Goal: Task Accomplishment & Management: Manage account settings

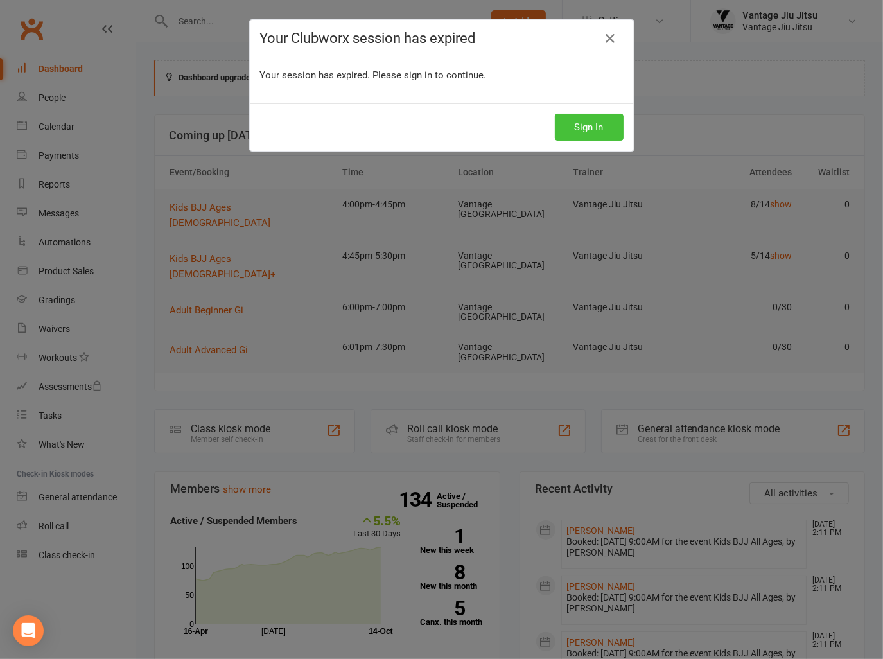
click at [587, 125] on button "Sign In" at bounding box center [589, 127] width 69 height 27
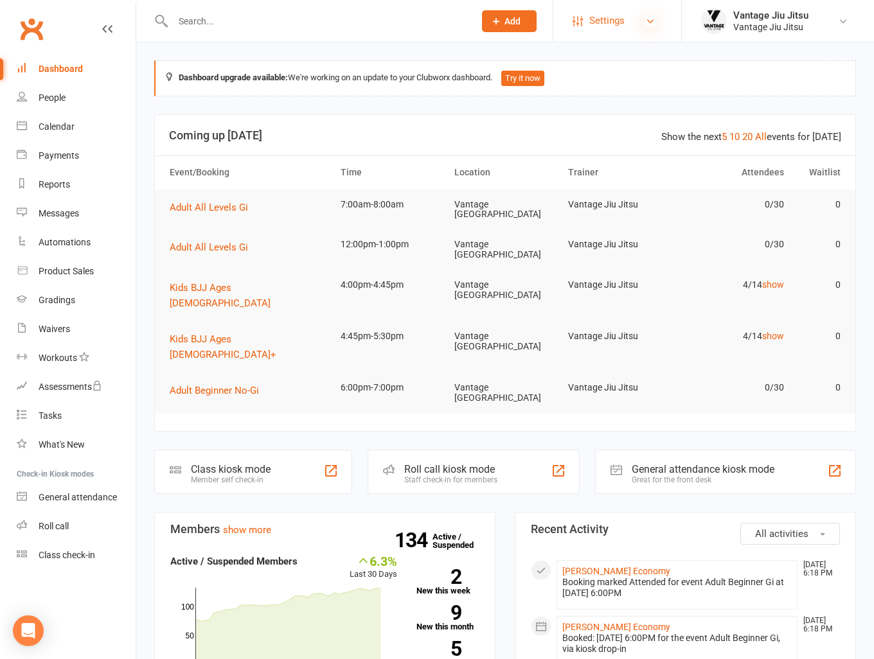
click at [654, 24] on icon at bounding box center [650, 21] width 10 height 10
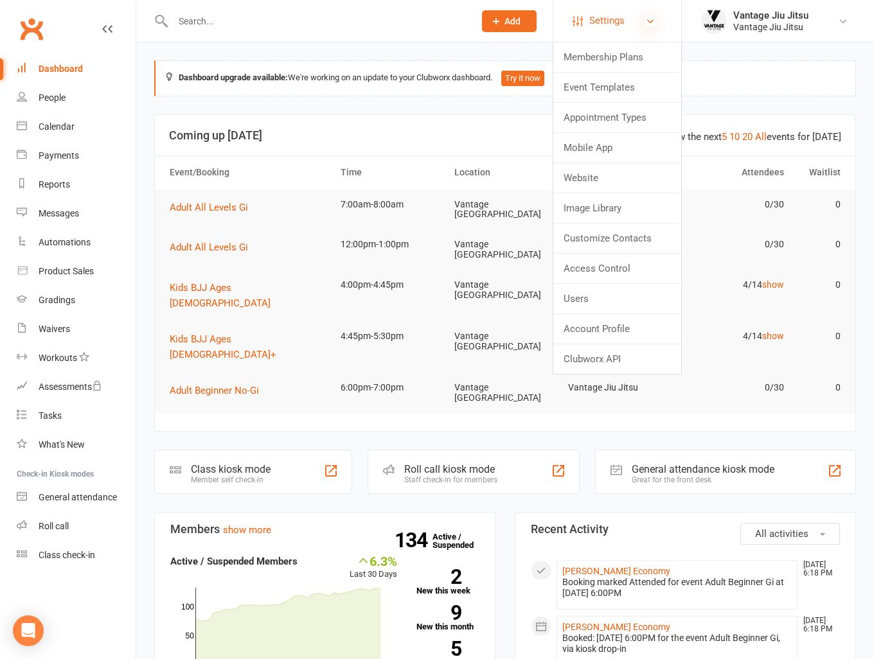
click at [654, 24] on icon at bounding box center [650, 21] width 10 height 10
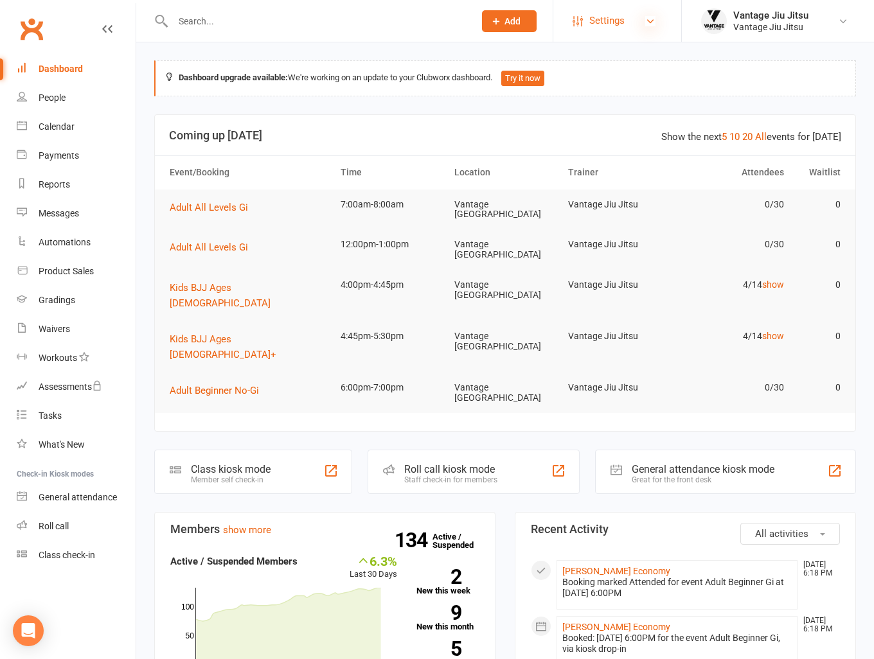
click at [645, 19] on icon at bounding box center [650, 21] width 10 height 10
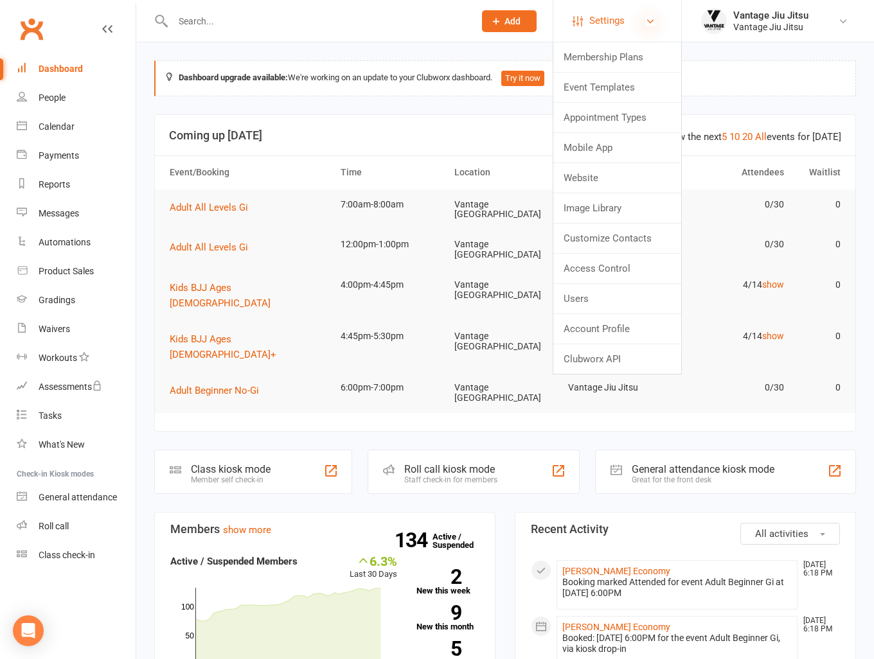
click at [645, 19] on icon at bounding box center [650, 21] width 10 height 10
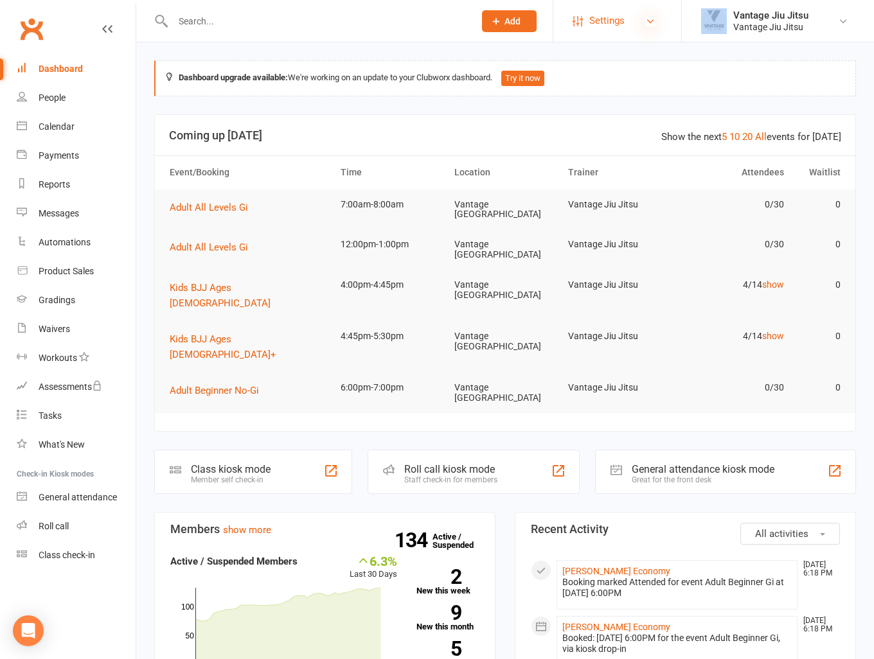
click at [645, 19] on icon at bounding box center [650, 21] width 10 height 10
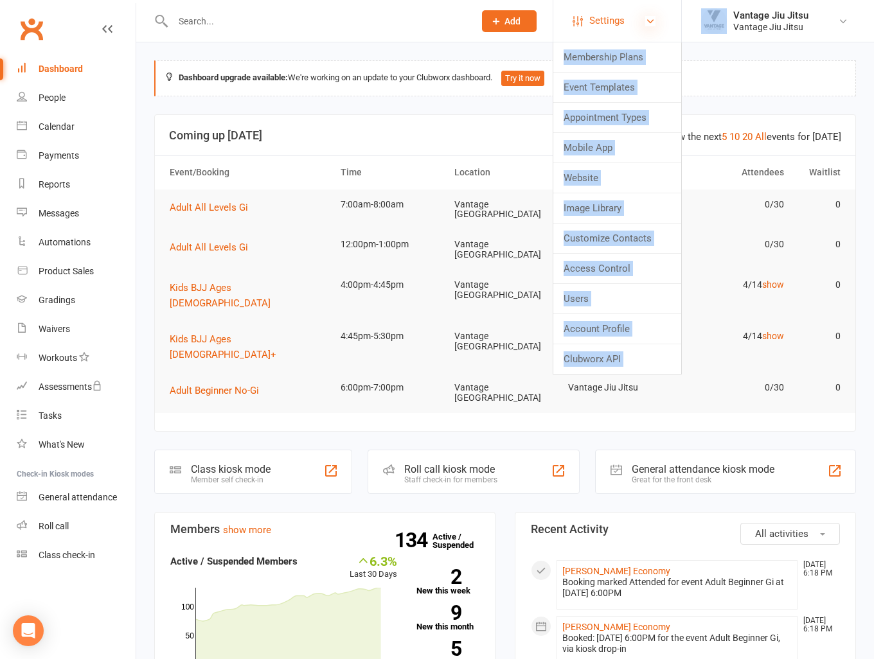
click at [645, 18] on icon at bounding box center [650, 21] width 10 height 10
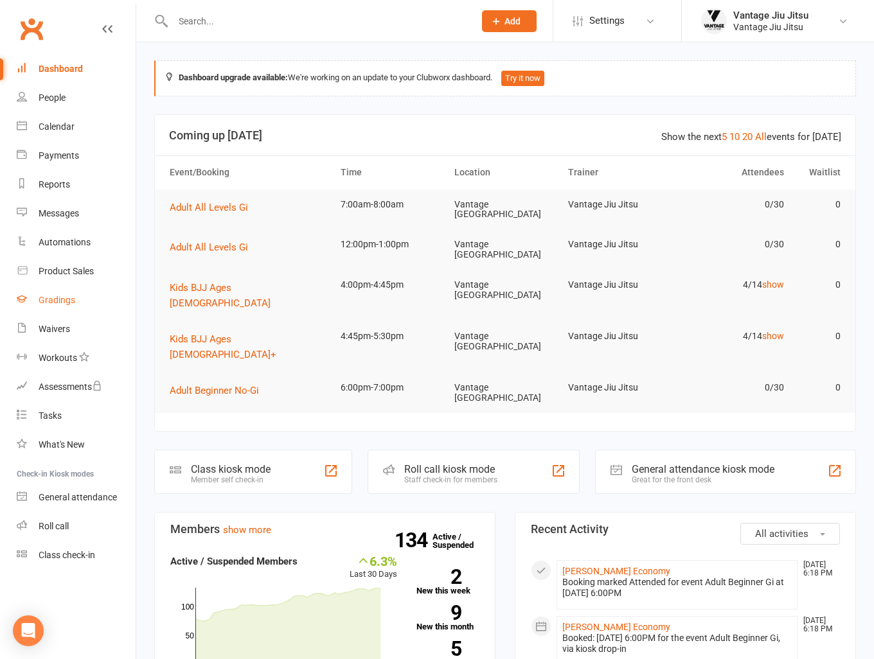
click at [61, 299] on div "Gradings" at bounding box center [57, 300] width 37 height 10
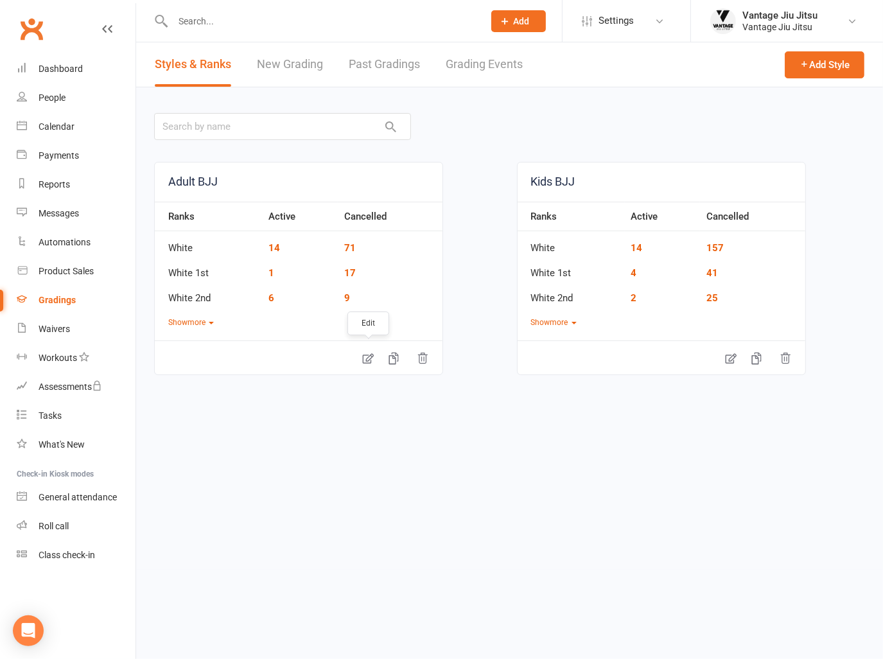
click at [366, 356] on icon at bounding box center [368, 358] width 13 height 13
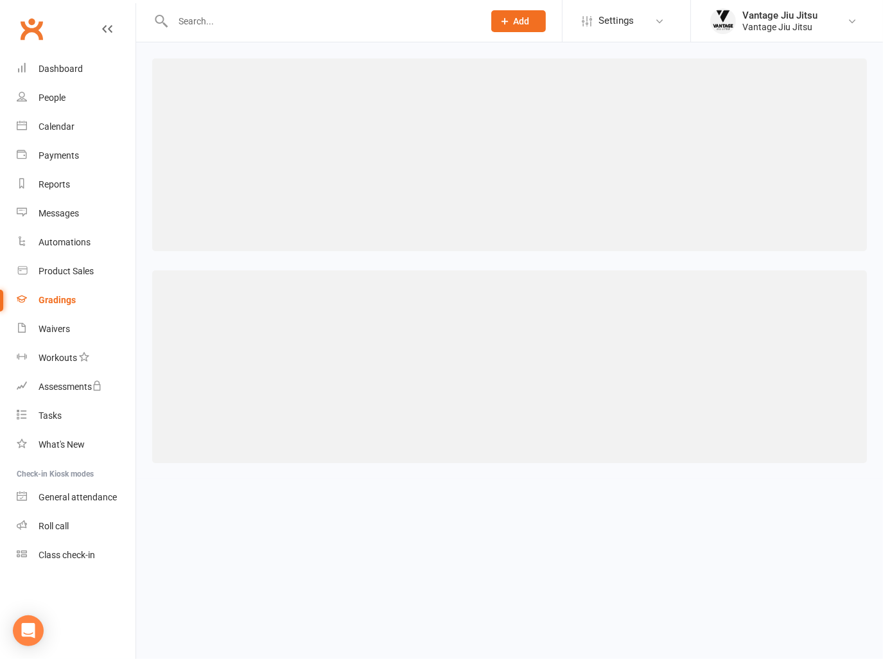
select select ">="
select select "contact_summaries:styles_all_class_attendances_since_last_promotion"
select select ">="
select select "contact_summaries:styles_all_class_attendances_since_last_promotion"
select select ">="
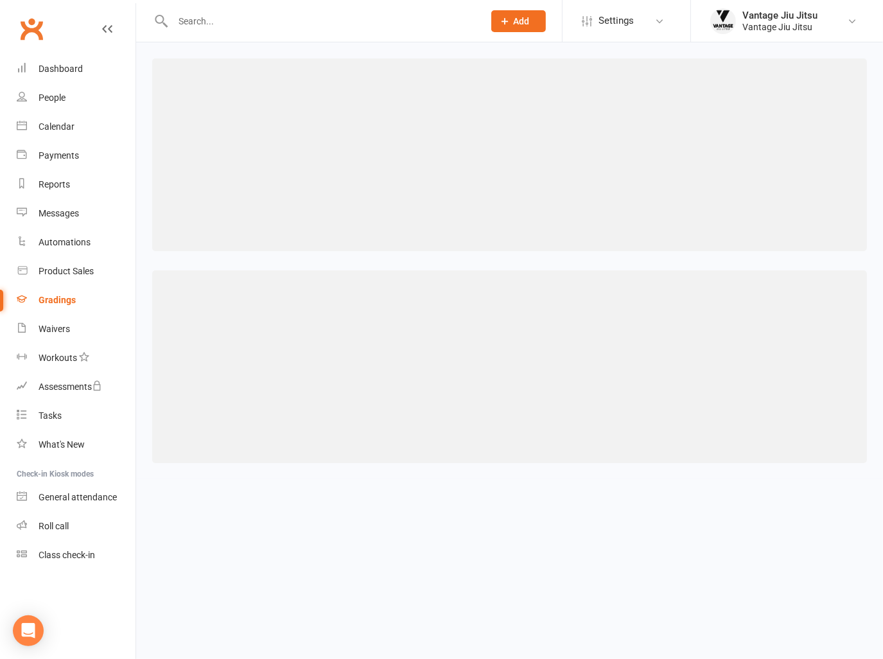
select select "contact_summaries:styles_all_class_attendances_since_last_promotion"
select select ">="
select select "contact_summaries:styles_all_class_attendances_since_last_promotion"
select select ">="
select select "contact_summaries:styles_all_class_attendances_since_last_promotion"
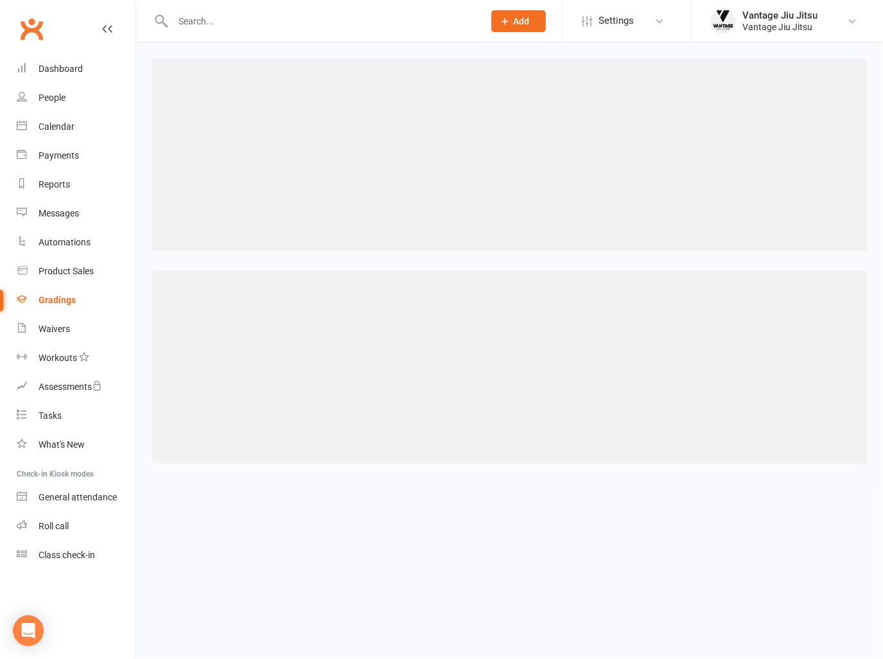
select select ">="
select select "contact_summaries:styles_all_class_attendances_since_last_promotion"
select select ">="
select select "contact_summaries:styles_all_class_attendances_since_last_promotion"
select select ">="
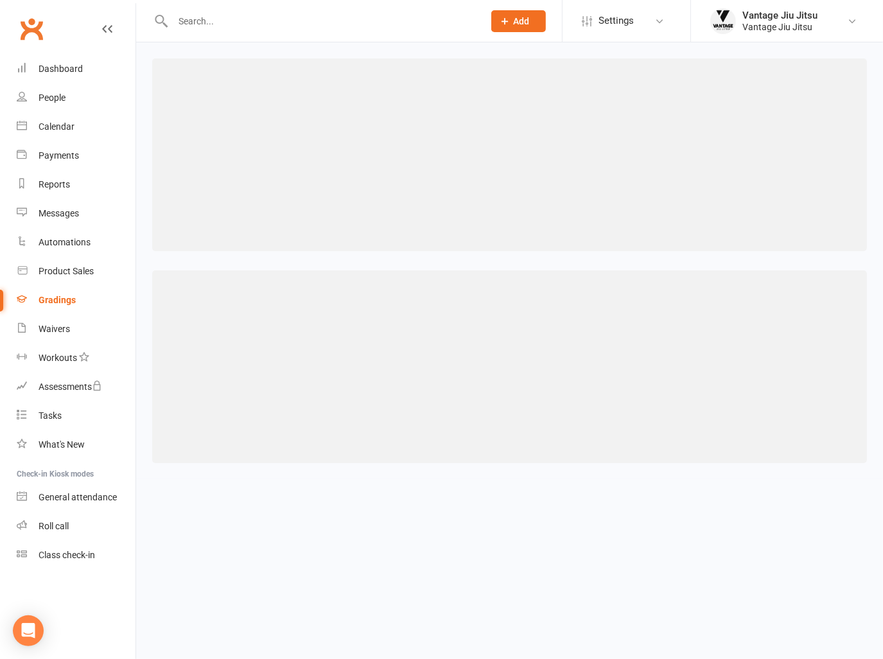
select select "contact_summaries:styles_all_class_attendances_since_last_promotion"
select select ">="
select select "contact_summaries:styles_all_class_attendances_since_last_promotion"
select select ">="
select select "contact_summaries:styles_all_class_attendances_since_last_promotion"
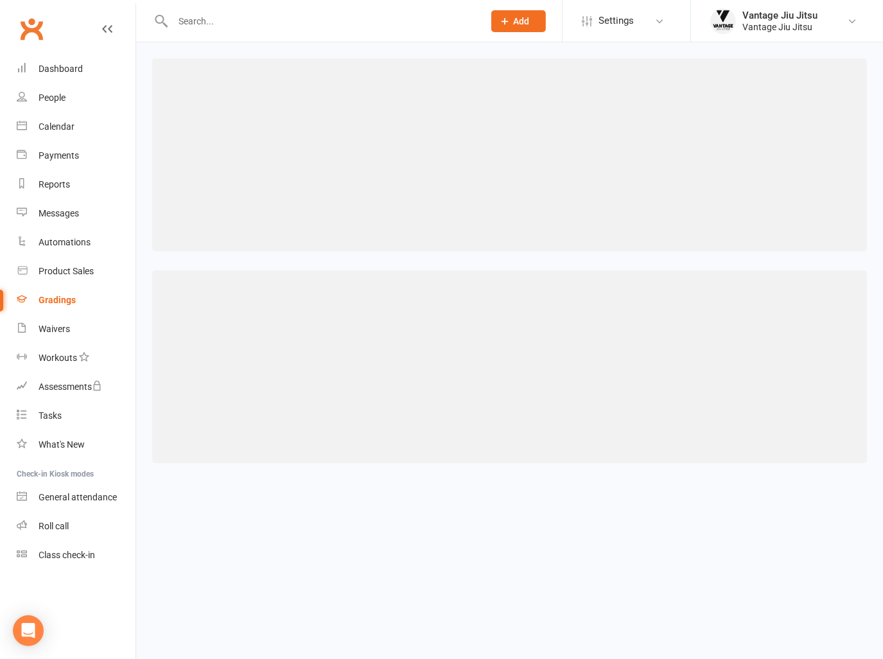
select select ">="
select select "contact_summaries:styles_all_class_attendances_since_last_promotion"
select select ">="
select select "contact_summaries:styles_all_class_attendances_since_last_promotion"
select select ">="
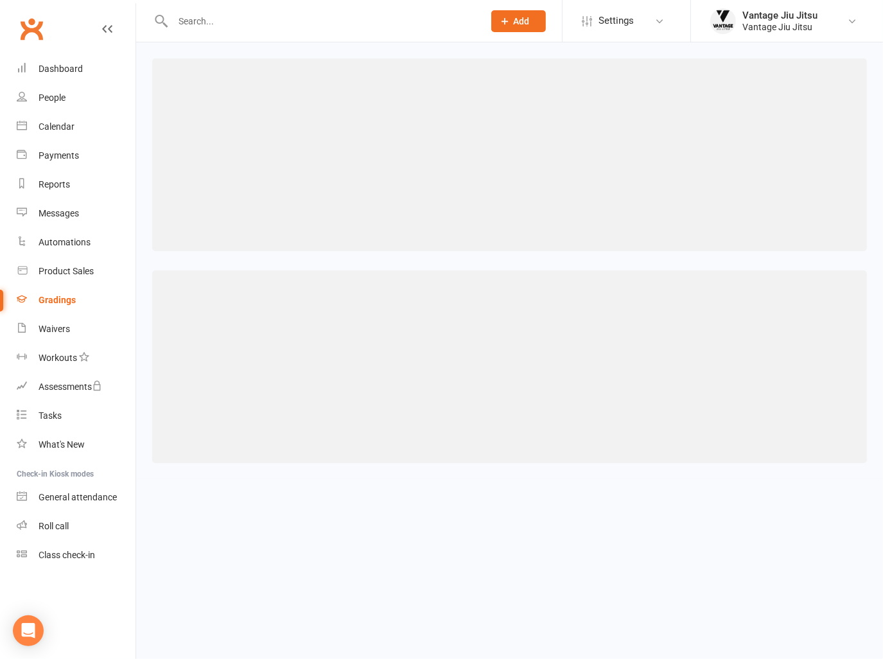
select select "contact_summaries:styles_all_class_attendances_since_last_promotion"
select select ">="
select select "contact_summaries:styles_all_class_attendances_since_last_promotion"
select select ">="
select select "contact_summaries:styles_all_class_attendances_since_last_promotion"
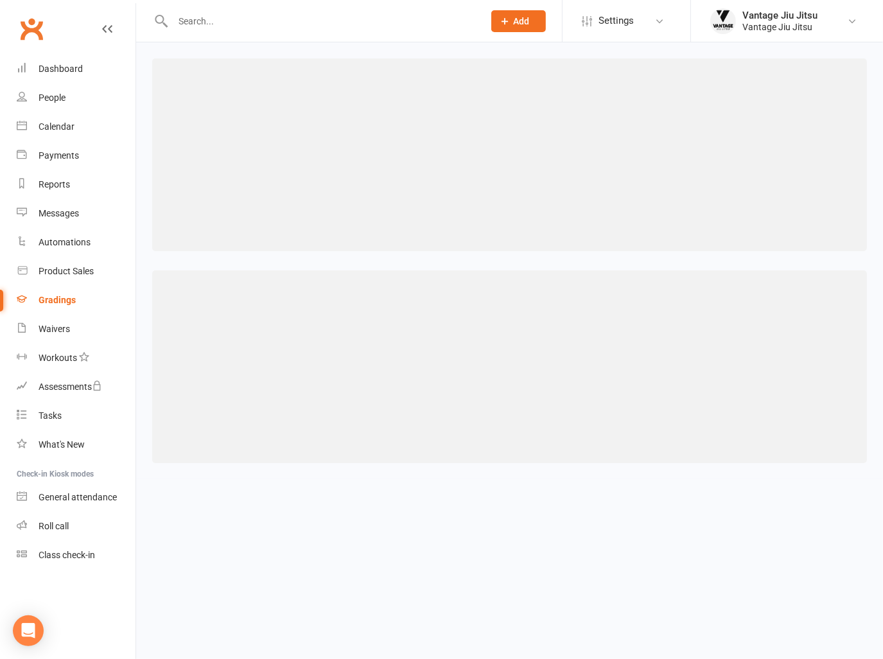
select select ">="
select select "contact_summaries:styles_all_class_attendances_since_last_promotion"
select select ">="
select select "contact_summaries:styles_all_class_attendances_since_last_promotion"
select select ">="
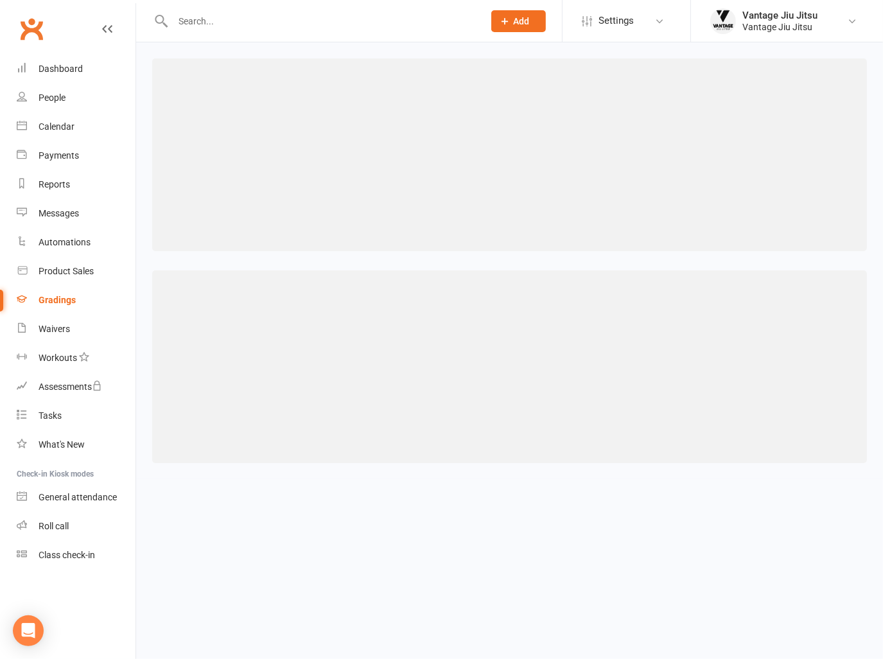
select select "contact_summaries:styles_all_class_attendances_since_last_promotion"
select select ">="
select select "contact_summaries:styles_all_class_attendances_since_last_promotion"
select select ">="
select select "contact_summaries:styles_all_class_attendances_since_last_promotion"
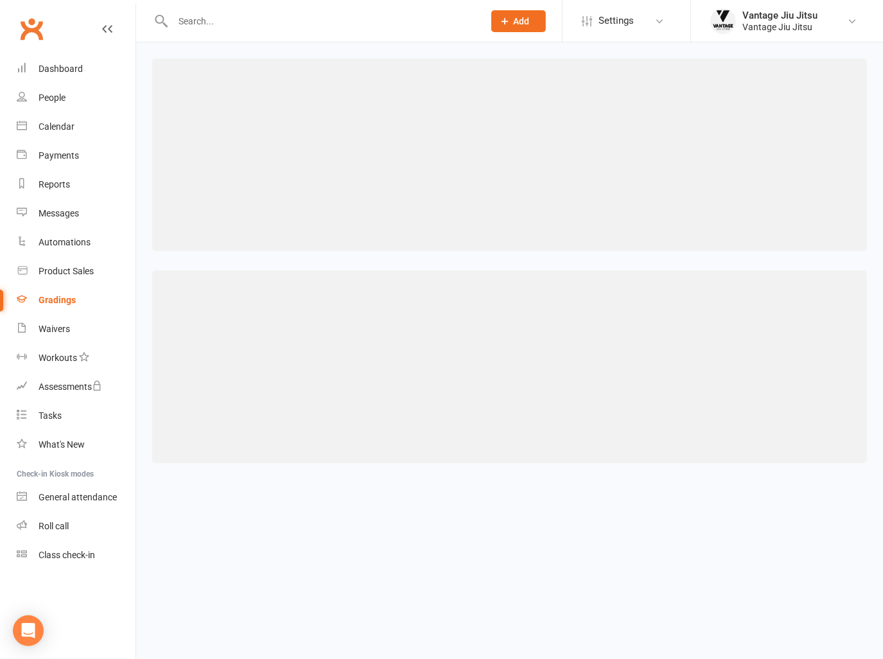
select select ">="
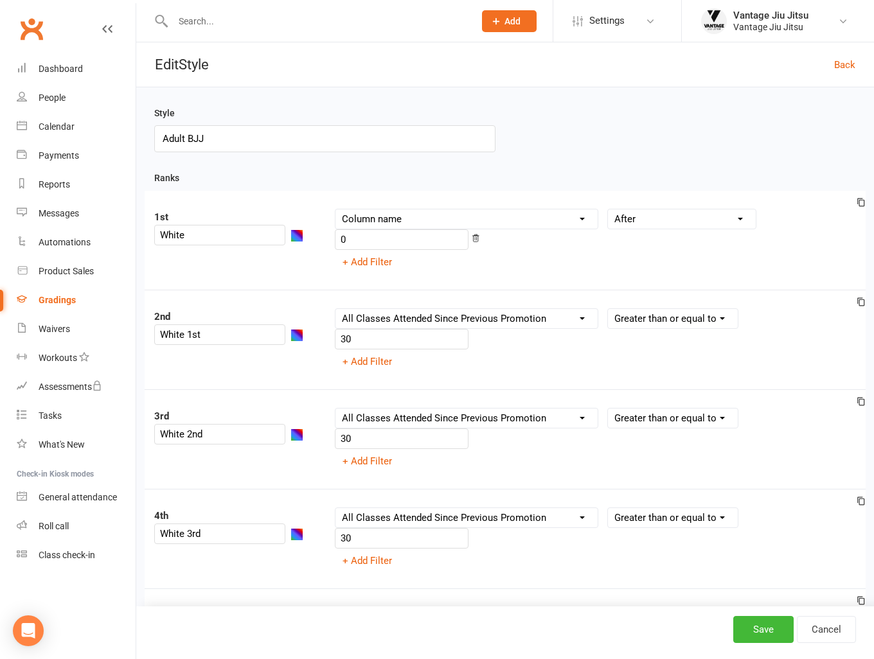
click at [44, 301] on div "Gradings" at bounding box center [57, 300] width 37 height 10
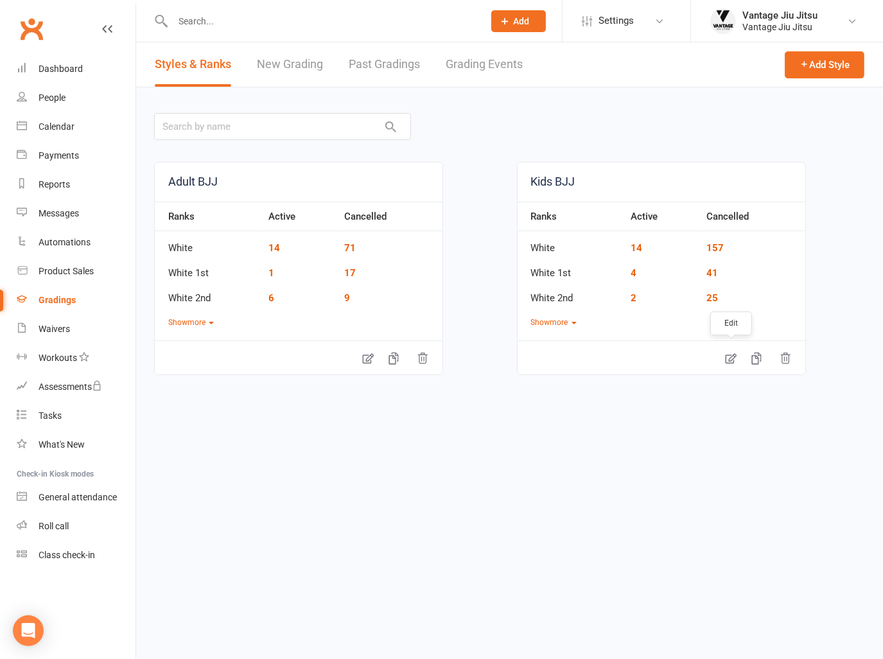
click at [732, 362] on icon at bounding box center [730, 359] width 11 height 10
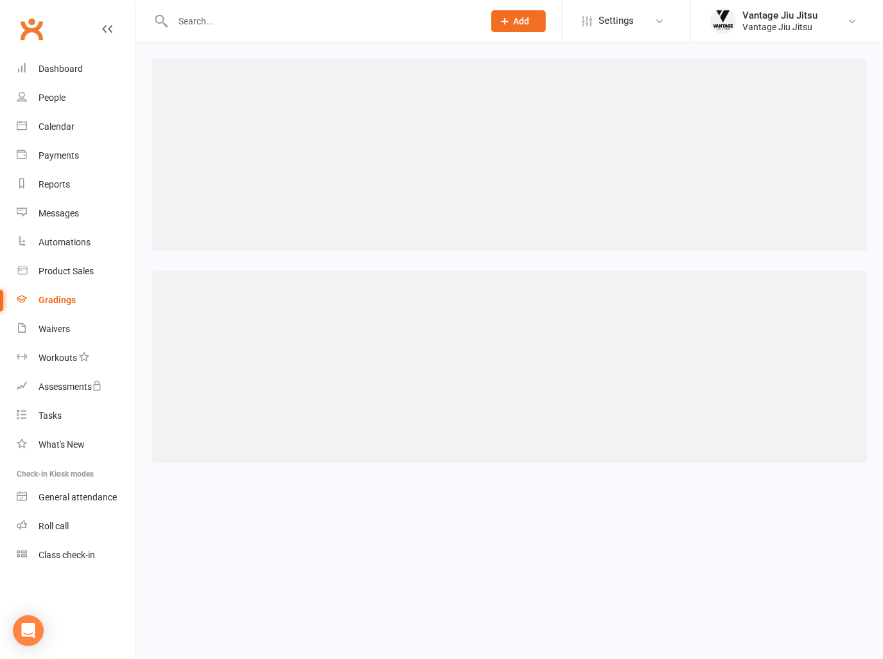
select select ">="
select select "contact_summaries:styles_all_class_attendances_since_last_promotion"
select select ">="
select select "contact_summaries:styles_all_class_attendances_since_last_promotion"
select select ">="
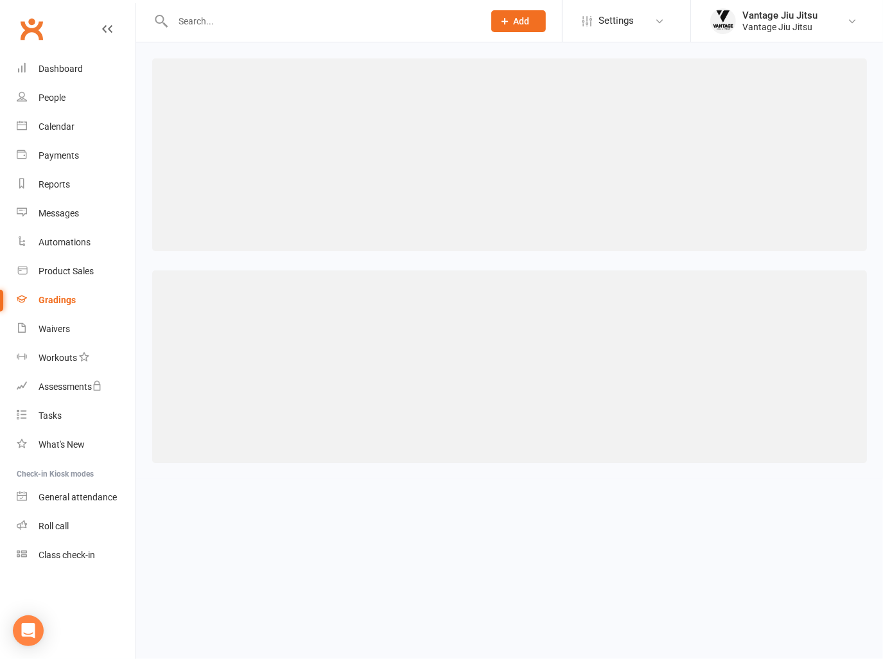
select select "contact_summaries:styles_all_class_attendances_since_last_promotion"
select select ">="
select select "contact_summaries:styles_all_class_attendances_since_last_promotion"
select select ">="
select select "contact_summaries:styles_all_class_attendances_since_last_promotion"
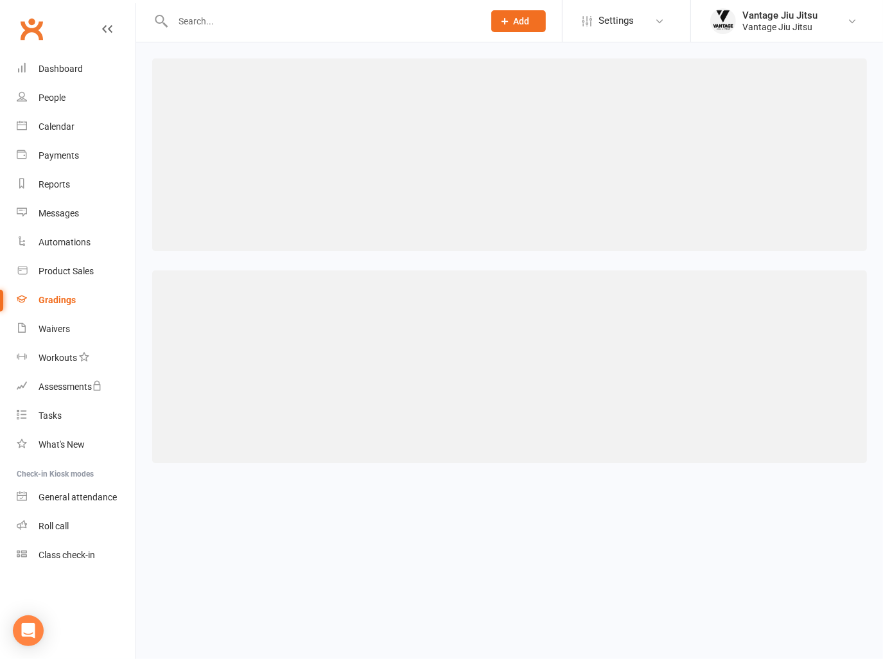
select select ">="
select select "contact_summaries:styles_all_class_attendances_since_last_promotion"
select select ">="
select select "contact_summaries:styles_all_class_attendances_since_last_promotion"
select select ">="
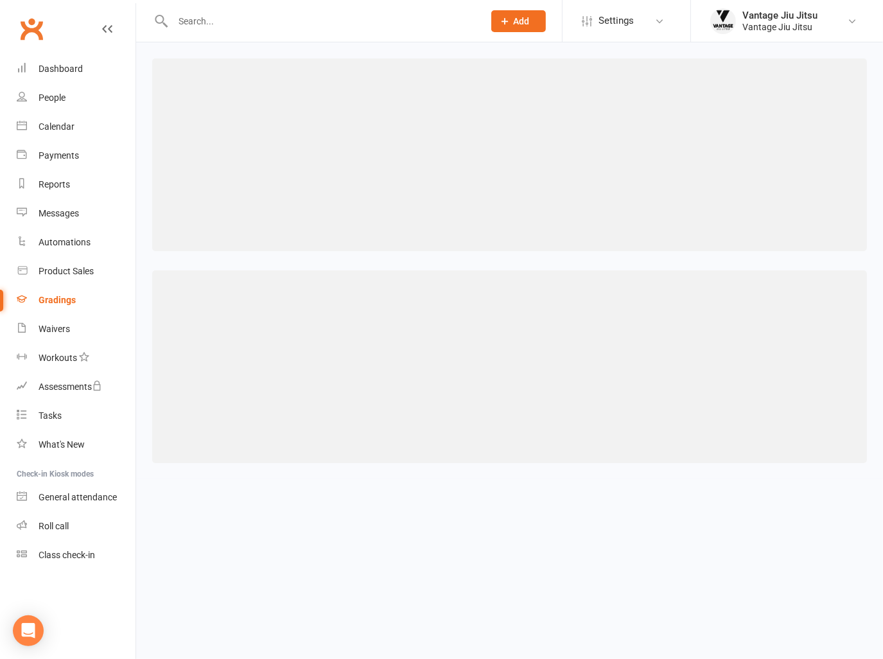
select select "contact_summaries:styles_all_class_attendances_since_last_promotion"
select select ">="
select select "contact_summaries:styles_all_class_attendances_since_last_promotion"
select select ">="
select select "contact_summaries:styles_all_class_attendances_since_last_promotion"
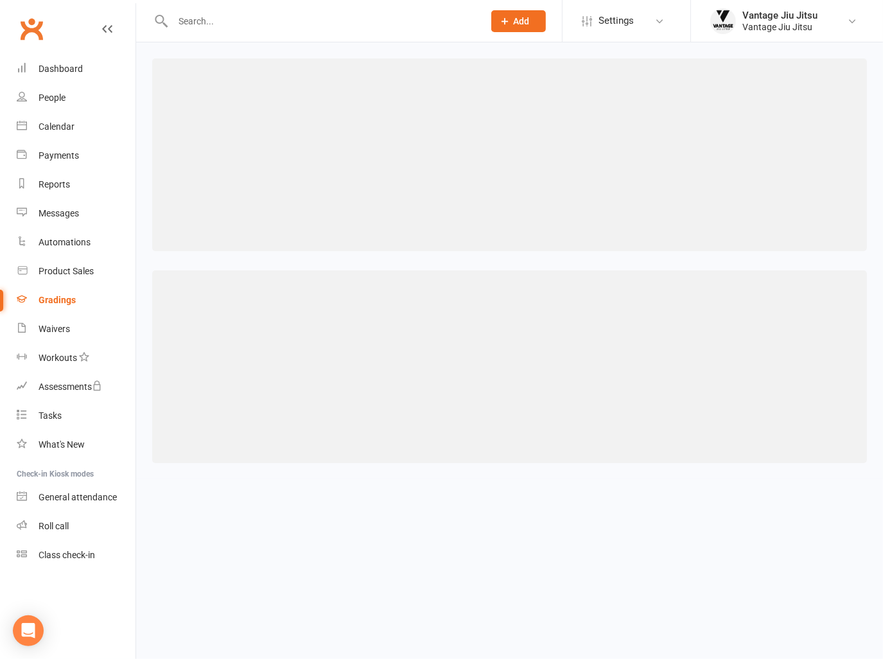
select select ">="
select select "contact_summaries:styles_all_class_attendances_since_last_promotion"
select select ">="
select select "contact_summaries:styles_all_class_attendances_since_last_promotion"
select select ">="
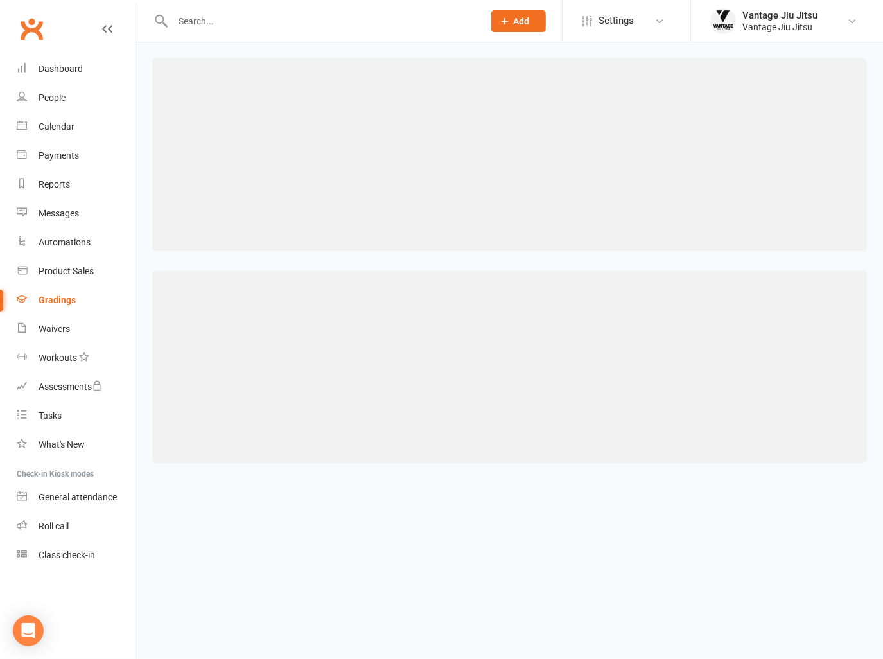
select select "contact_summaries:styles_all_class_attendances_since_last_promotion"
select select ">="
select select "contact_summaries:styles_all_class_attendances_since_last_promotion"
select select ">="
select select "contact_summaries:styles_all_class_attendances_since_last_promotion"
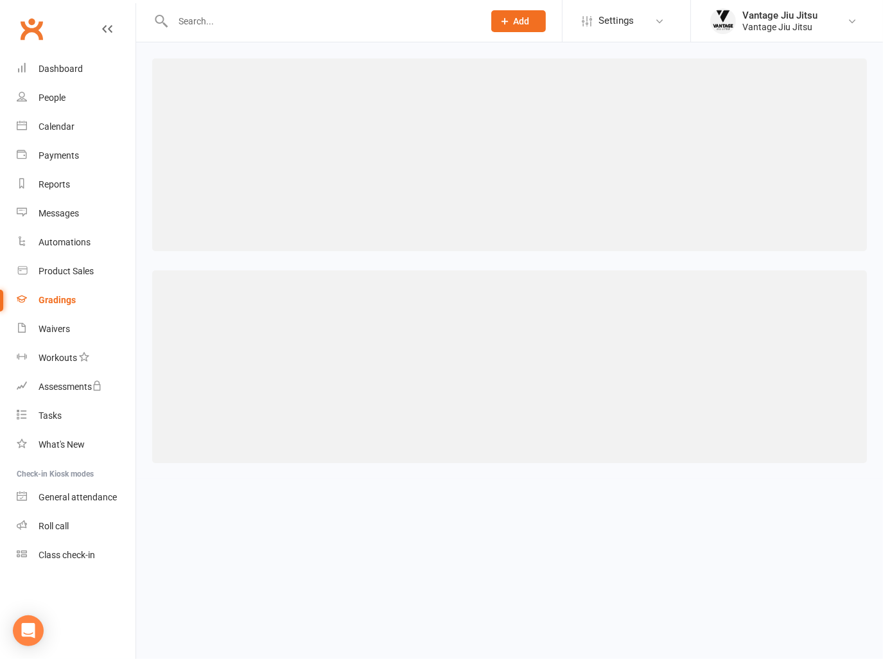
select select ">="
select select "contact_summaries:styles_all_class_attendances_since_last_promotion"
select select ">="
select select "contact_summaries:styles_all_class_attendances_since_last_promotion"
select select ">="
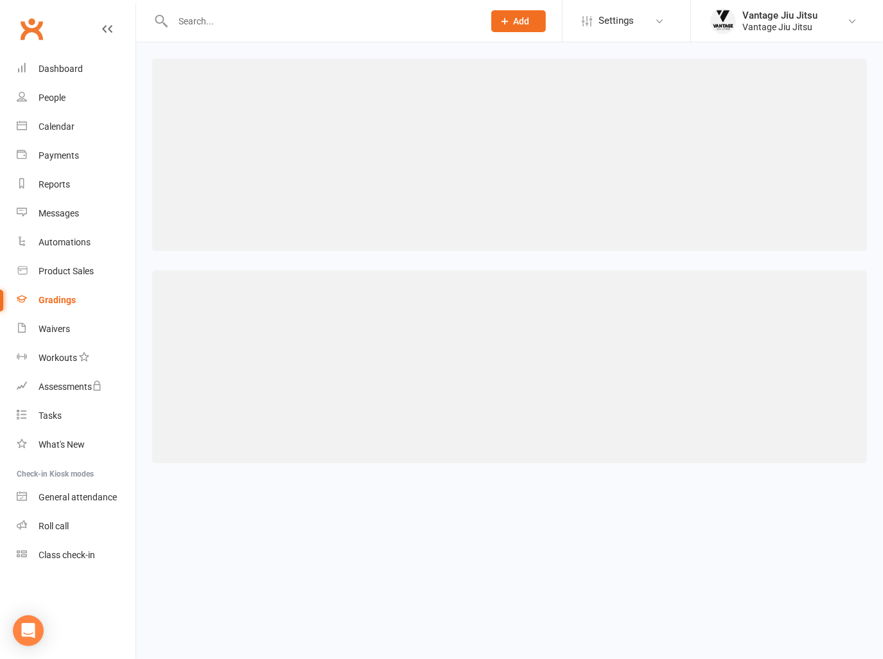
select select "contact_summaries:styles_all_class_attendances_since_last_promotion"
select select ">="
select select "contact_summaries:styles_all_class_attendances_since_last_promotion"
select select ">="
select select "contact_summaries:styles_all_class_attendances_since_last_promotion"
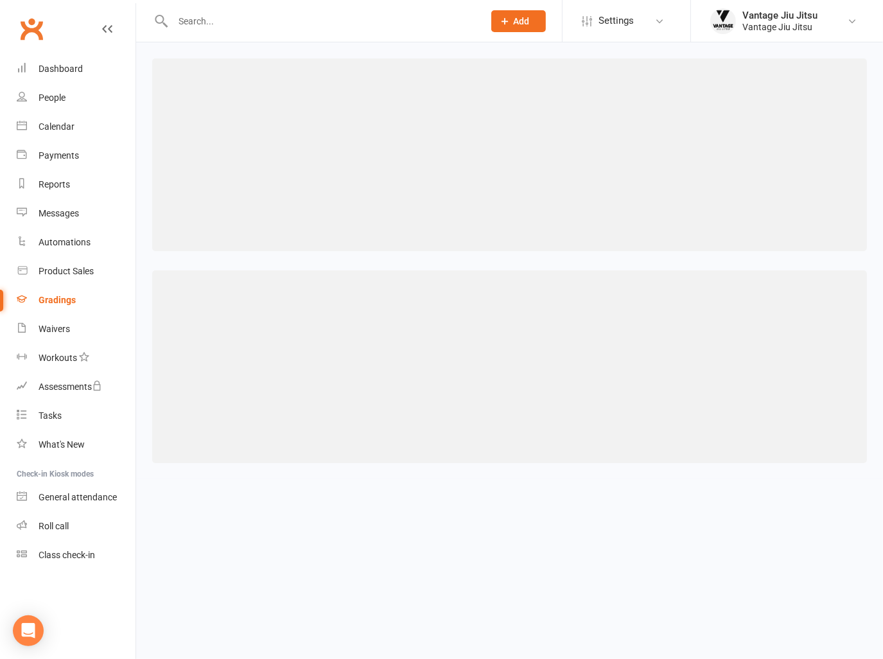
select select ">="
select select "contact_summaries:styles_all_class_attendances_since_last_promotion"
select select ">="
select select "contact_summaries:styles_all_class_attendances_since_last_promotion"
select select ">="
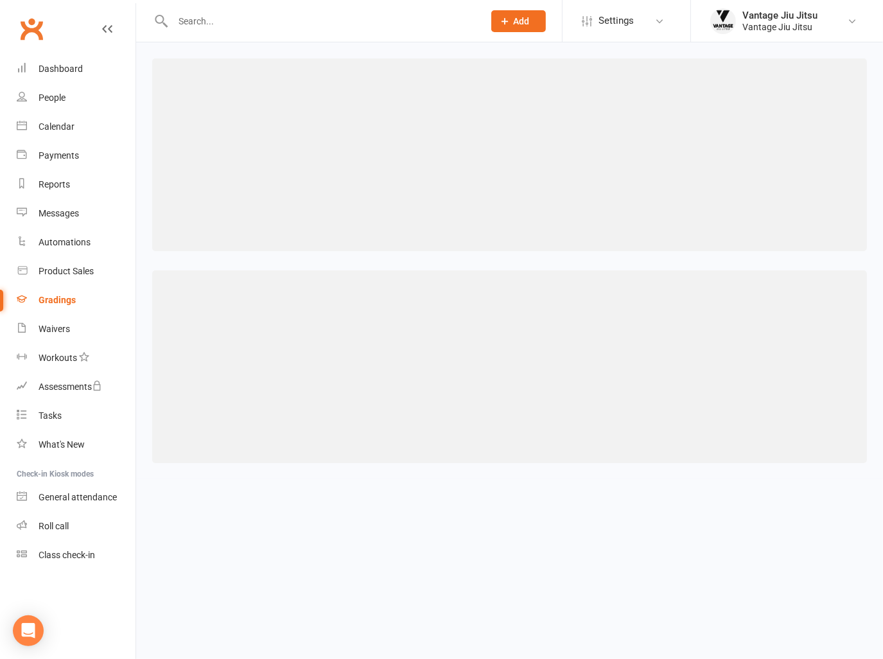
select select "contact_summaries:styles_all_class_attendances_since_last_promotion"
select select ">="
select select "contact_summaries:styles_all_class_attendances_since_last_promotion"
select select ">="
select select "contact_summaries:styles_all_class_attendances_since_last_promotion"
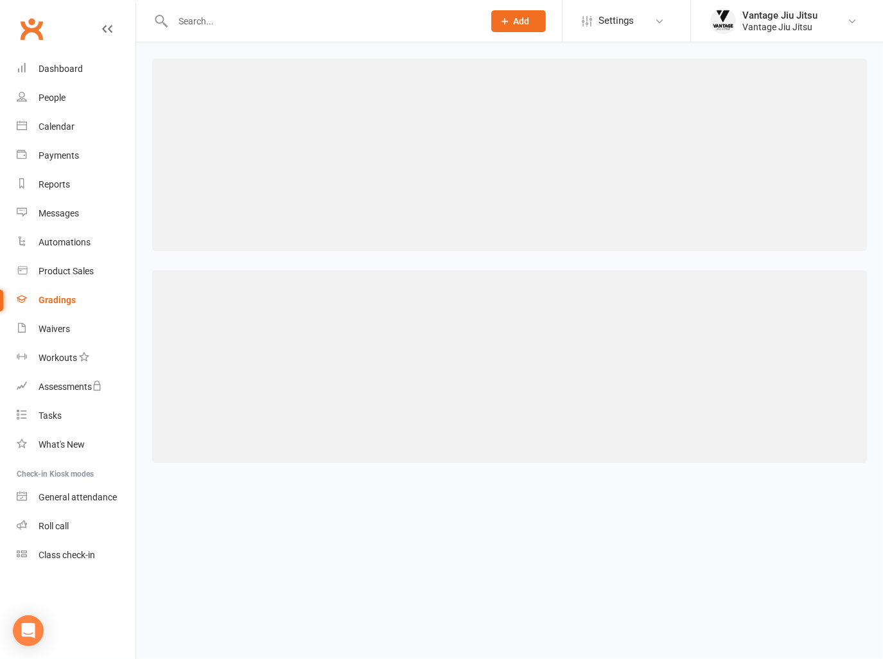
select select ">="
select select "contact_summaries:styles_all_class_attendances_since_last_promotion"
select select ">="
select select "contact_summaries:styles_all_class_attendances_since_last_promotion"
select select ">="
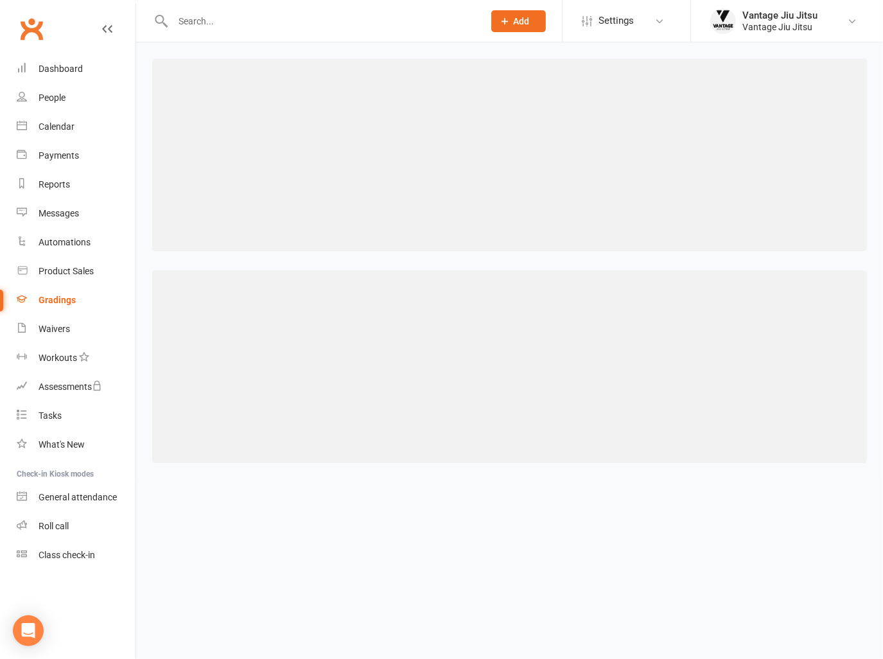
select select "contact_summaries:styles_all_class_attendances_since_last_promotion"
select select ">="
select select "contact_summaries:styles_all_class_attendances_since_last_promotion"
select select ">="
select select "contact_summaries:styles_all_class_attendances_since_last_promotion"
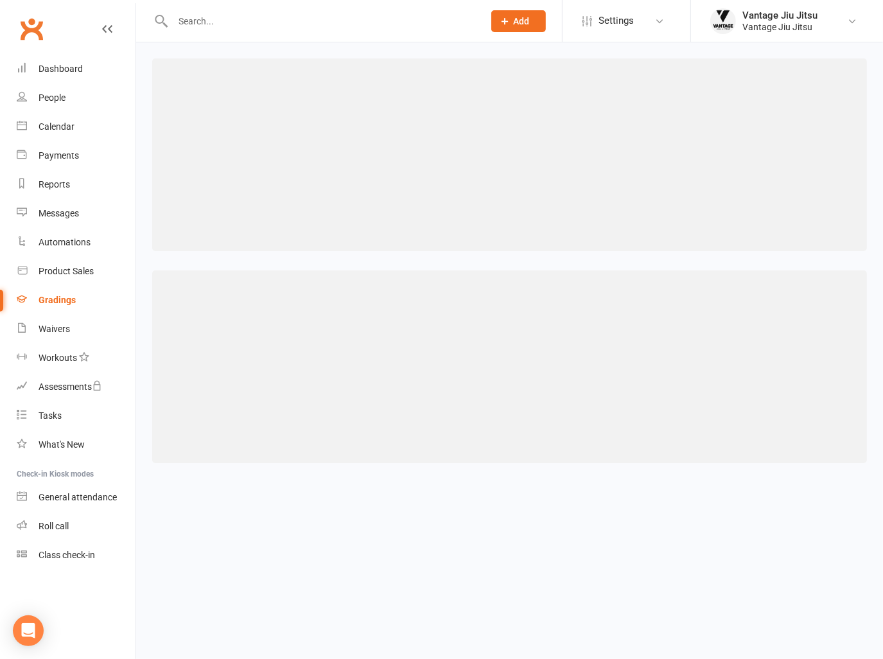
select select ">="
select select "contact_summaries:styles_all_class_attendances_since_last_promotion"
select select ">="
select select "contact_summaries:styles_all_class_attendances_since_last_promotion"
select select ">="
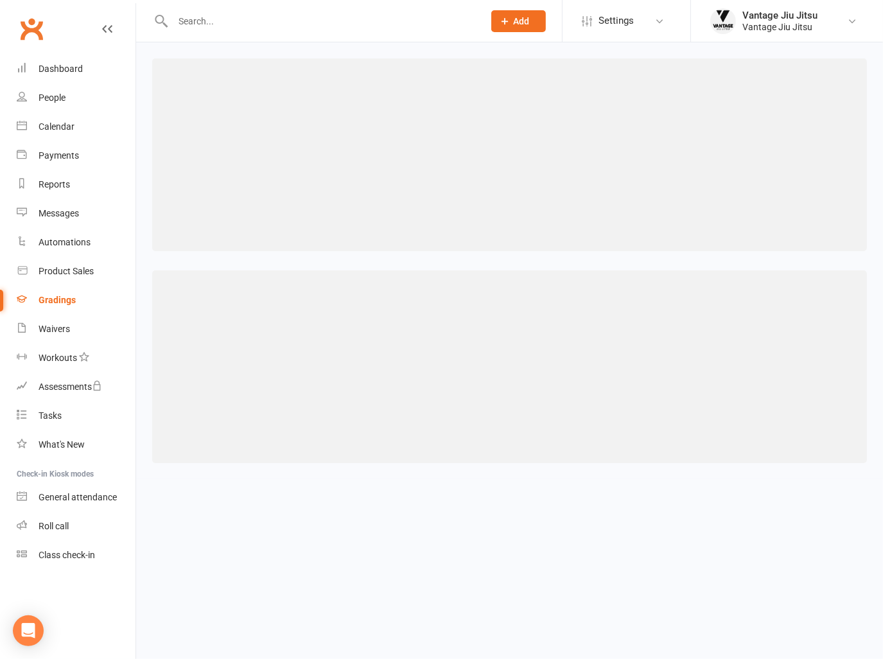
select select "contact_summaries:styles_all_class_attendances_since_last_promotion"
select select ">="
select select "contact_summaries:styles_all_class_attendances_since_last_promotion"
select select ">="
select select "contact_summaries:styles_all_class_attendances_since_last_promotion"
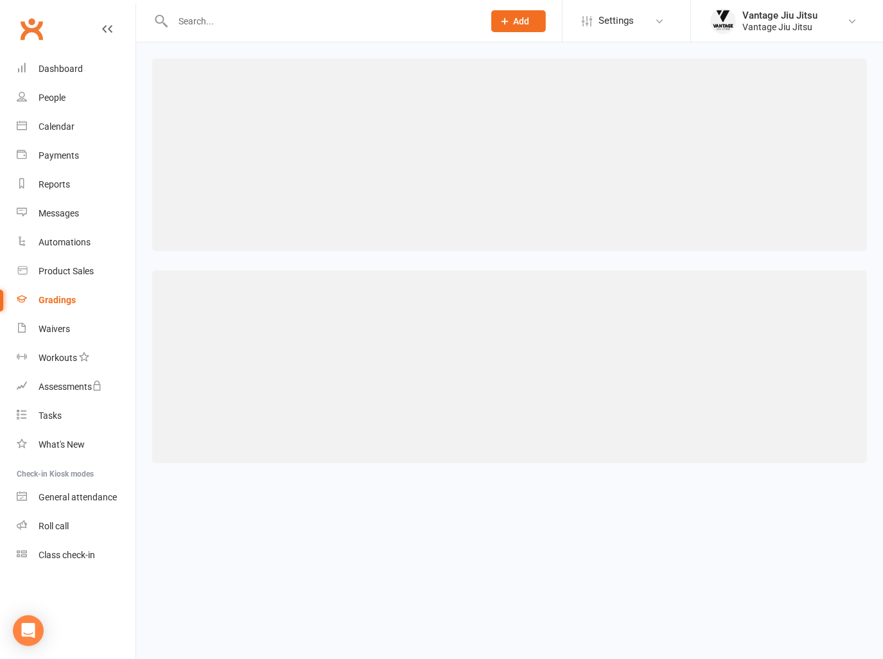
select select ">="
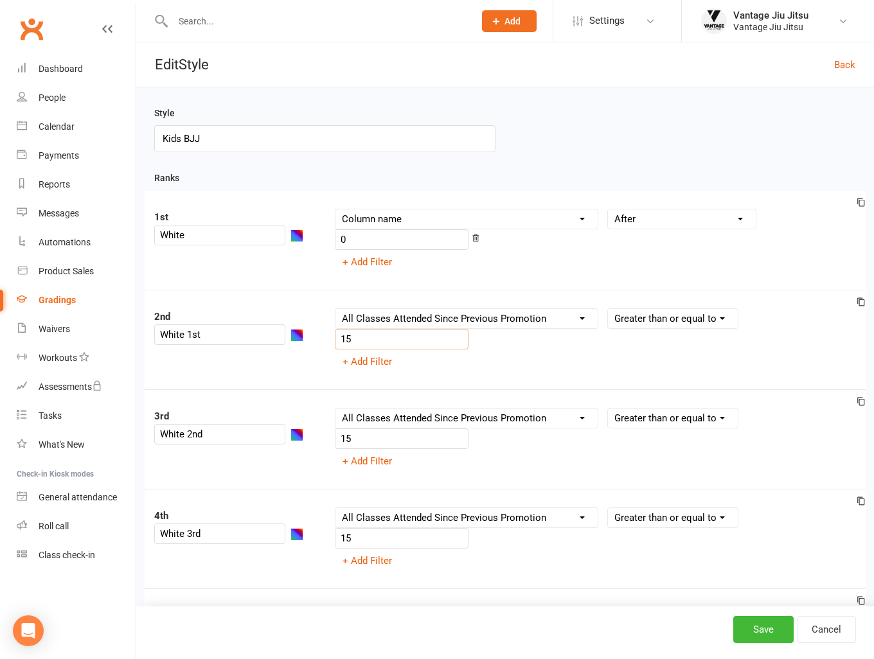
click at [382, 335] on input "15" at bounding box center [402, 339] width 134 height 21
type input "10"
click at [394, 442] on input "15" at bounding box center [402, 438] width 134 height 21
type input "10"
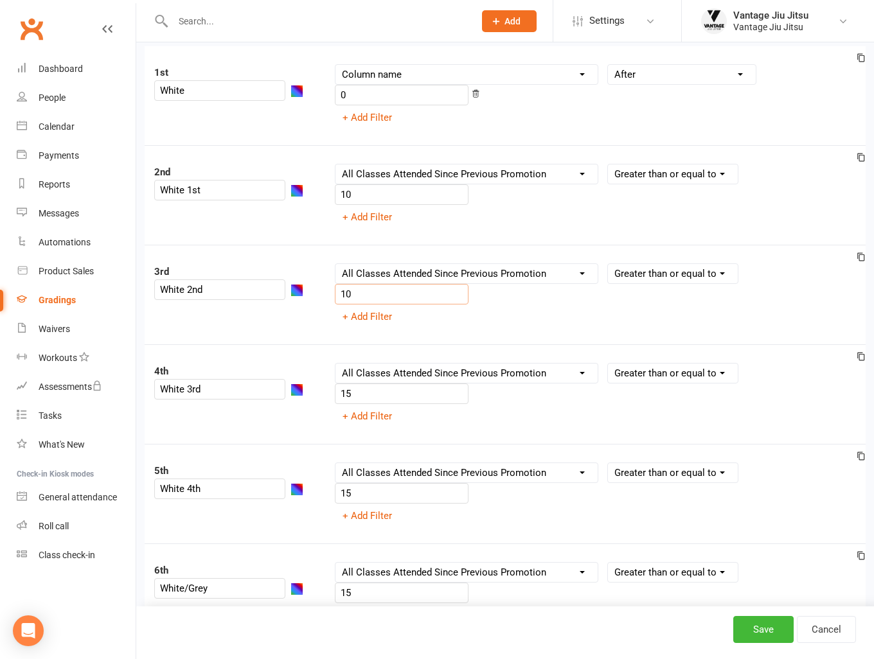
scroll to position [193, 0]
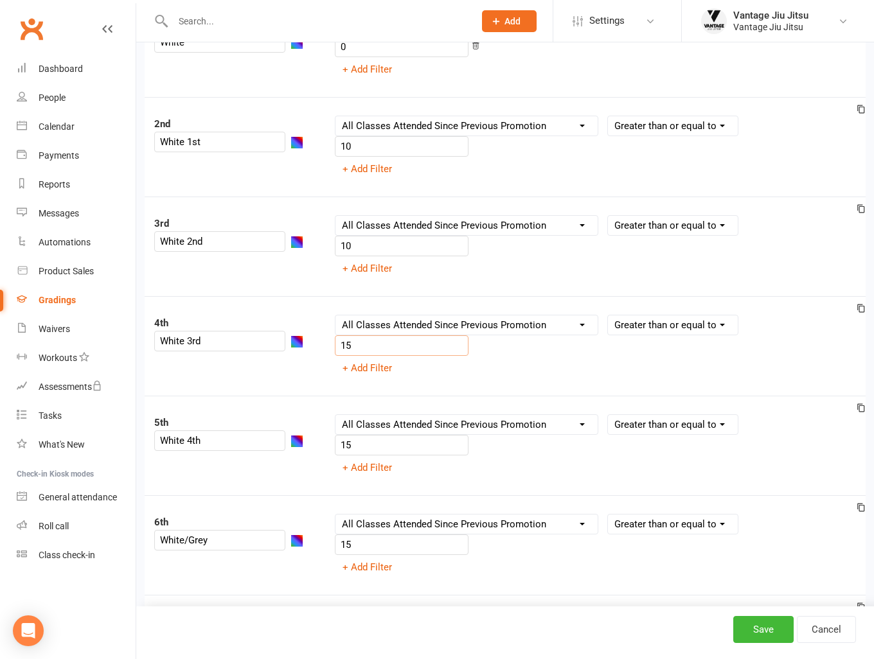
click at [371, 347] on input "15" at bounding box center [402, 345] width 134 height 21
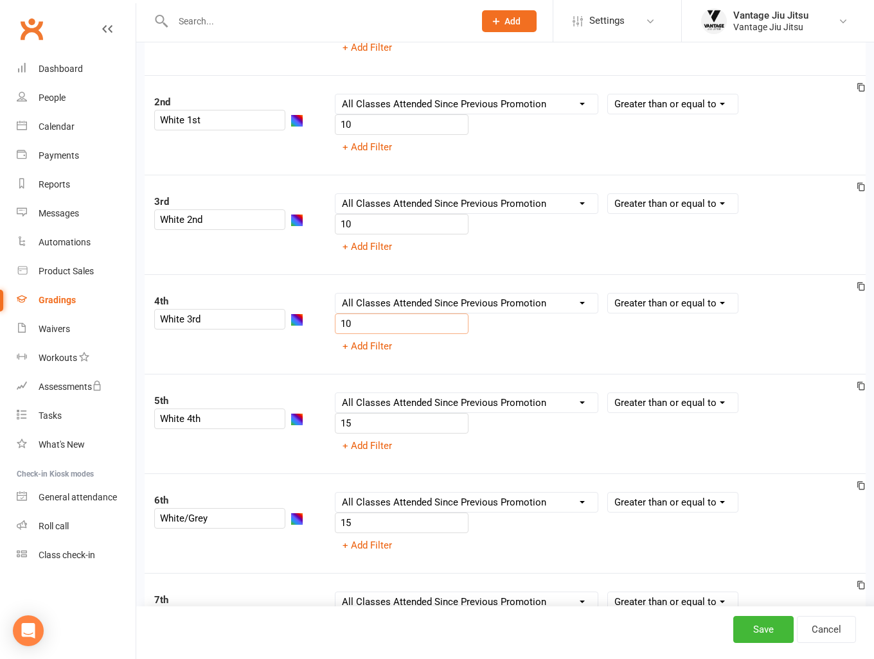
scroll to position [257, 0]
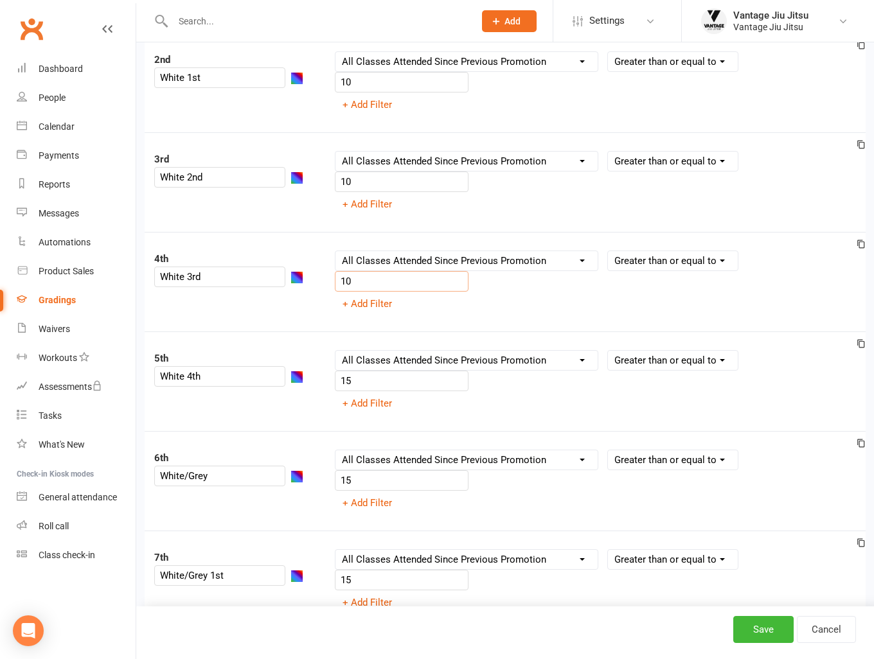
type input "10"
click at [369, 378] on input "15" at bounding box center [402, 381] width 134 height 21
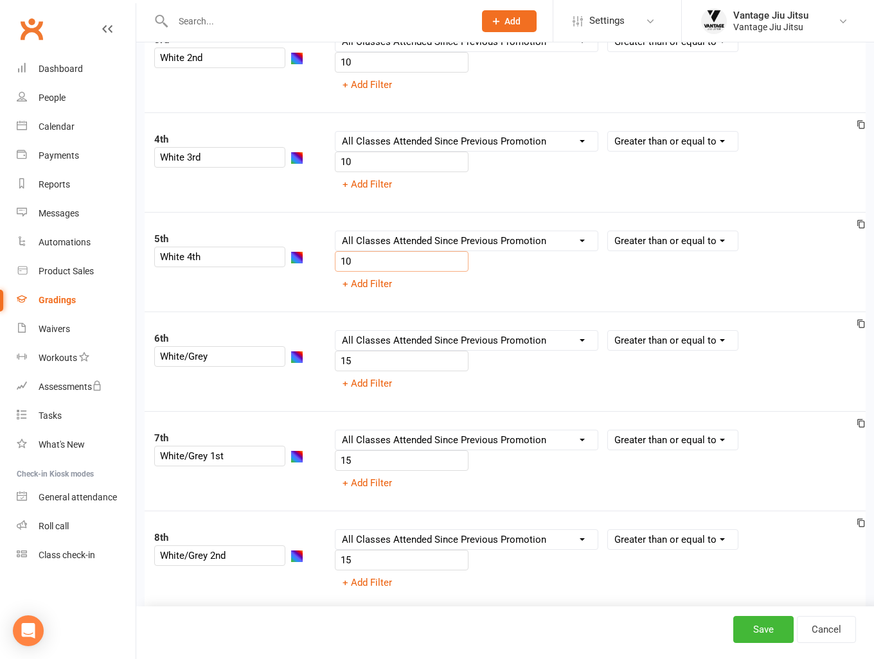
scroll to position [385, 0]
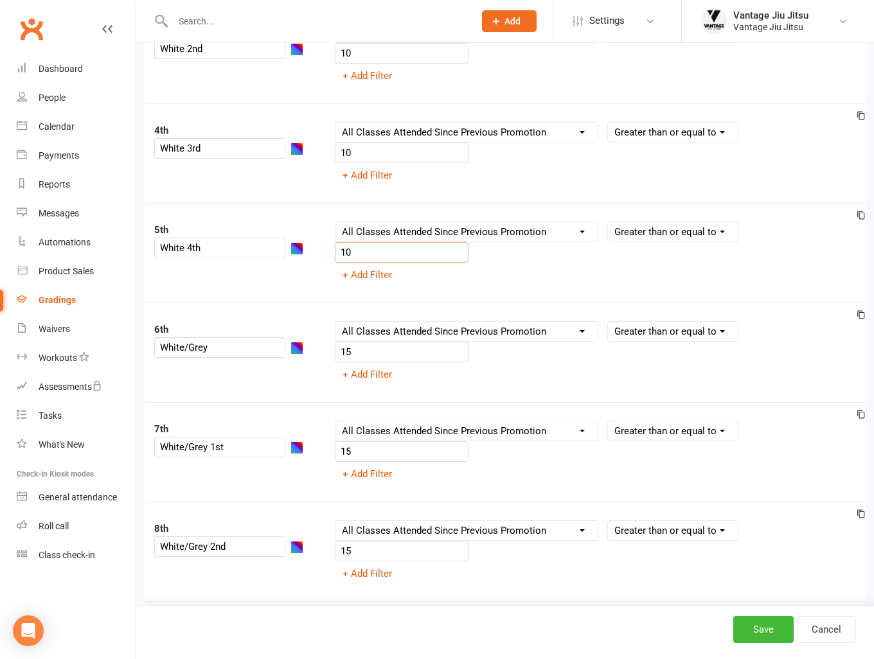
type input "10"
click at [365, 347] on input "15" at bounding box center [402, 352] width 134 height 21
type input "12"
click at [382, 450] on input "15" at bounding box center [402, 451] width 134 height 21
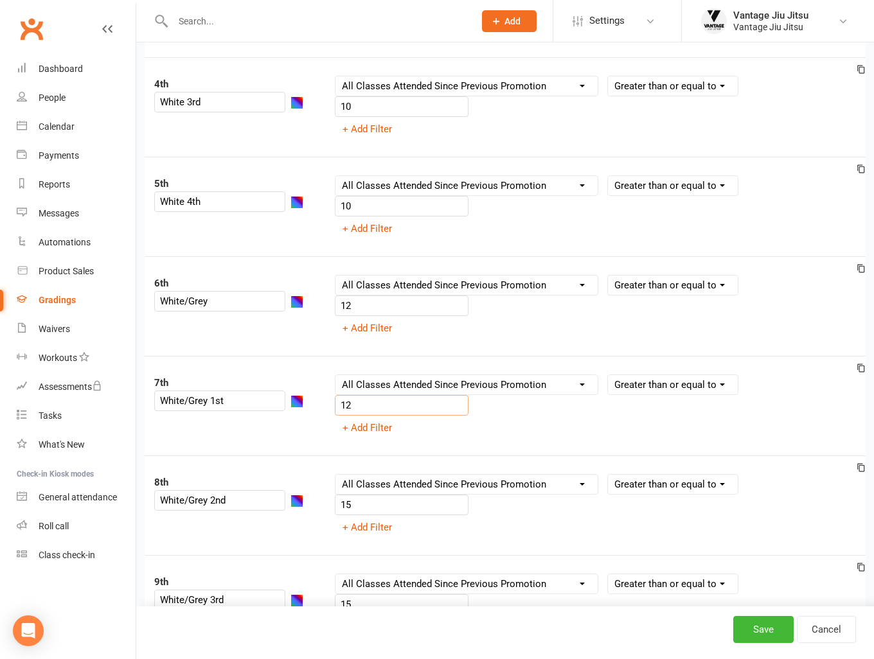
scroll to position [514, 0]
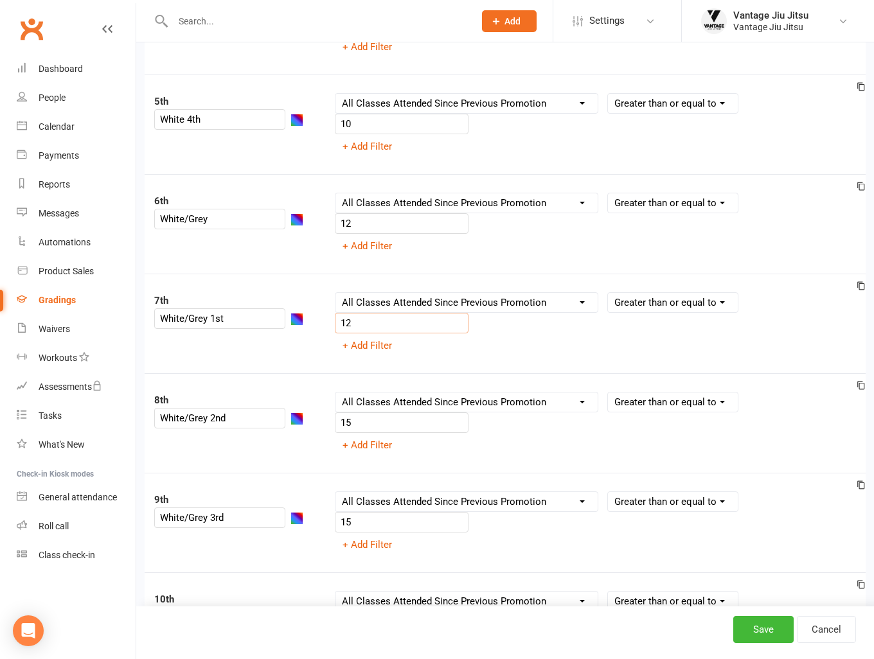
type input "12"
click at [405, 426] on input "15" at bounding box center [402, 422] width 134 height 21
type input "12"
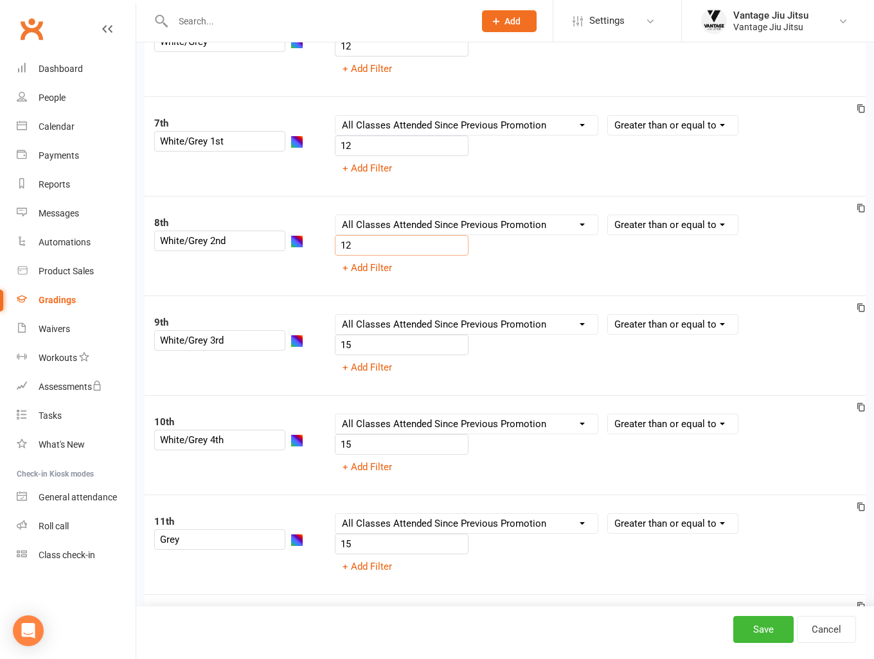
scroll to position [707, 0]
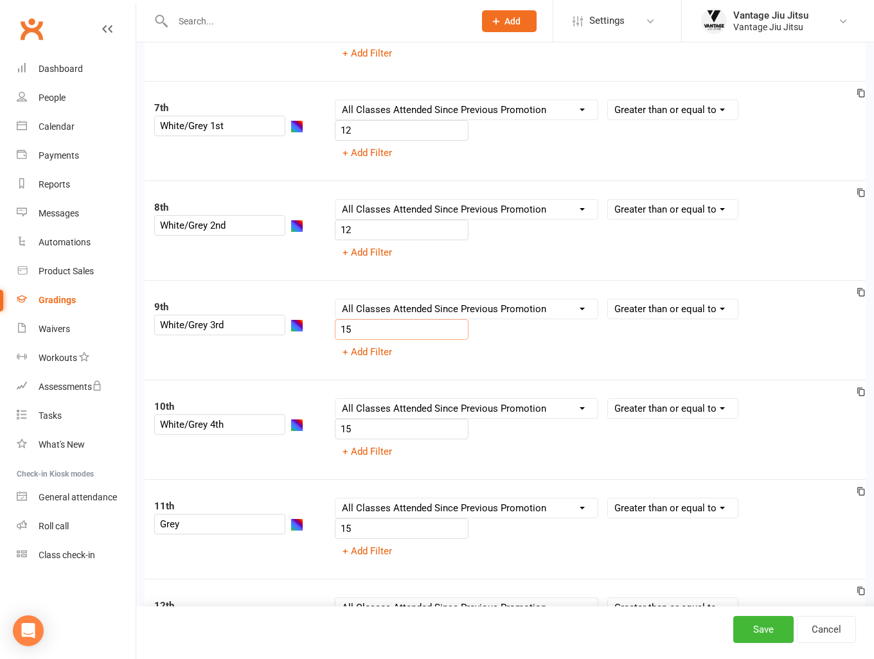
click at [388, 324] on input "15" at bounding box center [402, 329] width 134 height 21
type input "12"
click at [387, 430] on input "15" at bounding box center [402, 429] width 134 height 21
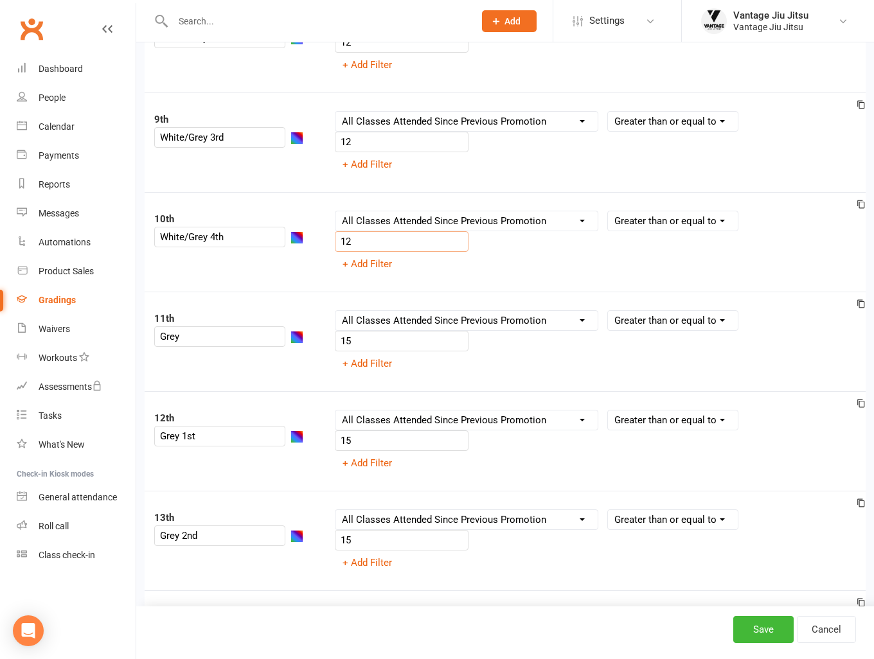
scroll to position [899, 0]
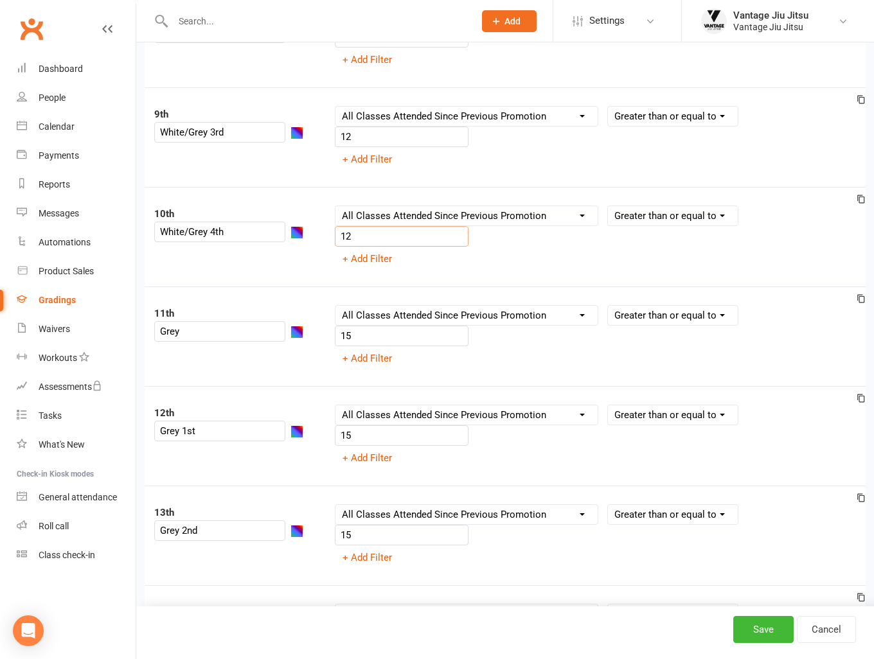
type input "12"
click at [377, 332] on input "15" at bounding box center [402, 336] width 134 height 21
type input "12"
click at [381, 434] on input "15" at bounding box center [402, 435] width 134 height 21
click at [377, 541] on div "Column name Belt Size Active for Grading? Most Recent Promotion All Classes Att…" at bounding box center [595, 535] width 541 height 63
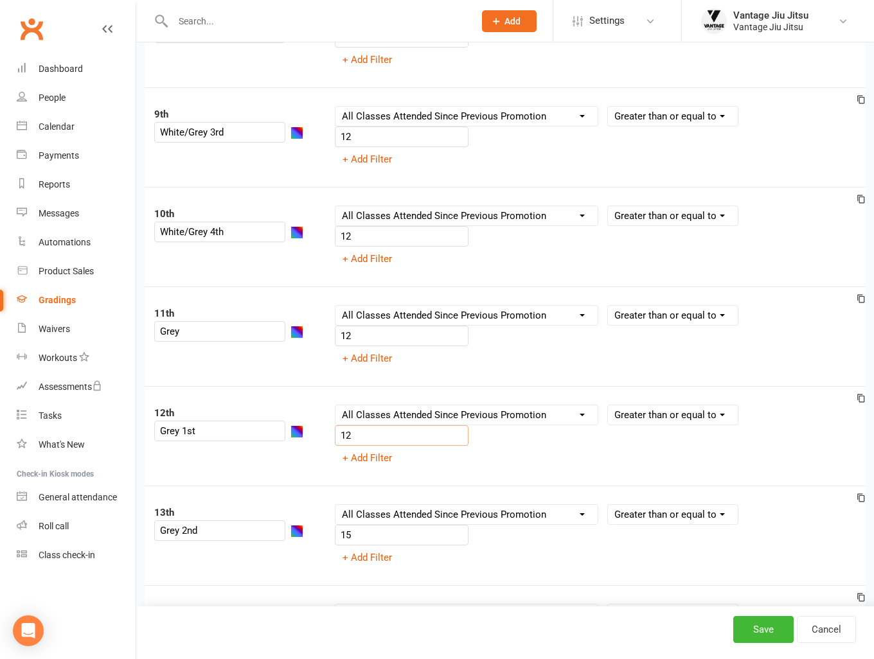
type input "12"
click at [380, 537] on input "15" at bounding box center [402, 535] width 134 height 21
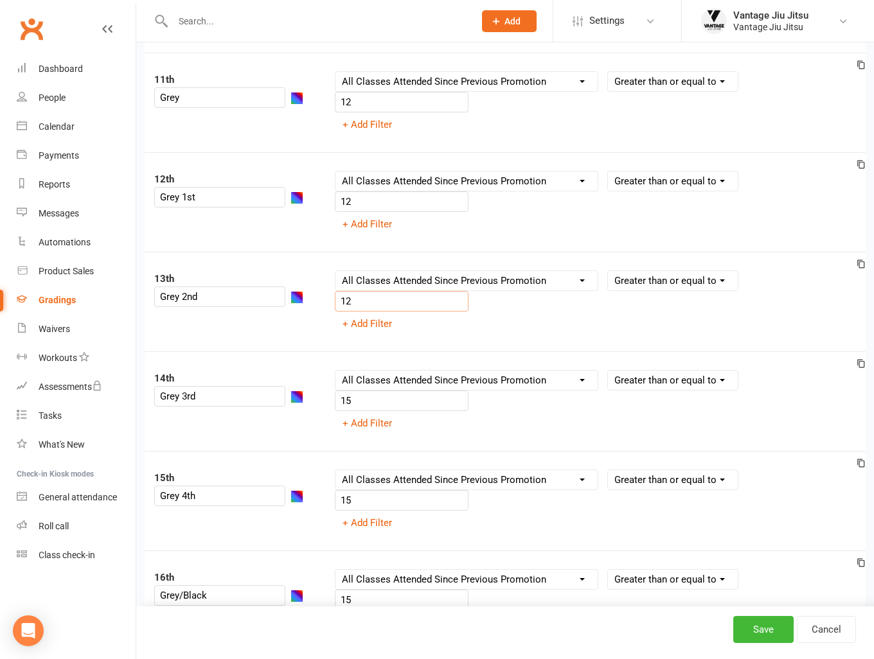
scroll to position [1156, 0]
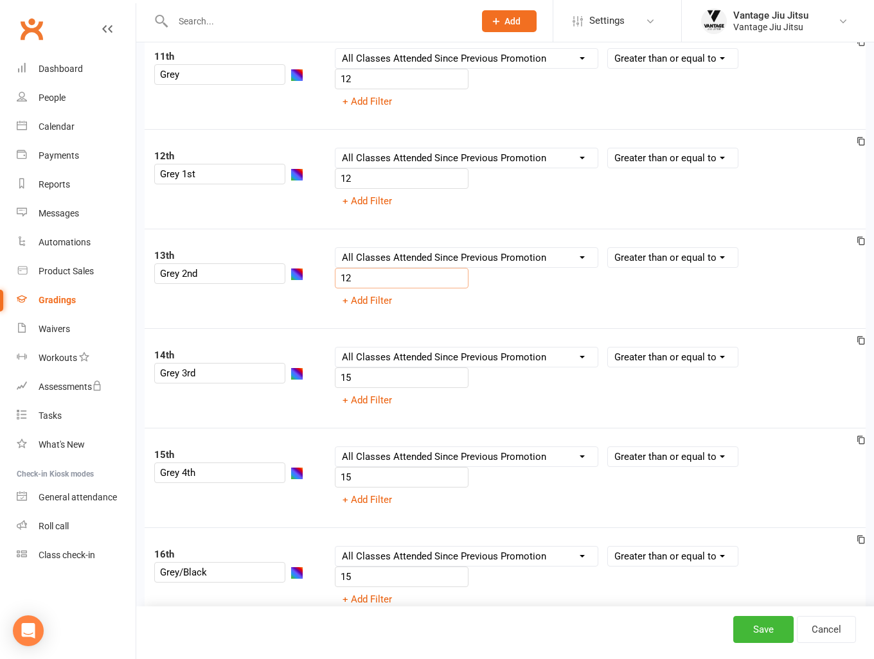
type input "12"
click at [374, 371] on input "15" at bounding box center [402, 377] width 134 height 21
type input "12"
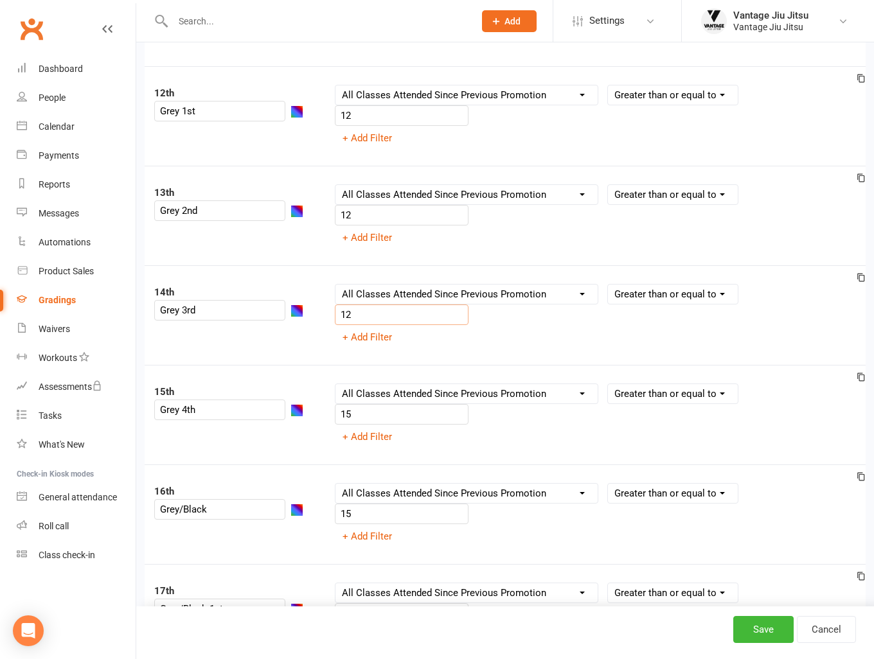
scroll to position [1220, 0]
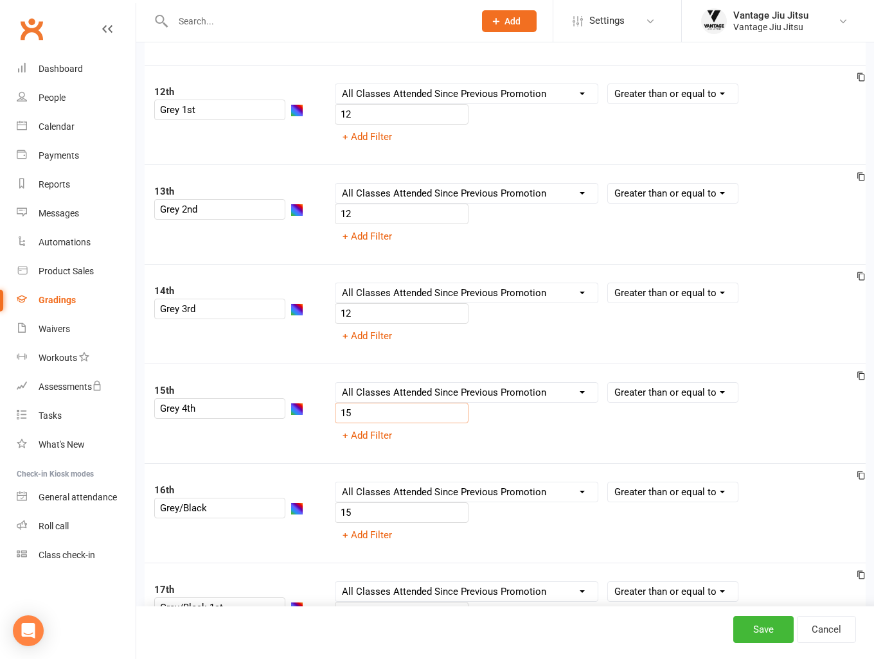
click at [364, 403] on input "15" at bounding box center [402, 413] width 134 height 21
type input "12"
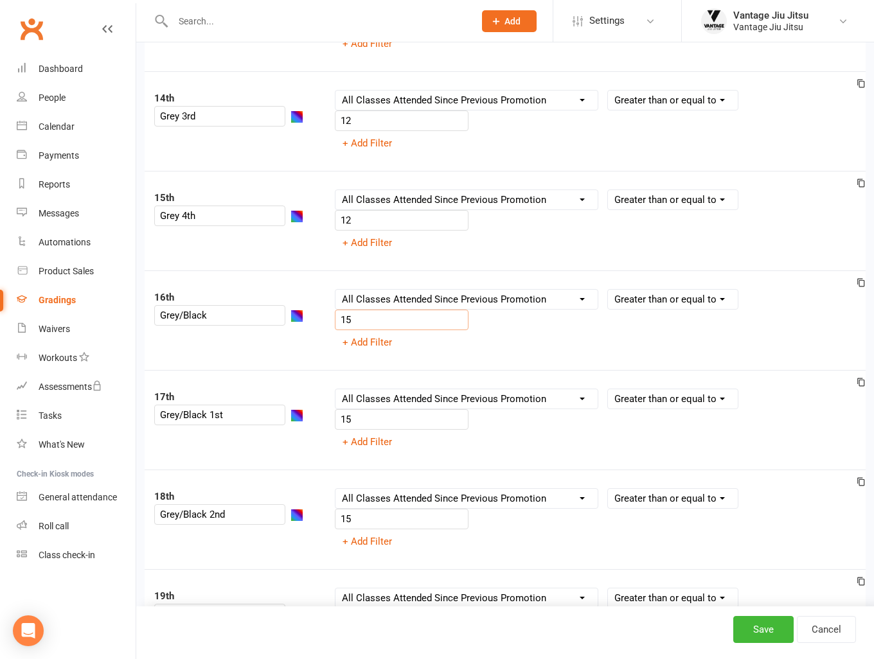
click at [372, 312] on input "15" at bounding box center [402, 320] width 134 height 21
type input "12"
click at [392, 409] on input "15" at bounding box center [402, 419] width 134 height 21
type input "12"
click at [373, 509] on input "15" at bounding box center [402, 519] width 134 height 21
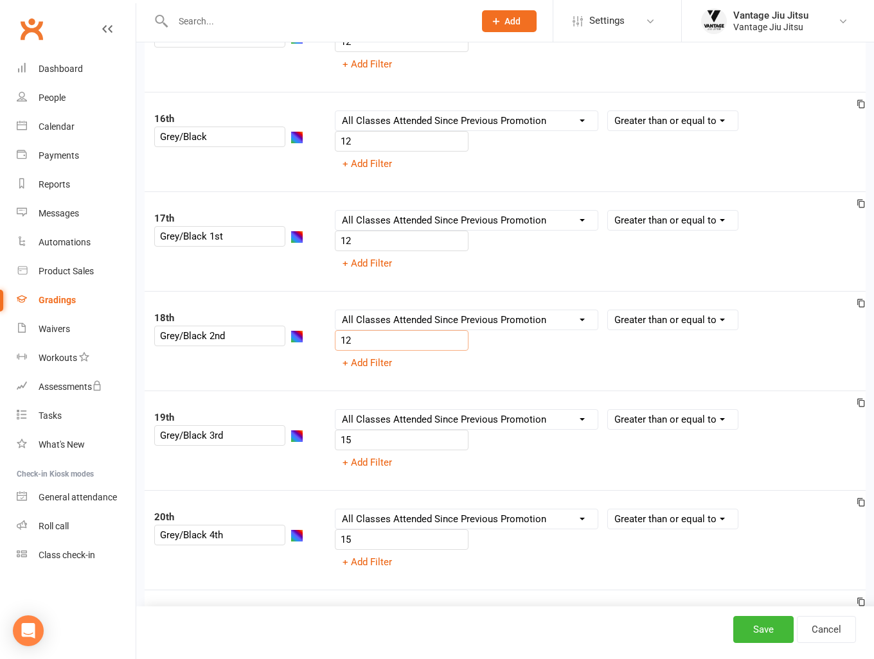
scroll to position [1606, 0]
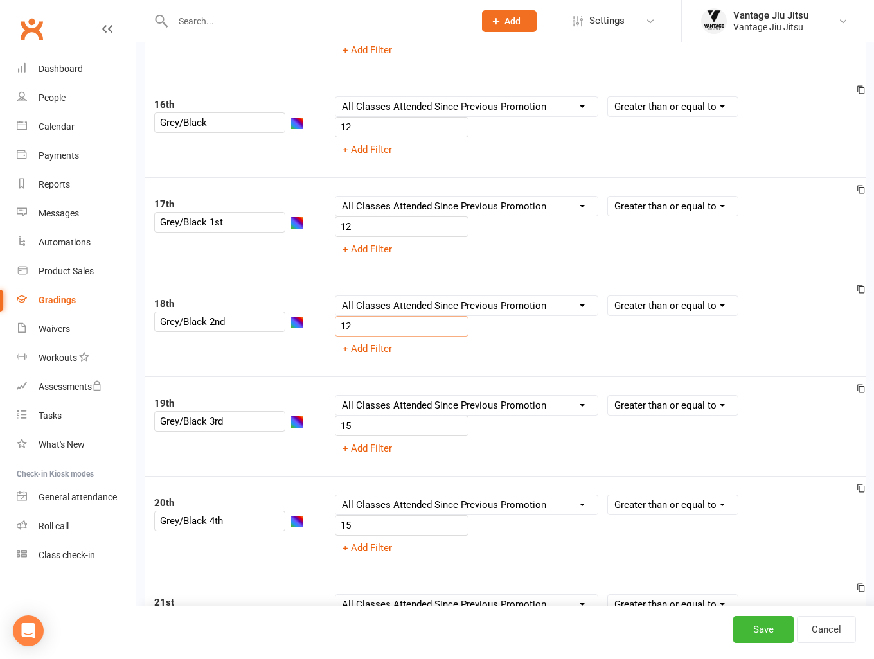
type input "12"
click at [378, 423] on input "15" at bounding box center [402, 426] width 134 height 21
type input "12"
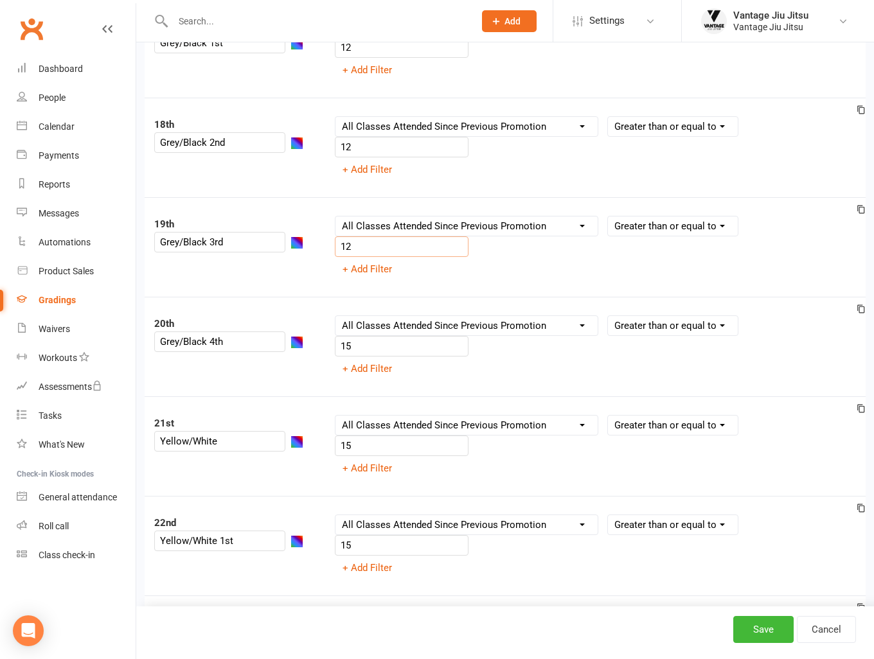
scroll to position [1798, 0]
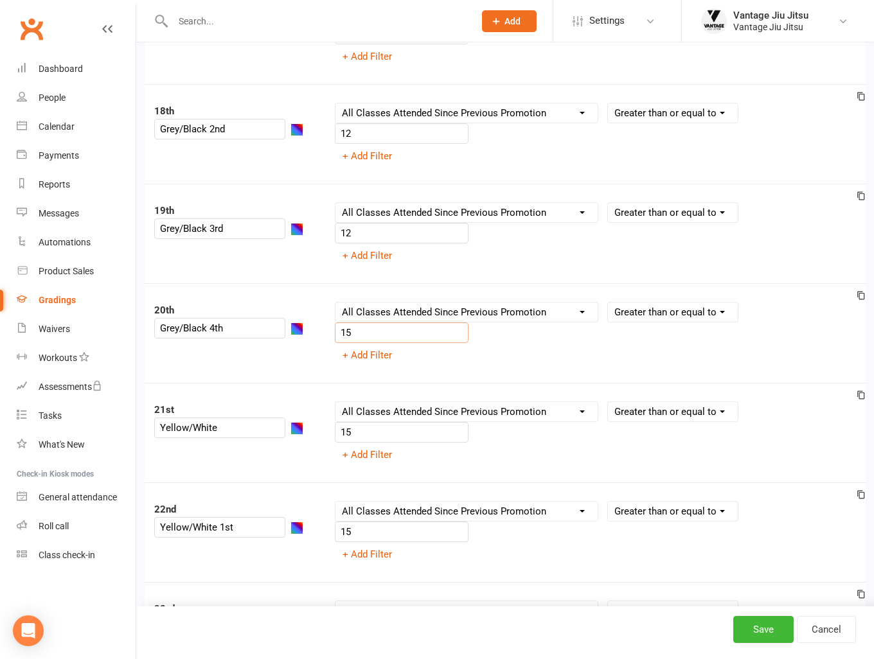
click at [368, 325] on input "15" at bounding box center [402, 332] width 134 height 21
type input "12"
click at [765, 637] on button "Save" at bounding box center [763, 629] width 60 height 27
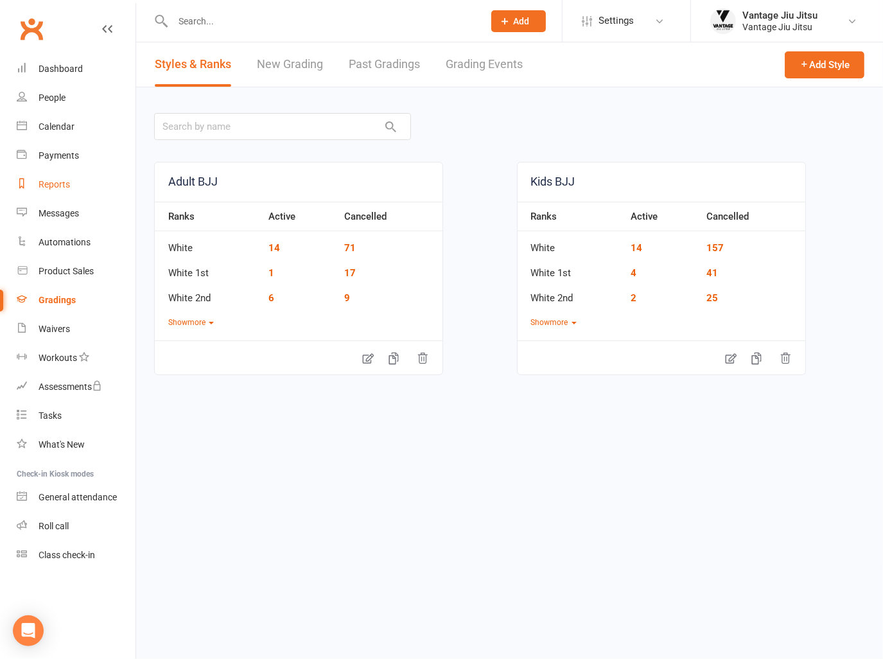
click at [57, 188] on div "Reports" at bounding box center [54, 184] width 31 height 10
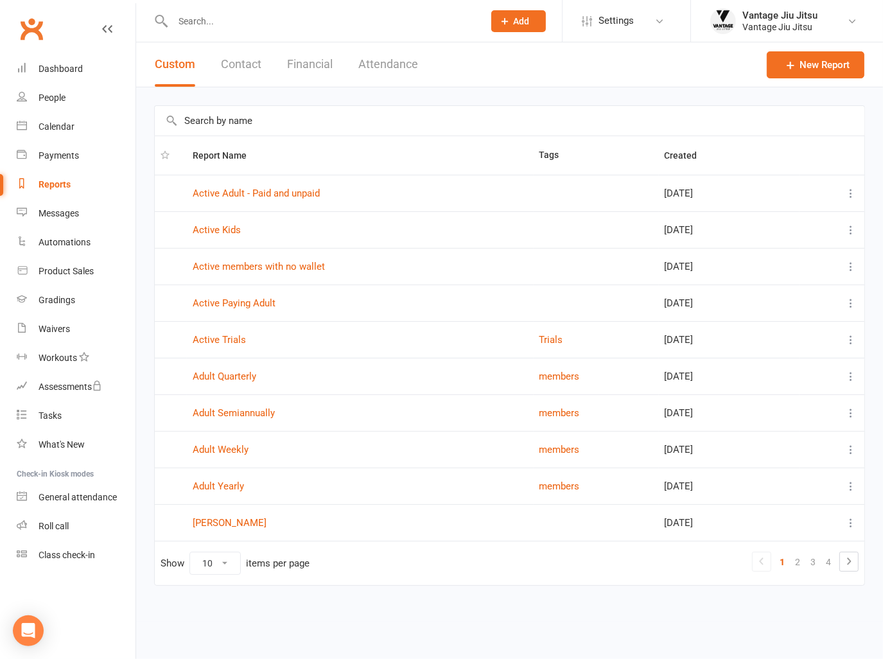
click at [36, 30] on link "Clubworx" at bounding box center [31, 29] width 32 height 32
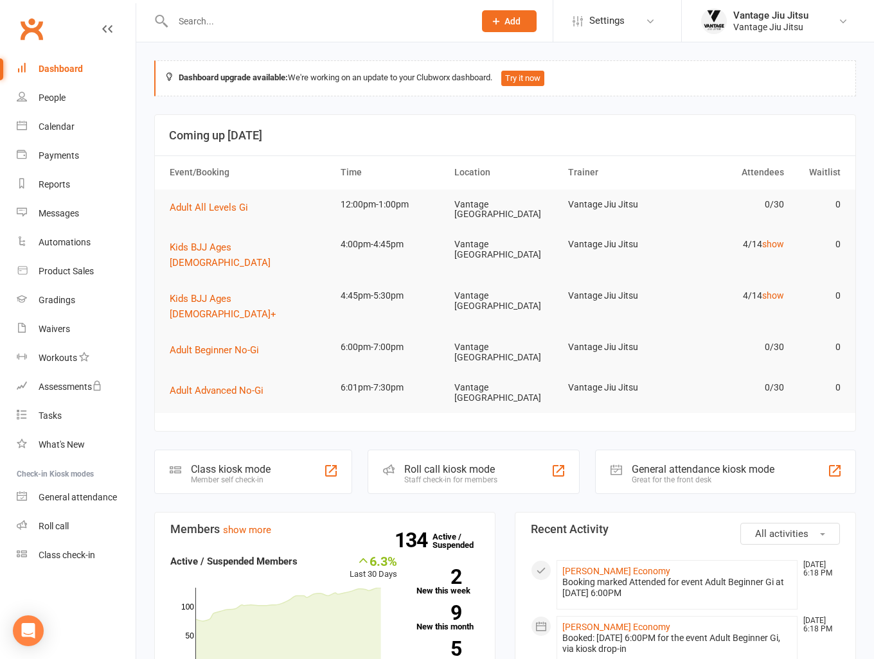
click at [378, 17] on input "text" at bounding box center [317, 21] width 296 height 18
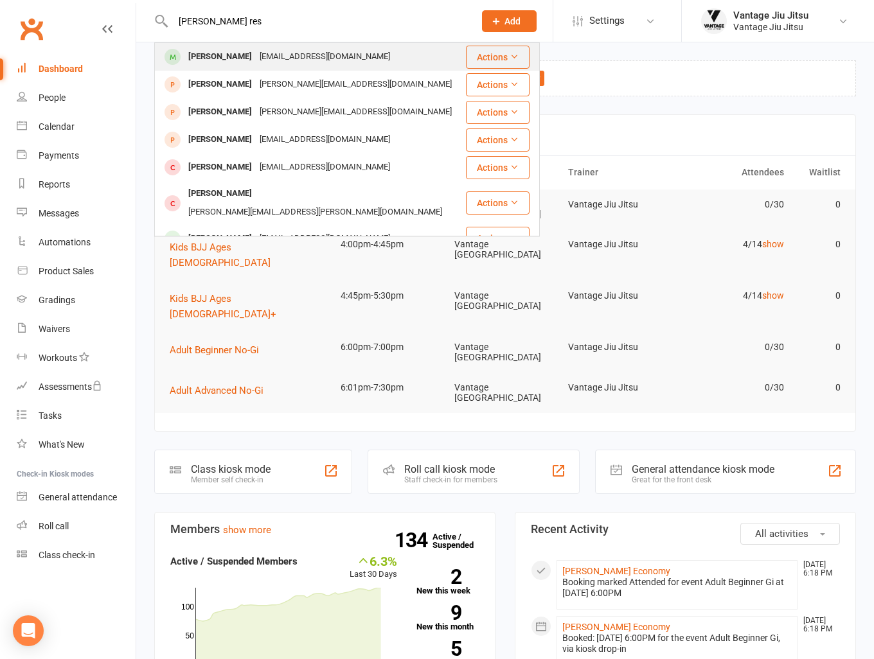
type input "noah res"
click at [271, 62] on div "tamarbli@yahoo.com" at bounding box center [325, 57] width 138 height 19
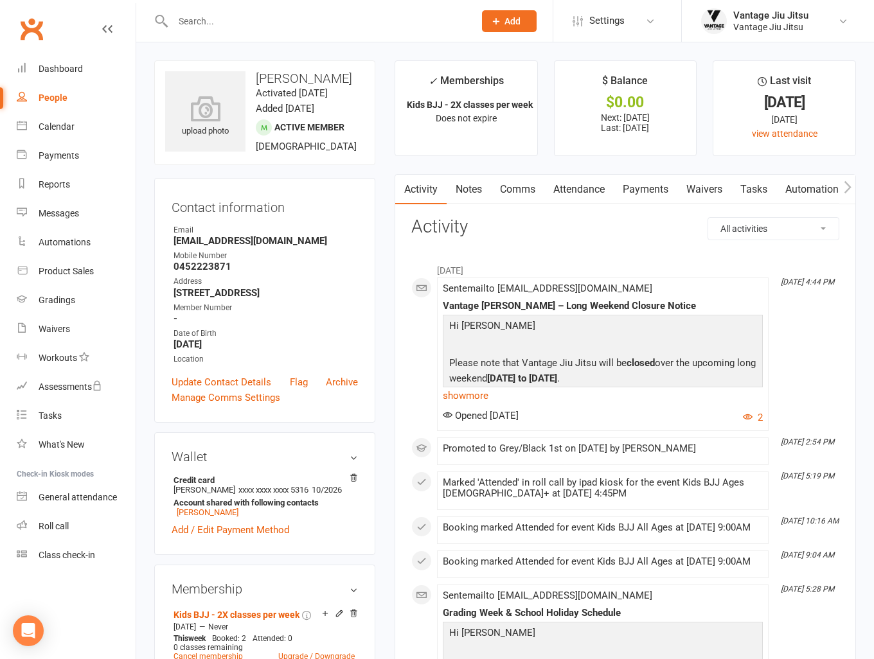
click at [640, 195] on link "Payments" at bounding box center [645, 190] width 64 height 30
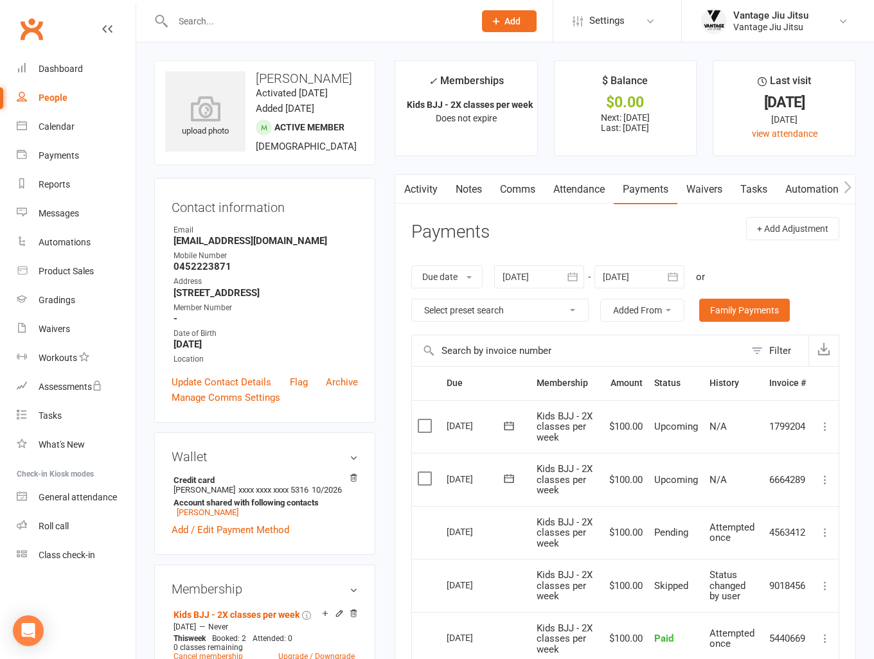
click at [587, 185] on link "Attendance" at bounding box center [578, 190] width 69 height 30
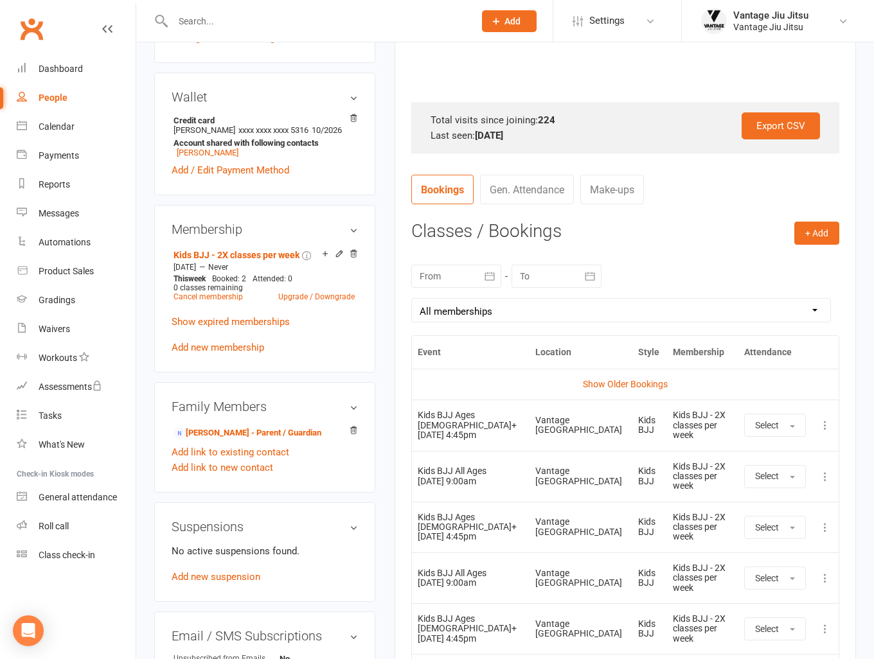
scroll to position [450, 0]
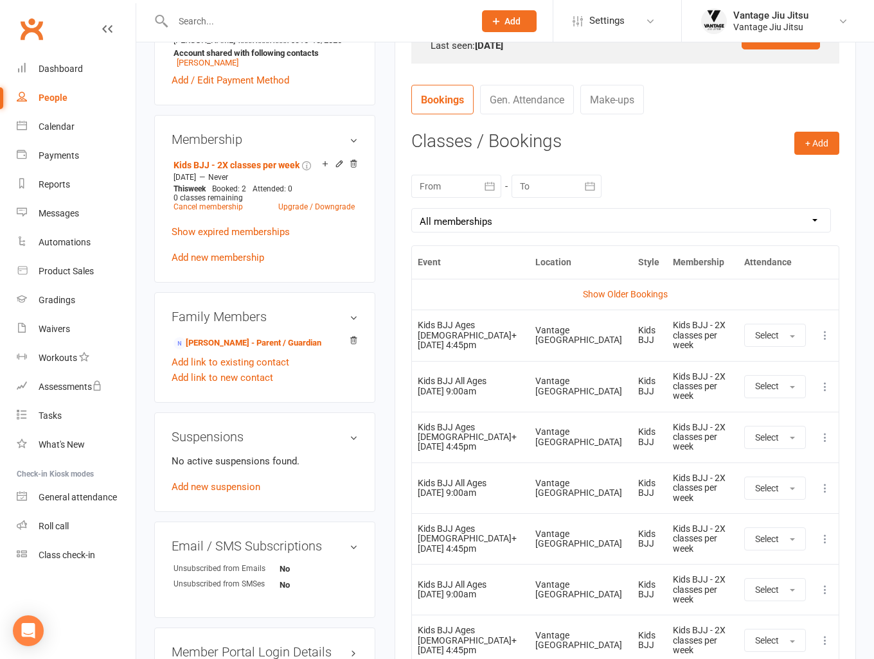
click at [822, 393] on icon at bounding box center [824, 386] width 13 height 13
click at [768, 476] on link "Remove booking" at bounding box center [768, 463] width 127 height 26
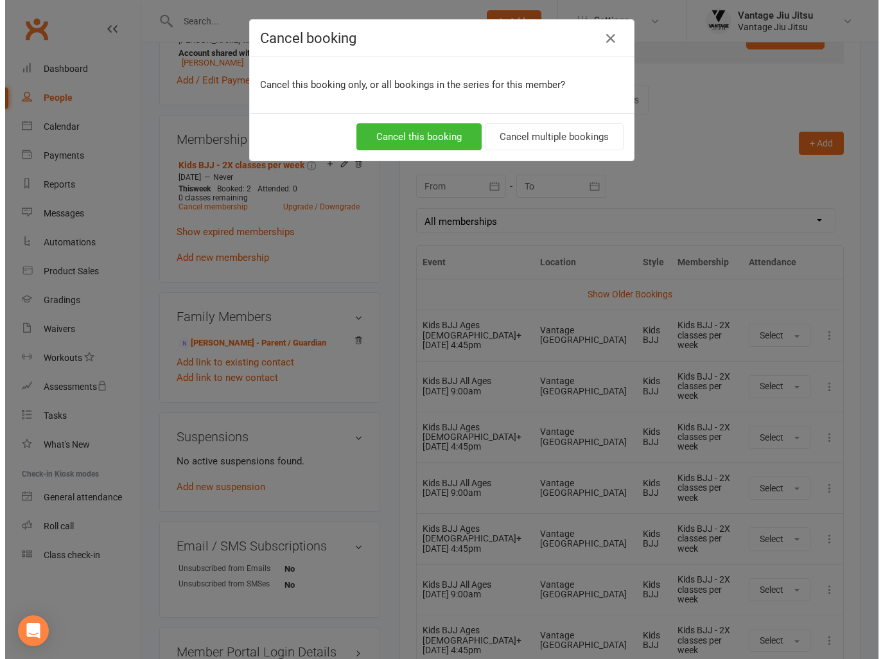
scroll to position [434, 0]
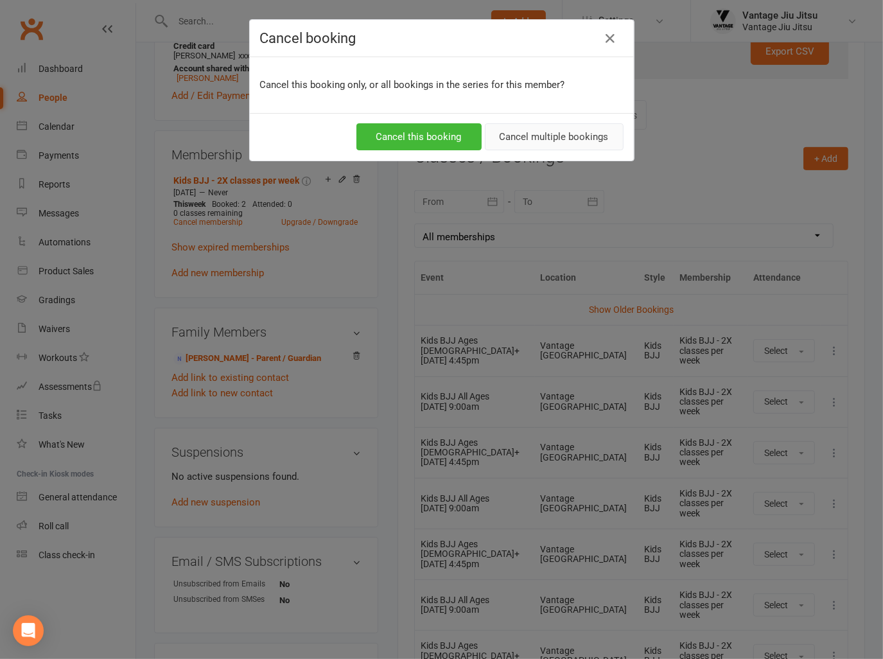
click at [569, 142] on button "Cancel multiple bookings" at bounding box center [554, 136] width 139 height 27
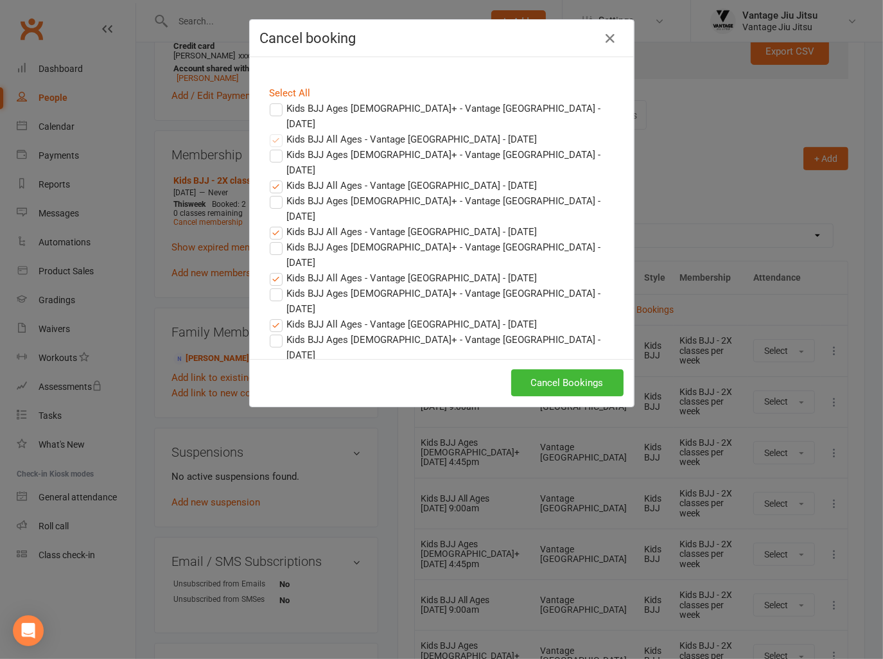
drag, startPoint x: 270, startPoint y: 121, endPoint x: 275, endPoint y: 146, distance: 25.6
click at [271, 132] on label "Kids BJJ All Ages - Vantage Bondi Junction - Oct 18, 2025" at bounding box center [404, 139] width 268 height 15
click at [606, 35] on icon "button" at bounding box center [610, 38] width 15 height 15
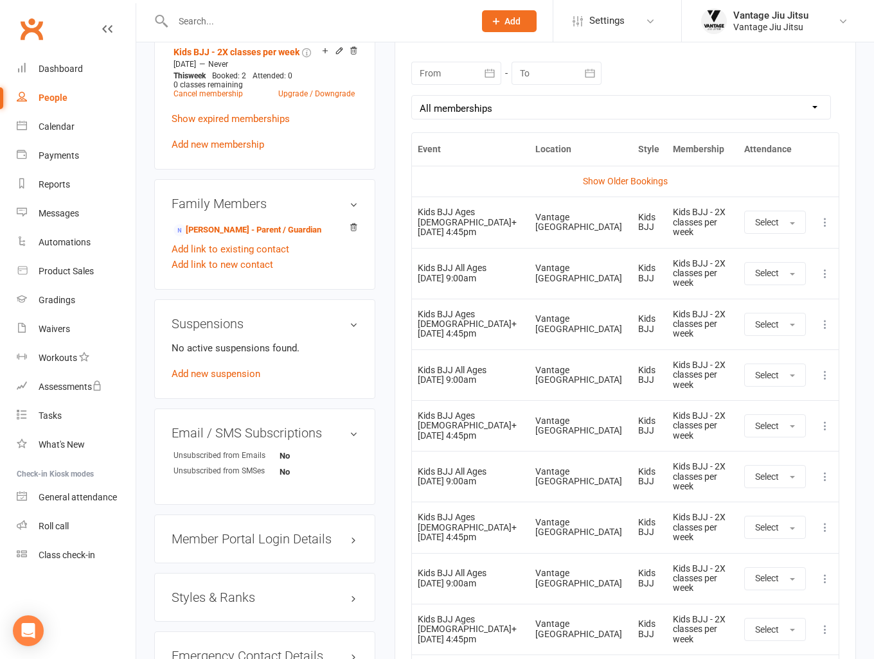
scroll to position [578, 0]
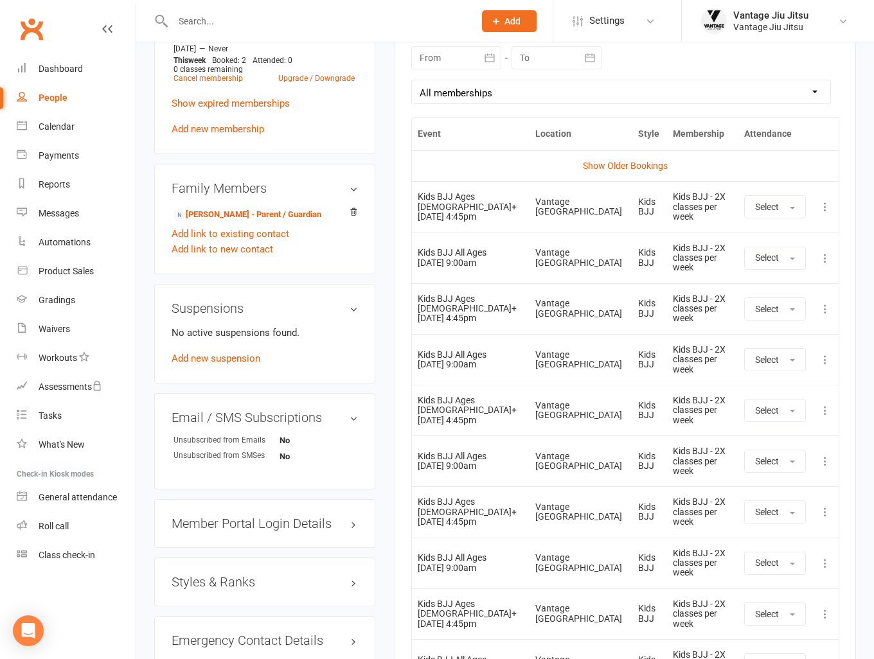
click at [824, 468] on icon at bounding box center [824, 461] width 13 height 13
click at [739, 550] on link "Remove booking" at bounding box center [768, 538] width 127 height 26
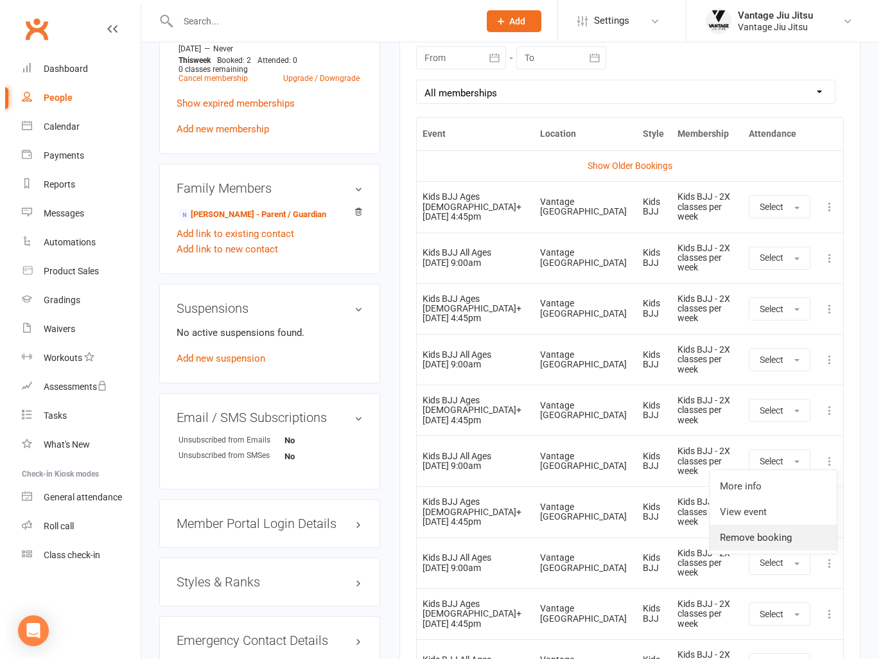
scroll to position [563, 0]
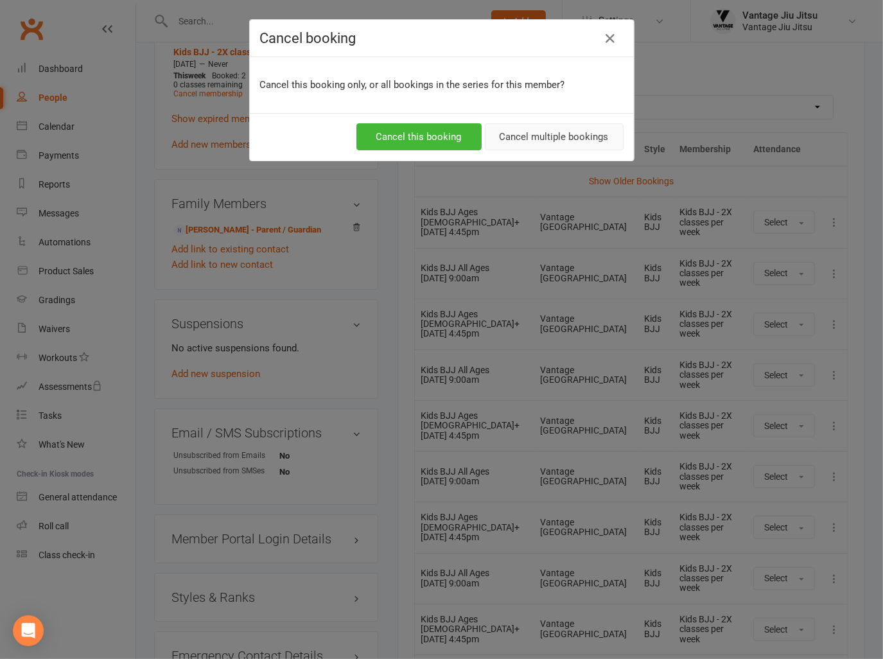
click at [545, 136] on button "Cancel multiple bookings" at bounding box center [554, 136] width 139 height 27
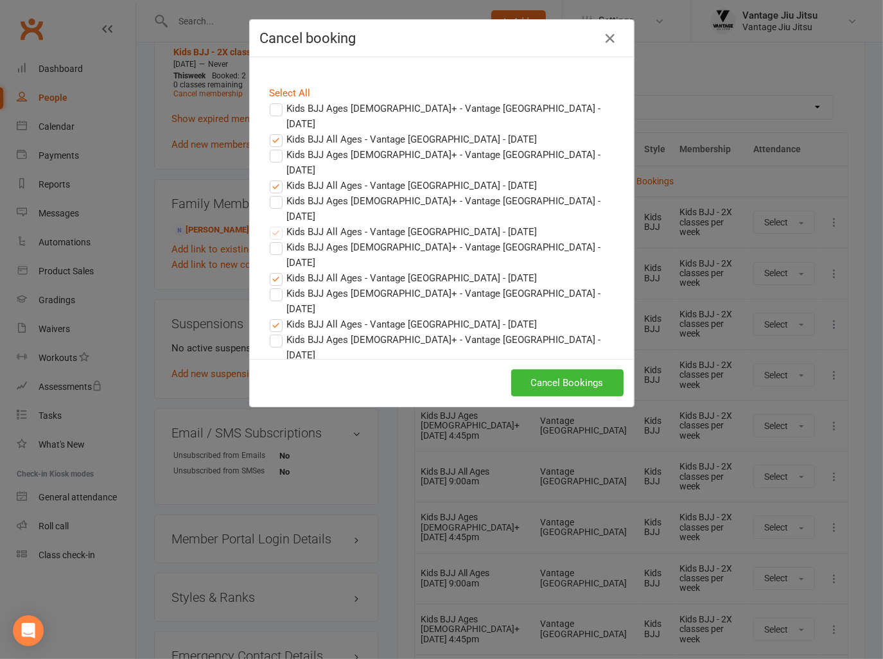
click at [271, 132] on label "Kids BJJ All Ages - Vantage Bondi Junction - Oct 18, 2025" at bounding box center [404, 139] width 268 height 15
click at [268, 132] on input "Kids BJJ All Ages - Vantage Bondi Junction - Oct 18, 2025" at bounding box center [264, 132] width 8 height 0
click at [272, 178] on label "Kids BJJ All Ages - Vantage Bondi Junction - Oct 25, 2025" at bounding box center [404, 185] width 268 height 15
click at [268, 178] on input "Kids BJJ All Ages - Vantage Bondi Junction - Oct 25, 2025" at bounding box center [264, 178] width 8 height 0
click at [563, 383] on button "Cancel Bookings" at bounding box center [567, 382] width 112 height 27
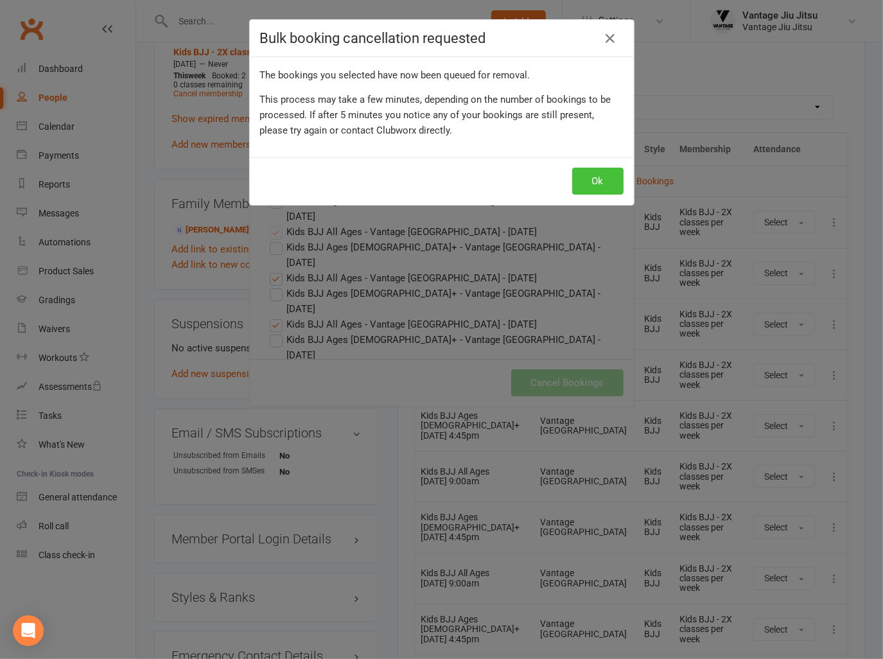
click at [597, 180] on button "Ok" at bounding box center [597, 181] width 51 height 27
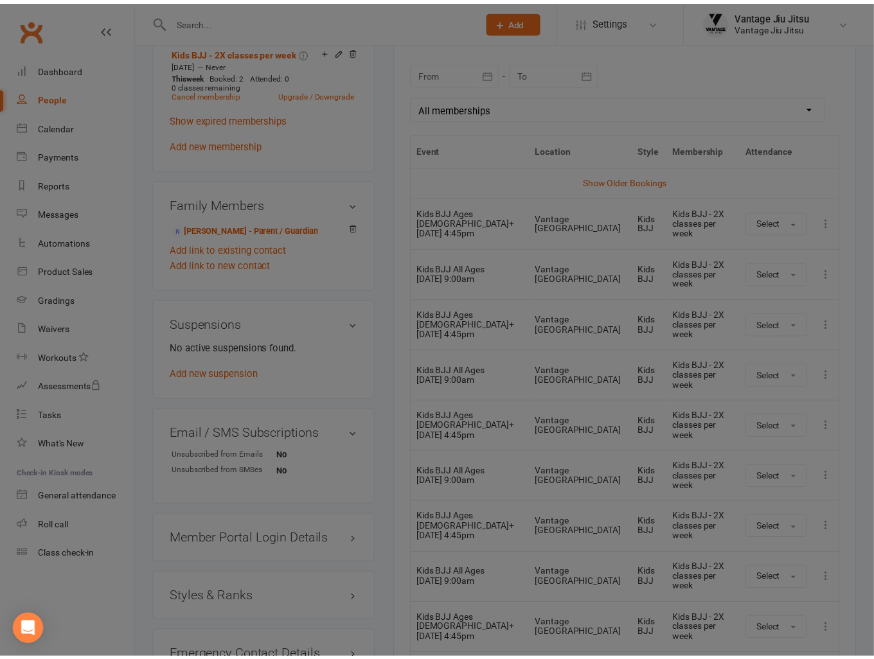
scroll to position [578, 0]
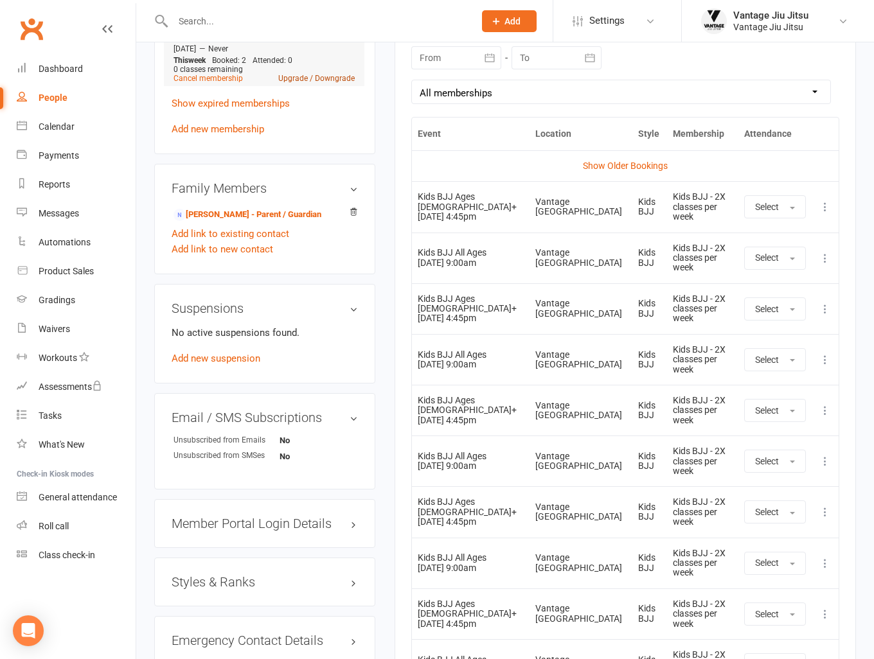
click at [341, 83] on link "Upgrade / Downgrade" at bounding box center [316, 78] width 76 height 9
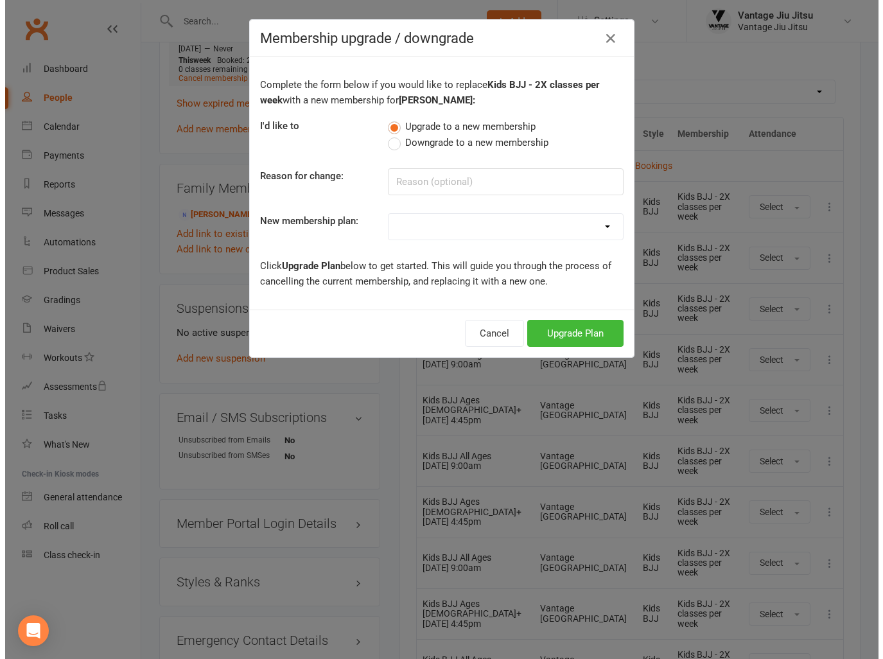
scroll to position [563, 0]
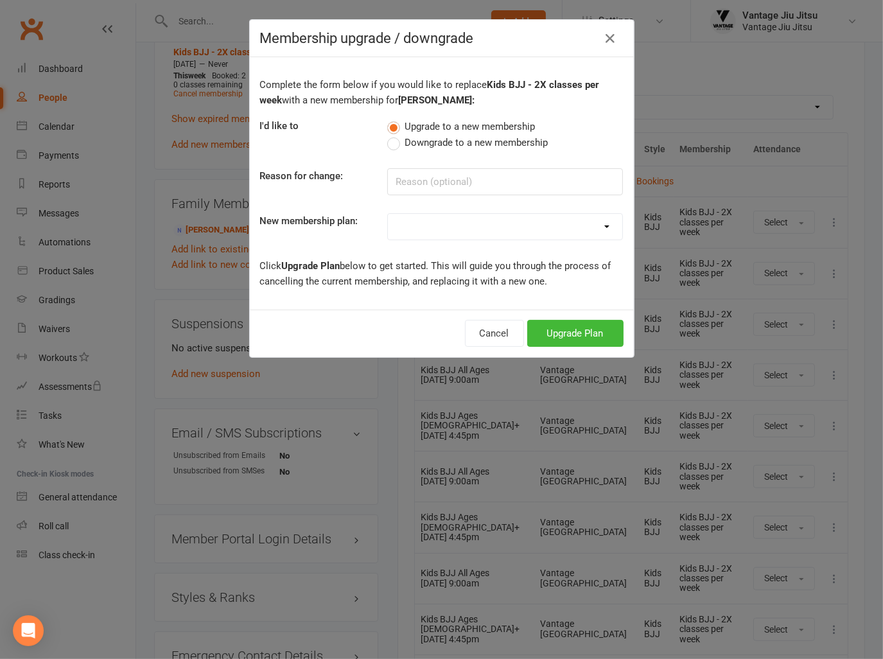
click at [393, 147] on label "Downgrade to a new membership" at bounding box center [467, 142] width 161 height 15
click at [393, 135] on input "Downgrade to a new membership" at bounding box center [391, 135] width 8 height 0
click at [573, 229] on select "Adult BJJ 10 Pack Adult BJJ Weekly Adult BJJ Quarterly Adult BJJ Semiannually A…" at bounding box center [505, 227] width 234 height 26
select select "5"
click at [388, 214] on select "Adult BJJ 10 Pack Adult BJJ Weekly Adult BJJ Quarterly Adult BJJ Semiannually A…" at bounding box center [505, 227] width 234 height 26
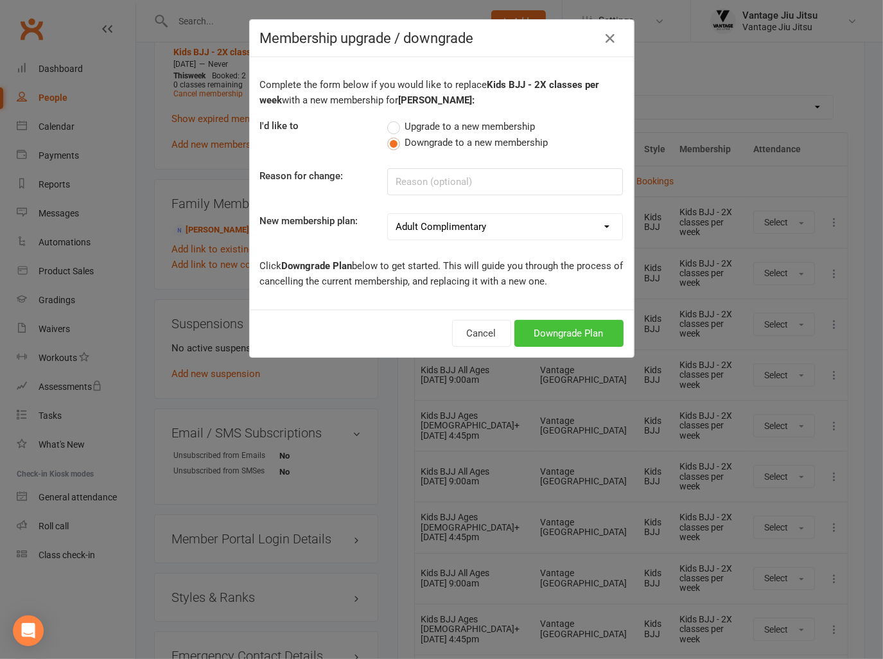
click at [553, 333] on button "Downgrade Plan" at bounding box center [568, 333] width 109 height 27
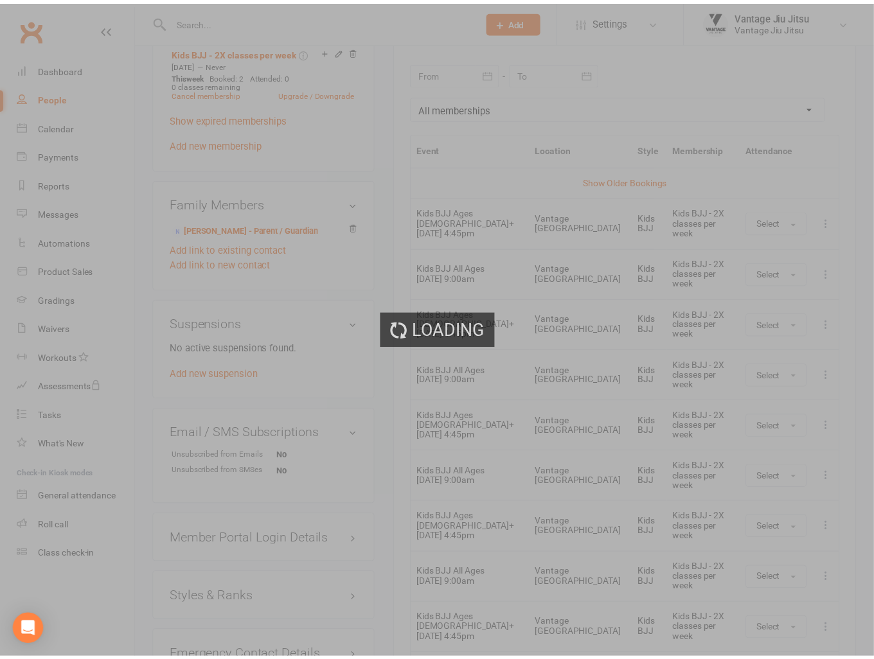
scroll to position [578, 0]
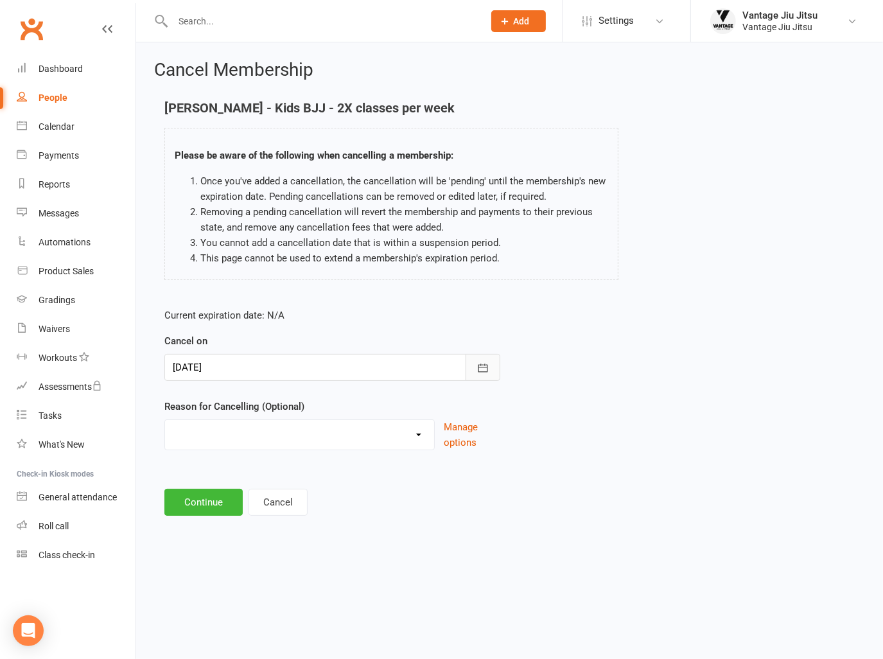
click at [490, 376] on button "button" at bounding box center [483, 367] width 35 height 27
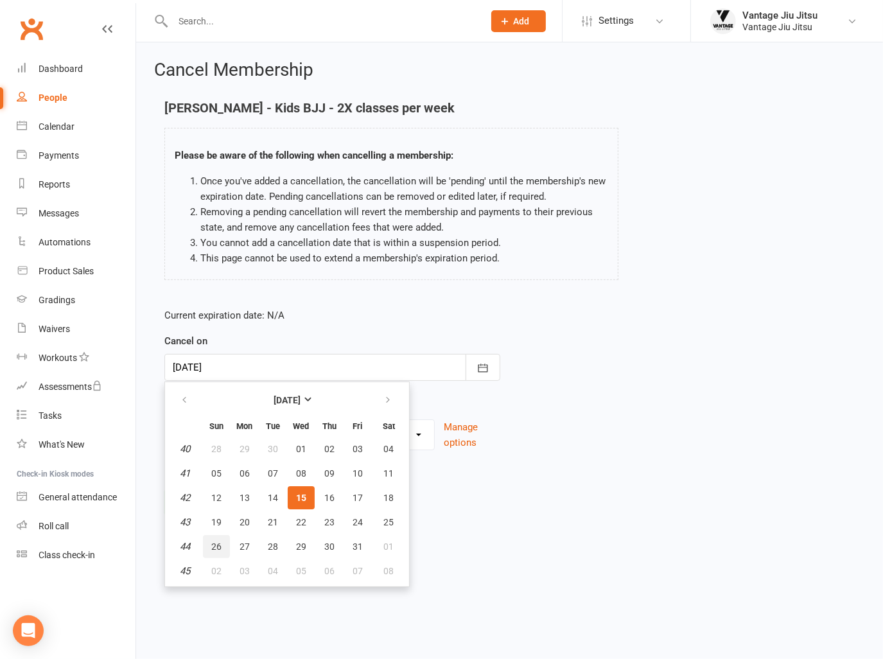
click at [214, 543] on span "26" at bounding box center [216, 546] width 10 height 10
type input "26 Oct 2025"
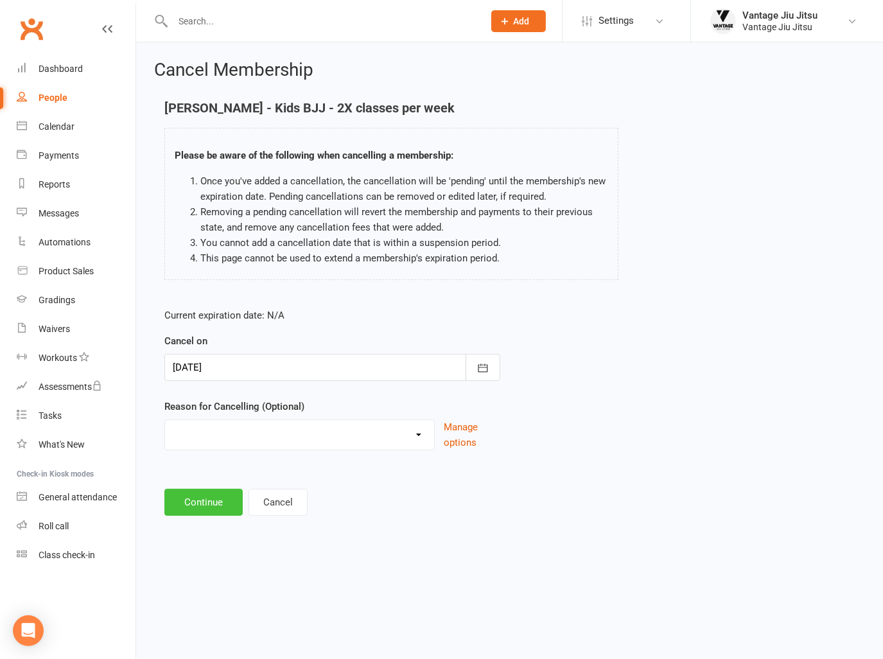
click at [197, 499] on button "Continue" at bounding box center [203, 502] width 78 height 27
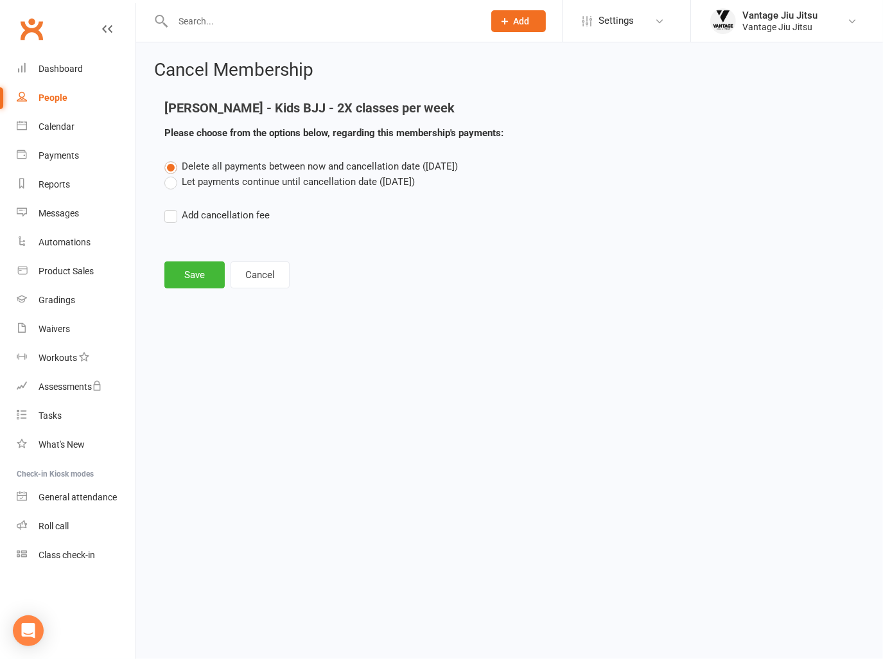
click at [171, 181] on label "Let payments continue until cancellation date (Oct 26, 2025)" at bounding box center [289, 181] width 250 height 15
click at [171, 174] on input "Let payments continue until cancellation date (Oct 26, 2025)" at bounding box center [168, 174] width 8 height 0
click at [195, 276] on button "Save" at bounding box center [194, 274] width 60 height 27
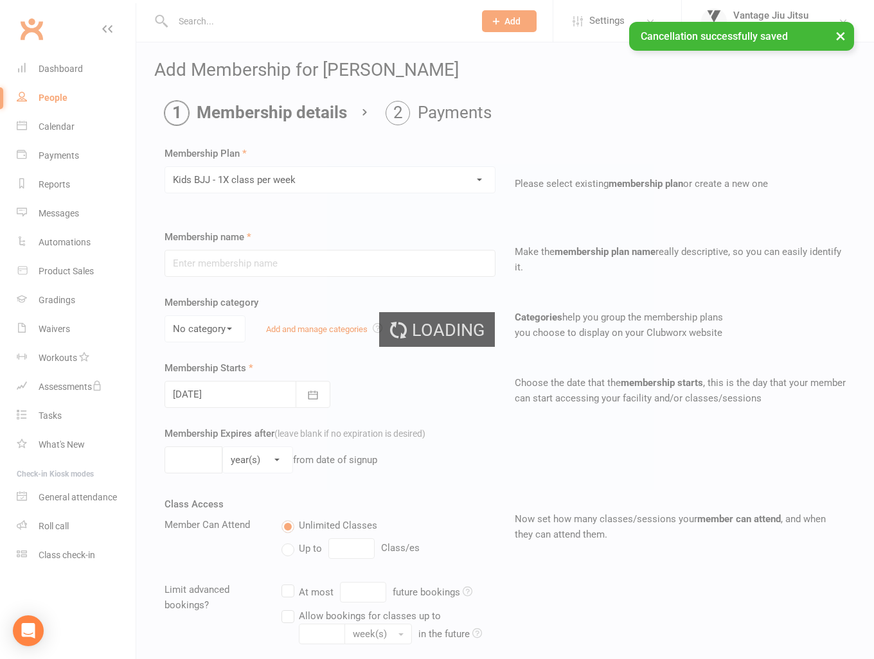
type input "Kids BJJ - 1X class per week"
type input "0"
type input "1"
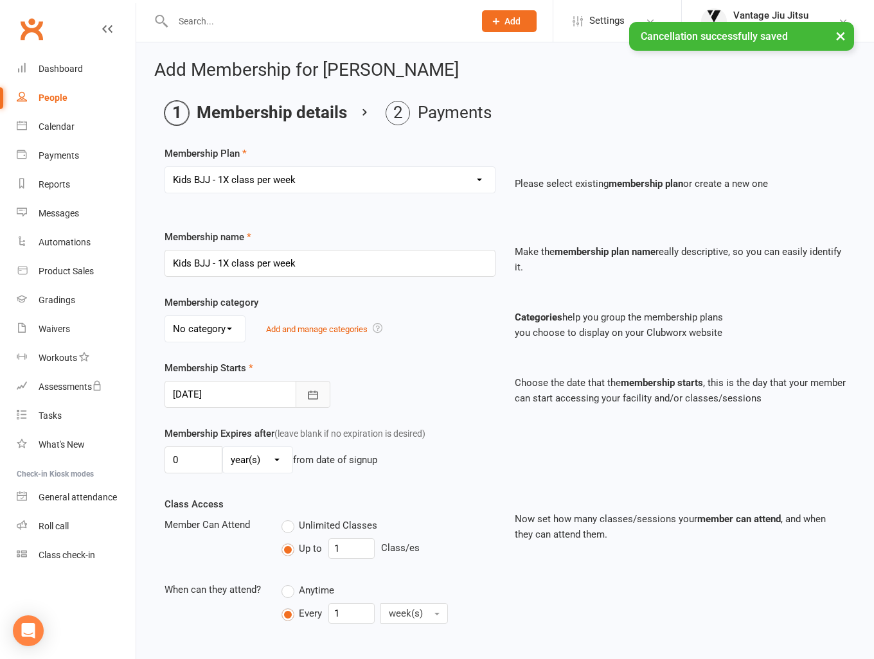
click at [315, 399] on icon "button" at bounding box center [312, 395] width 13 height 13
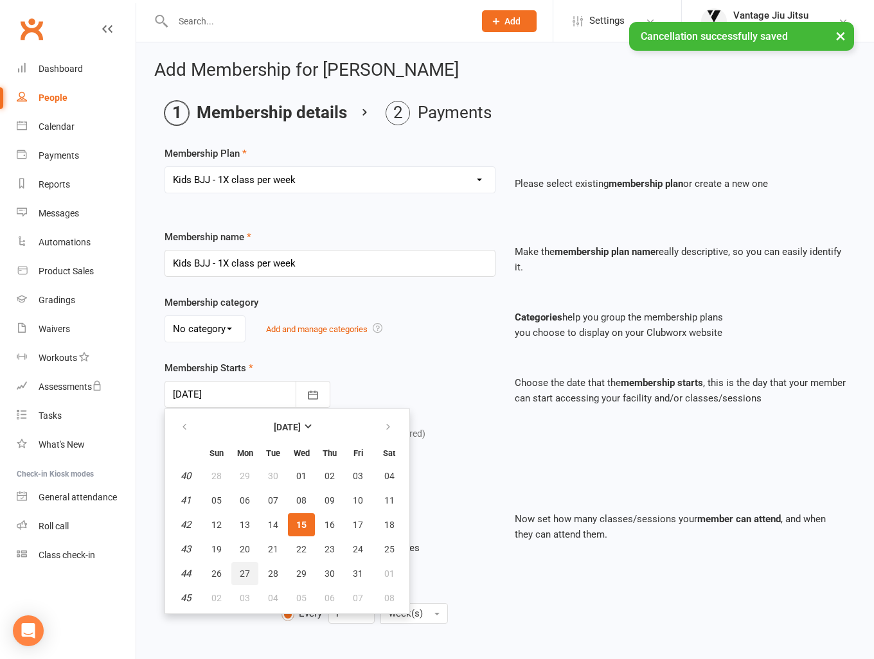
click at [240, 574] on span "27" at bounding box center [245, 573] width 10 height 10
type input "27 Oct 2025"
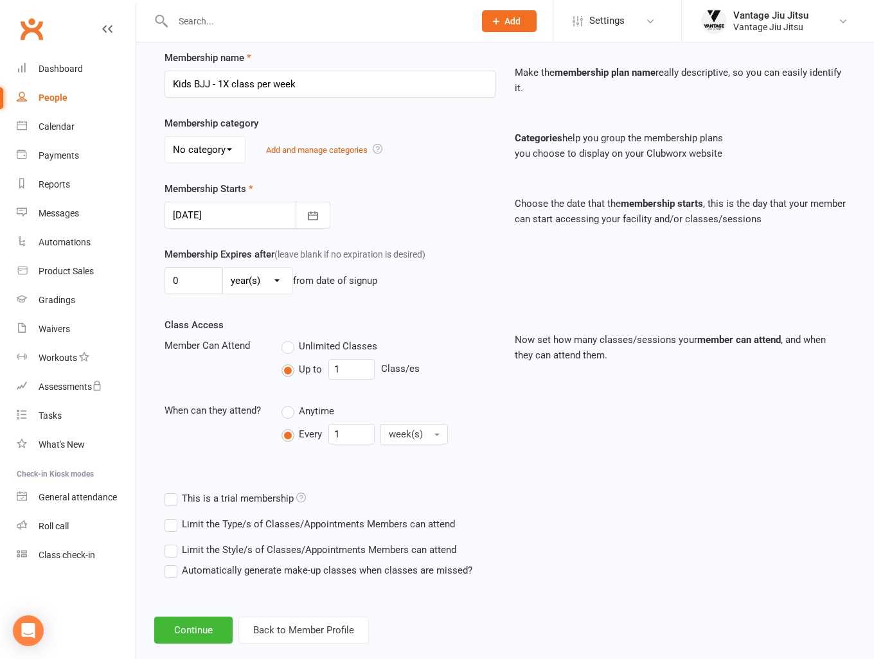
scroll to position [198, 0]
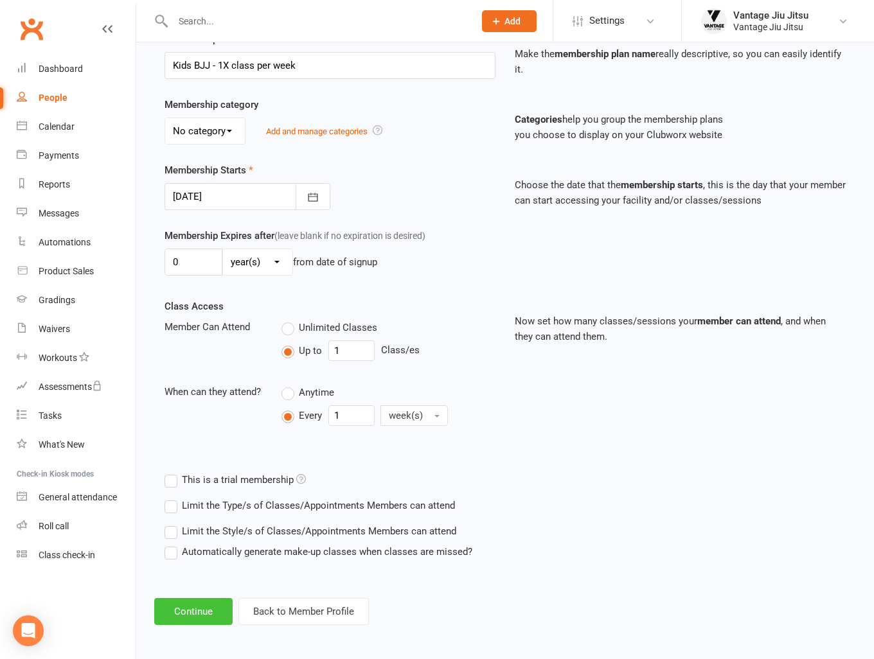
click at [193, 608] on button "Continue" at bounding box center [193, 611] width 78 height 27
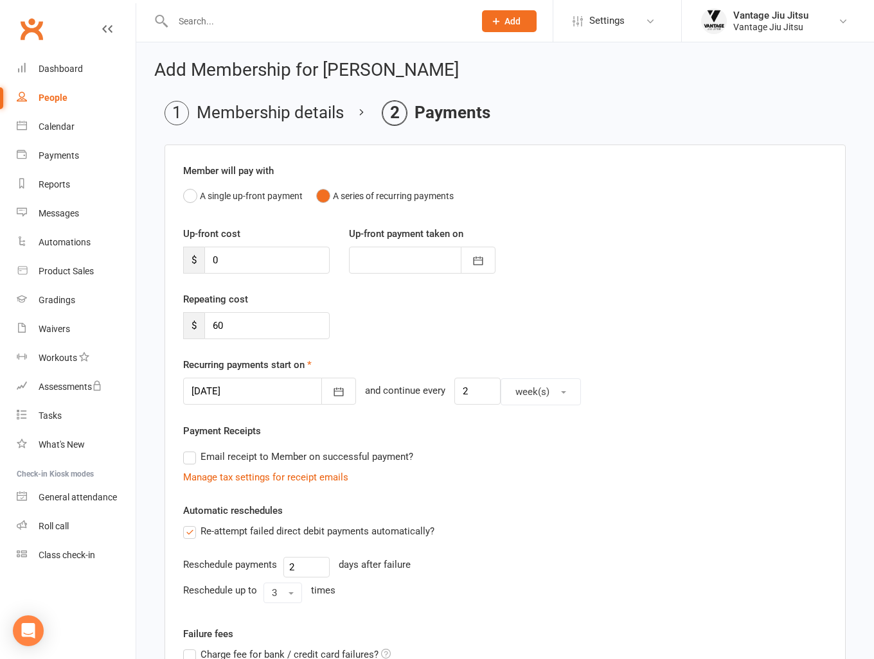
scroll to position [222, 0]
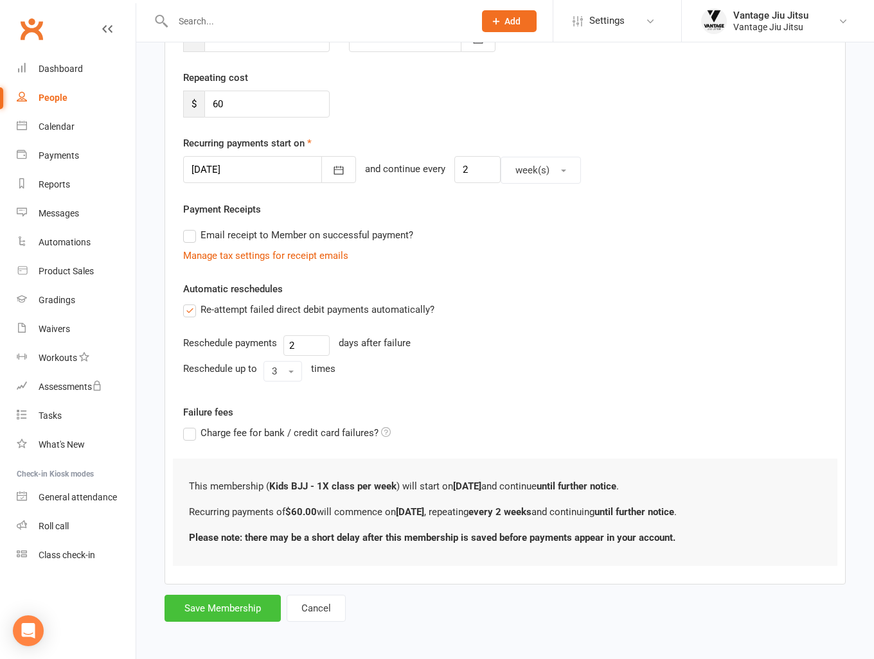
click at [217, 604] on button "Save Membership" at bounding box center [222, 608] width 116 height 27
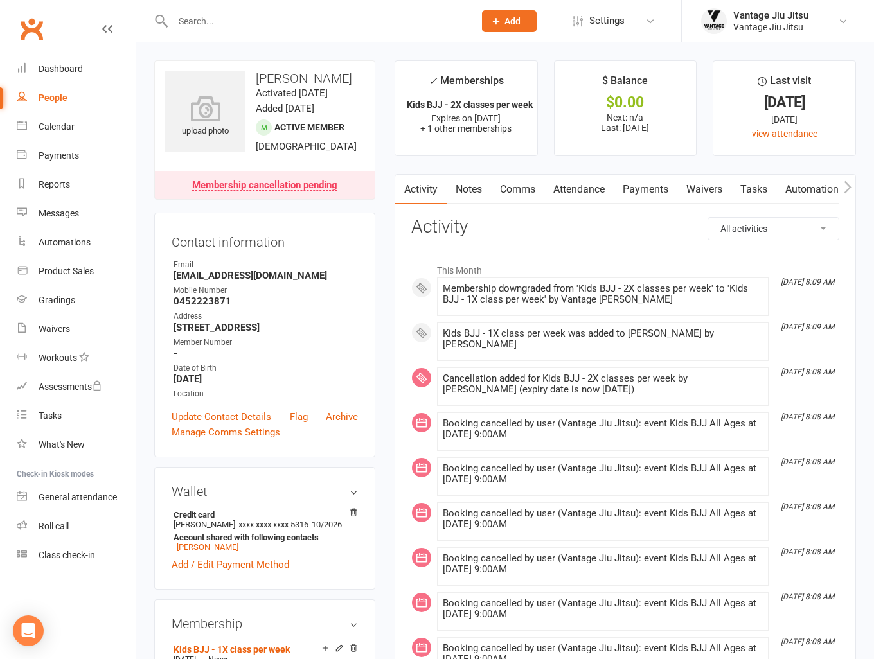
click at [37, 28] on link "Clubworx" at bounding box center [31, 29] width 32 height 32
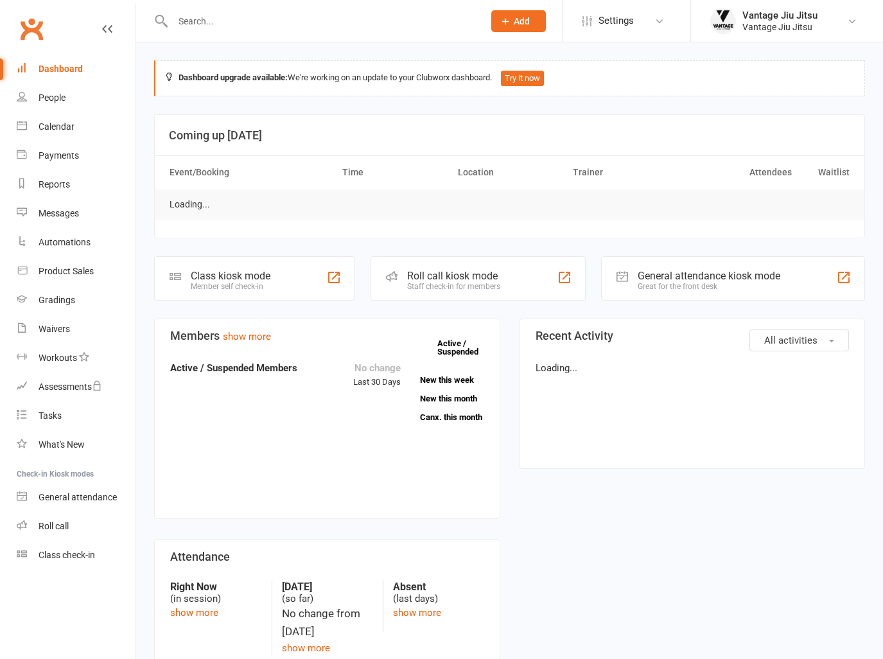
click at [313, 19] on input "text" at bounding box center [322, 21] width 306 height 18
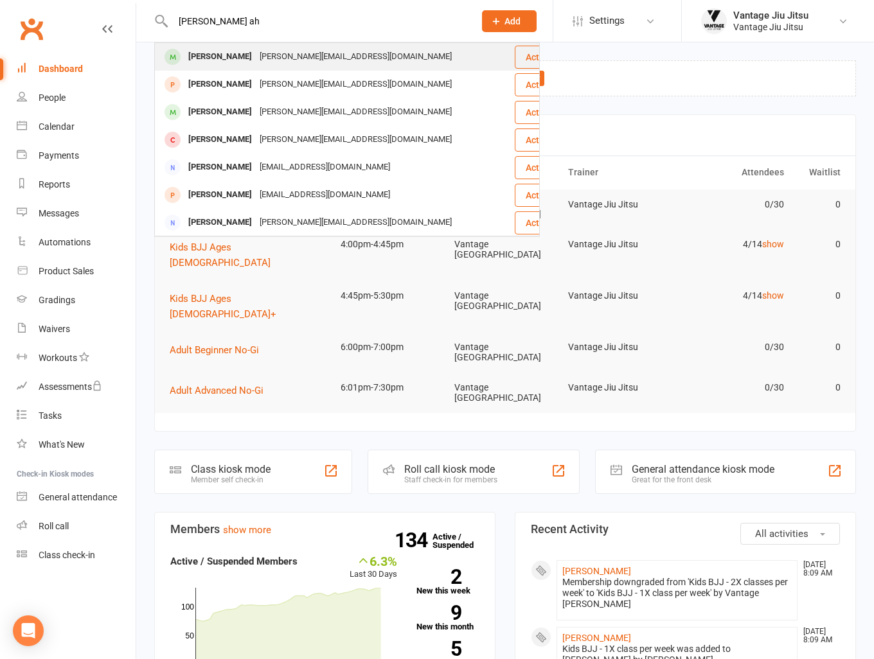
type input "dan ah"
click at [256, 52] on div "dan.ahn126@gmail.com" at bounding box center [356, 57] width 200 height 19
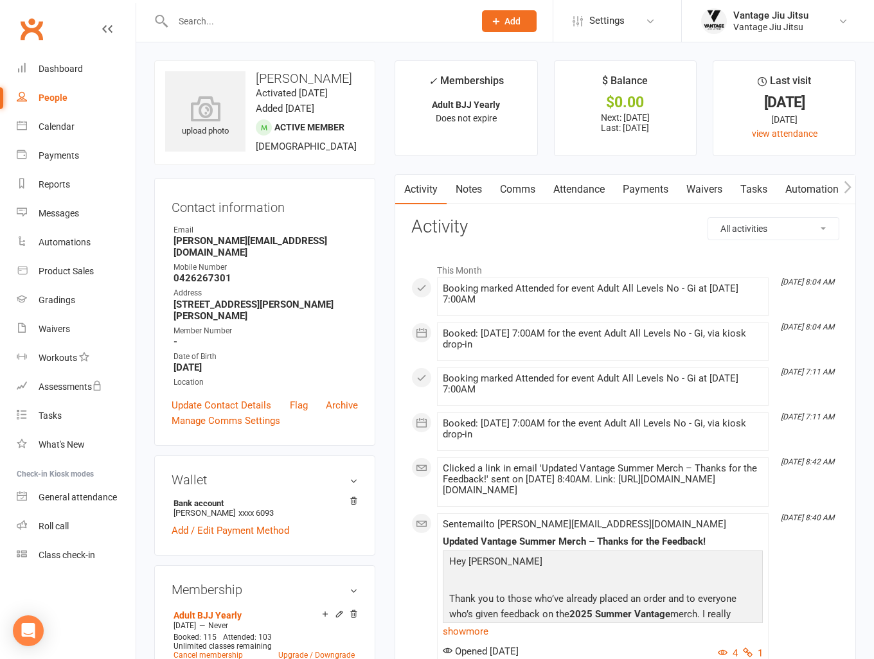
click at [631, 189] on link "Payments" at bounding box center [645, 190] width 64 height 30
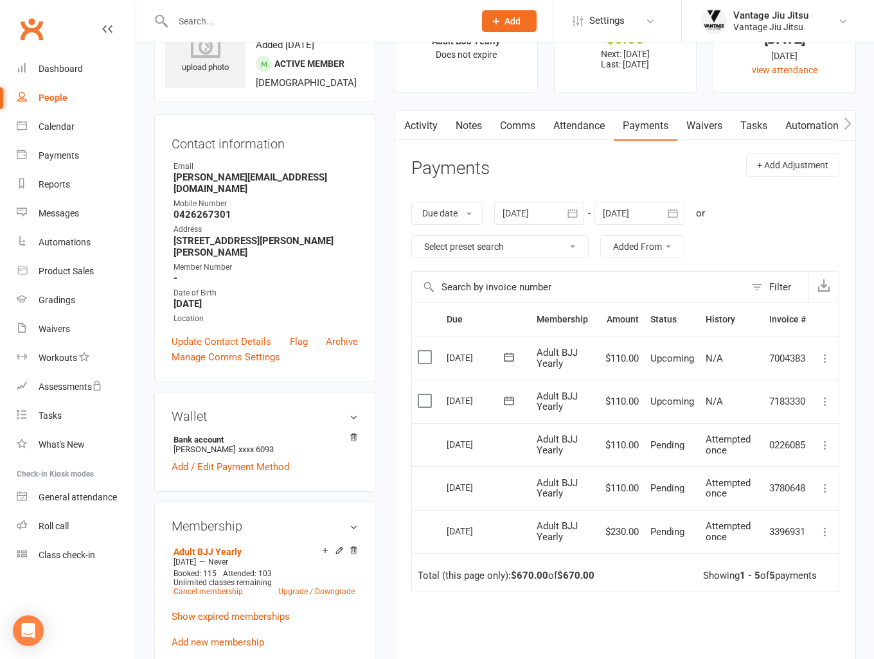
scroll to position [64, 0]
click at [543, 217] on div at bounding box center [539, 212] width 90 height 23
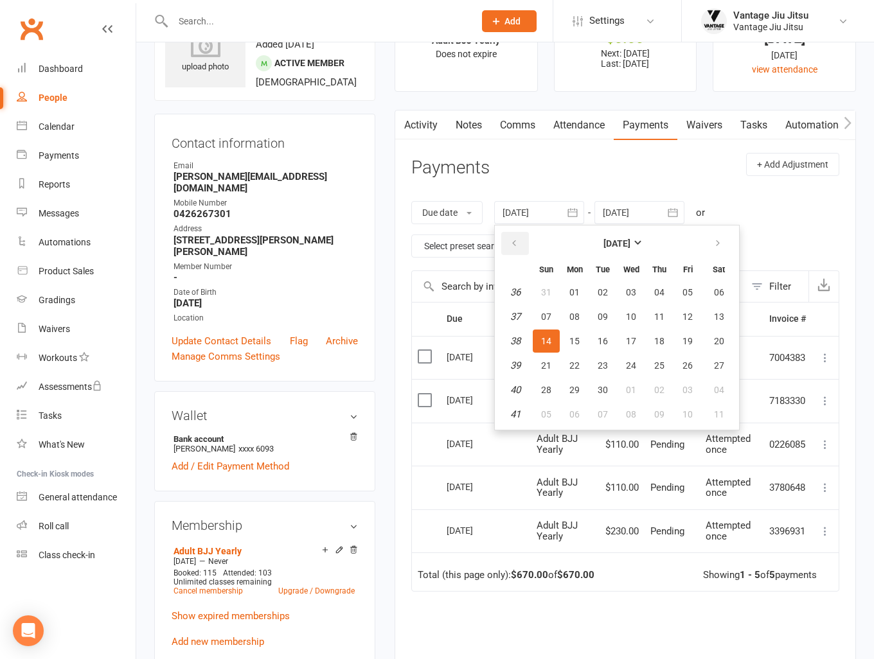
click at [511, 241] on icon "button" at bounding box center [513, 243] width 9 height 10
click at [658, 287] on span "01" at bounding box center [659, 292] width 10 height 10
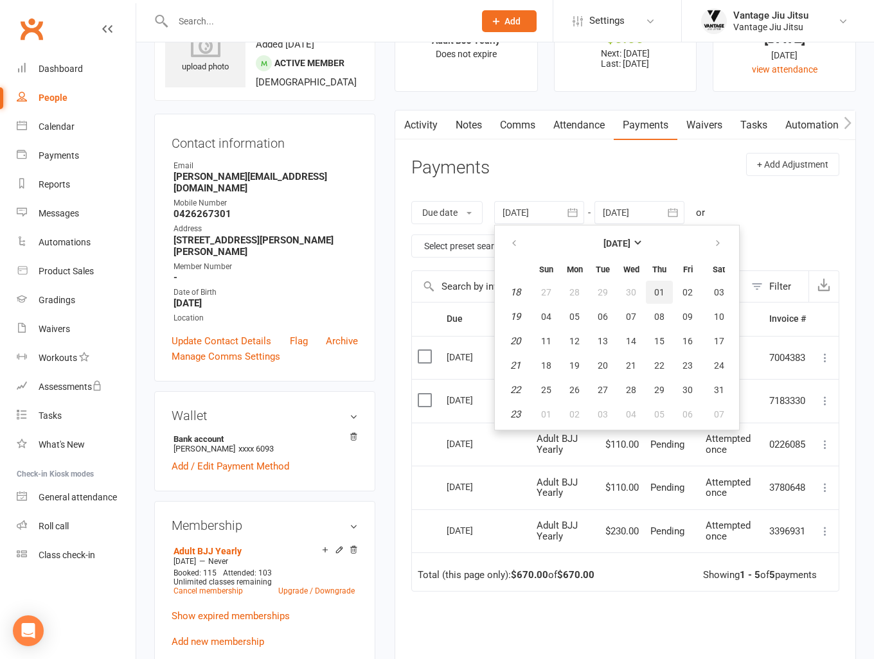
type input "01 May 2025"
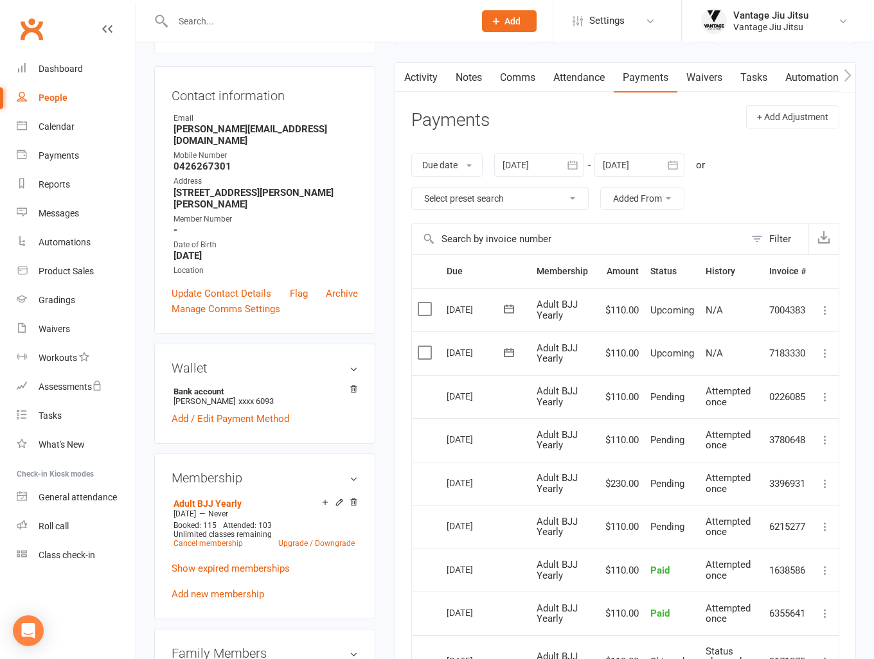
scroll to position [193, 0]
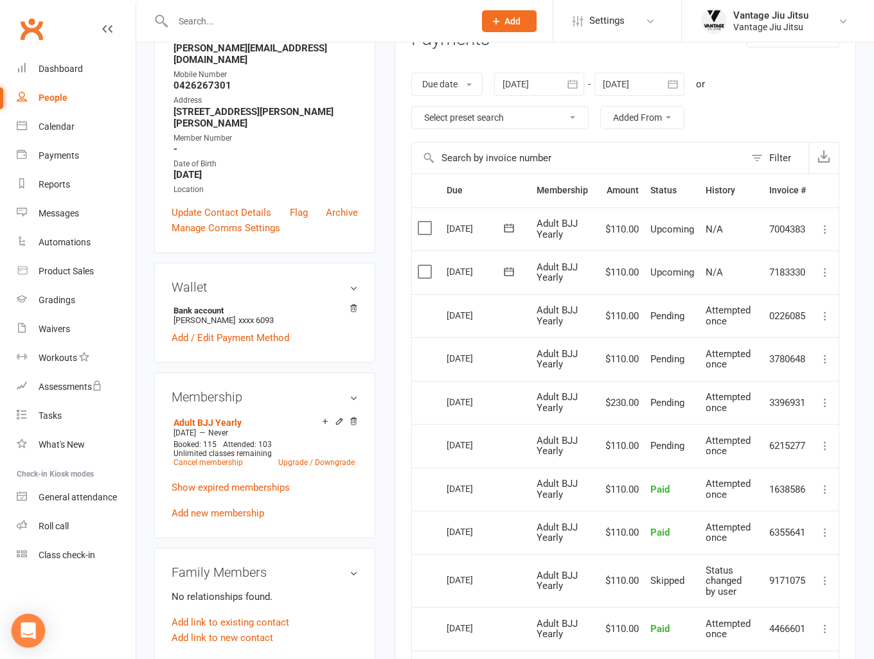
click at [26, 636] on icon "Open Intercom Messenger" at bounding box center [28, 630] width 17 height 17
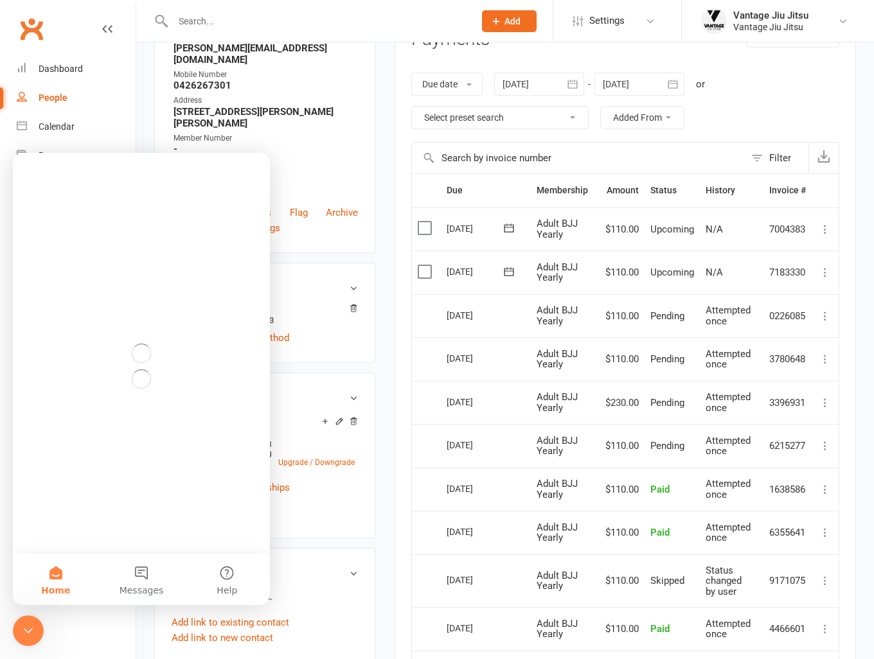
scroll to position [0, 0]
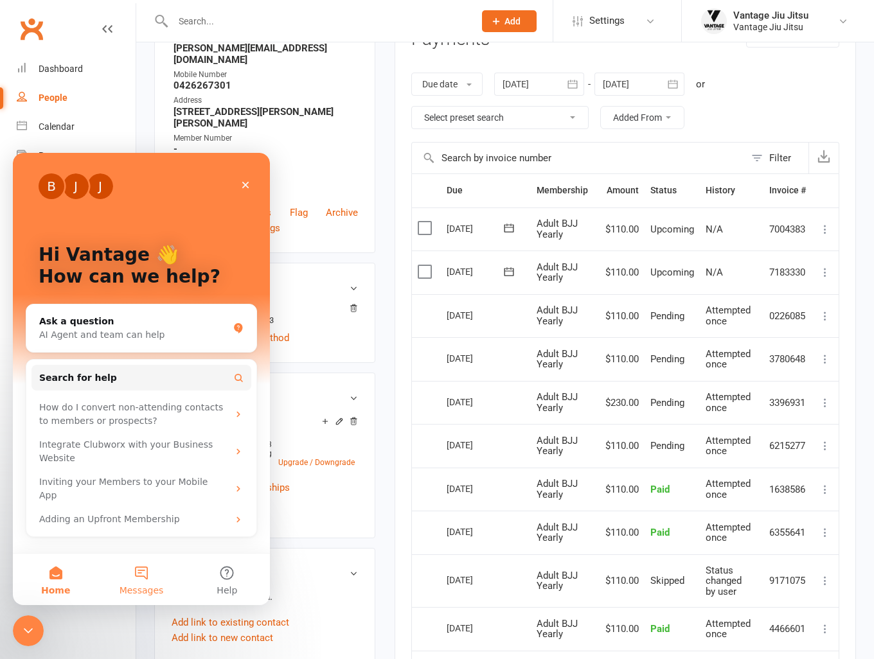
click at [145, 574] on button "Messages" at bounding box center [140, 579] width 85 height 51
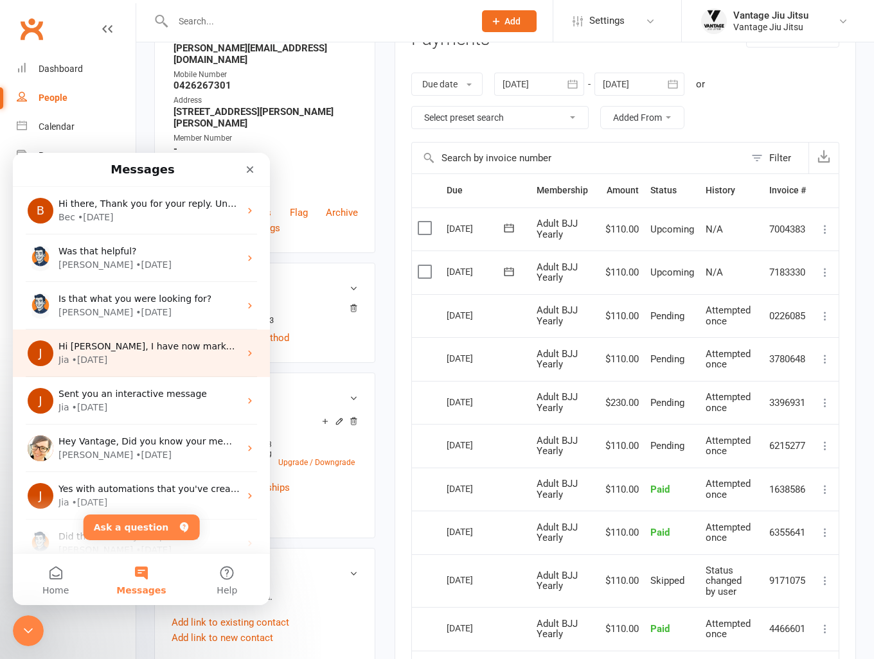
click at [224, 358] on div "Jia • 5w ago" at bounding box center [148, 359] width 181 height 13
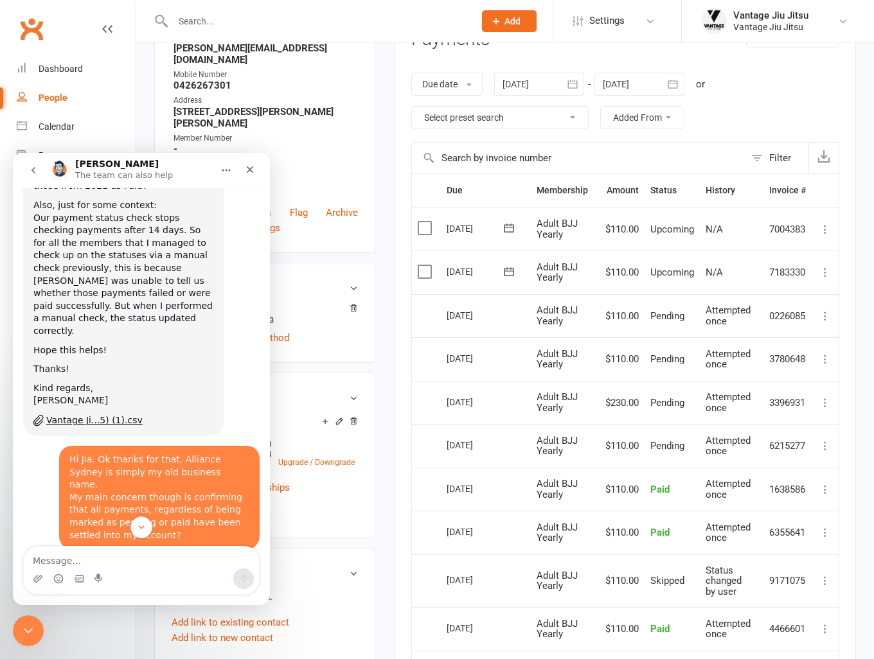
scroll to position [4124, 0]
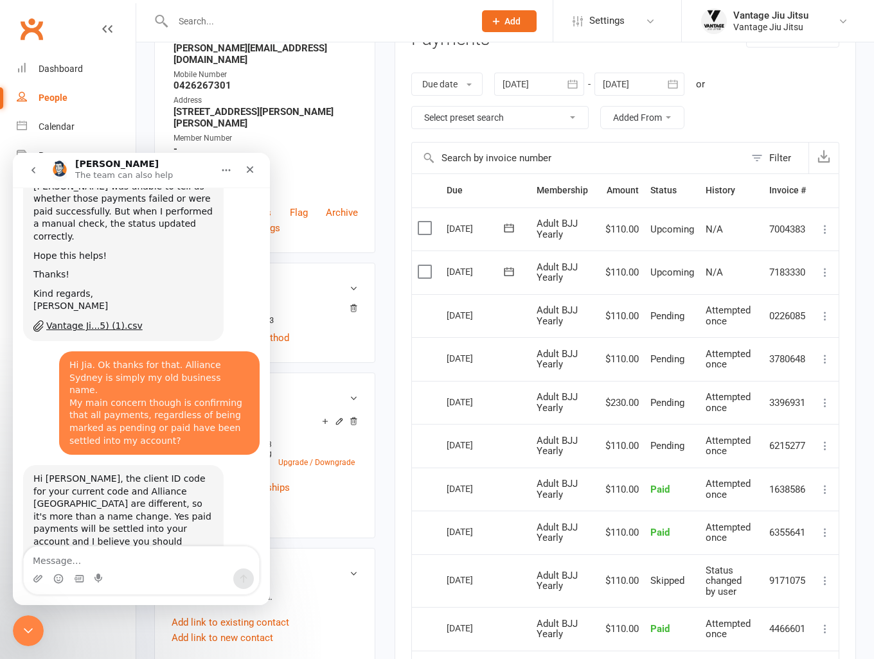
click at [154, 565] on textarea "Message…" at bounding box center [141, 558] width 235 height 22
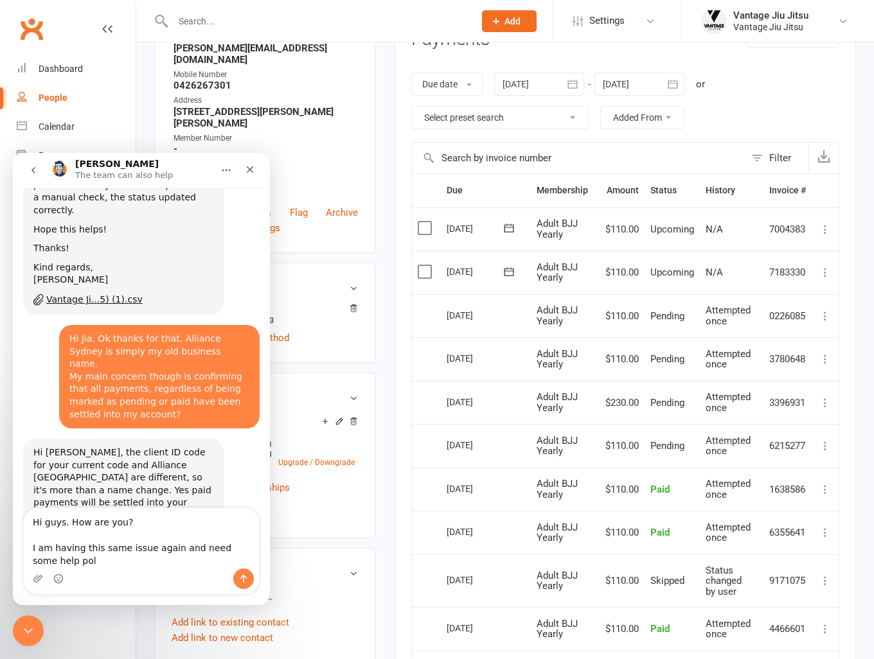
scroll to position [4163, 0]
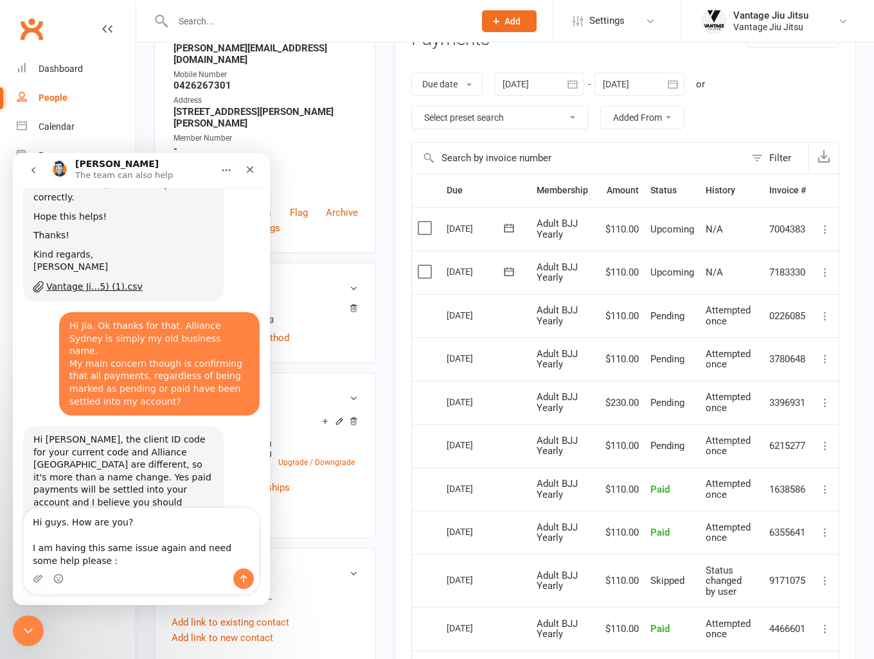
type textarea "Hi guys. How are you? I am having this same issue again and need some help plea…"
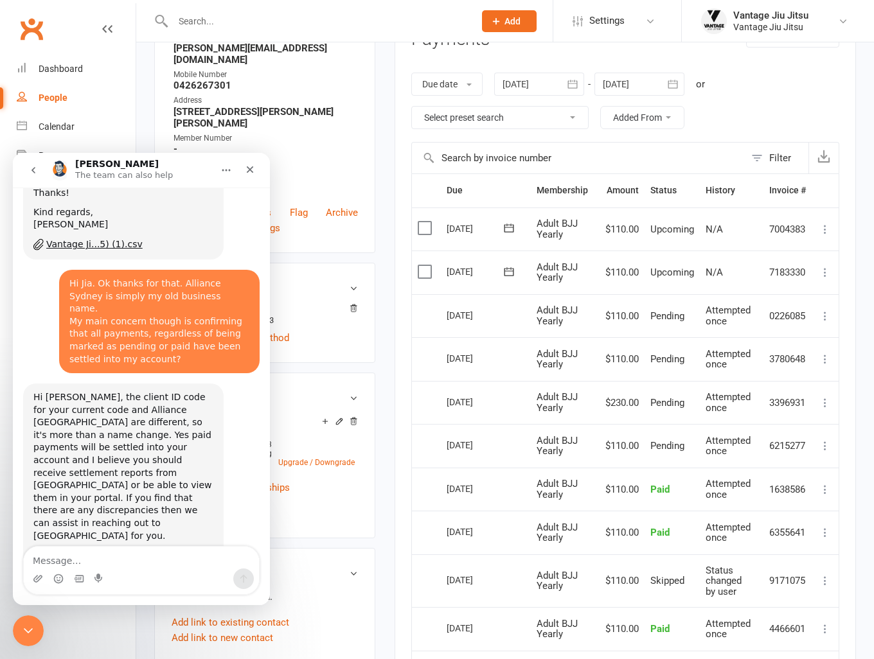
scroll to position [4211, 0]
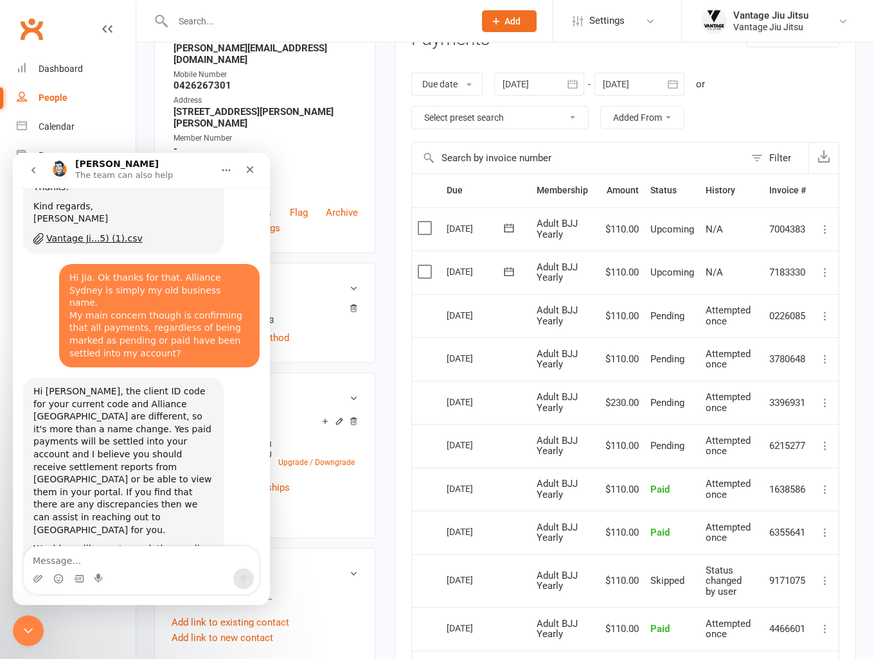
click at [12, 629] on nav "Clubworx Dashboard People Calendar Payments Reports Messages Automations Produc…" at bounding box center [68, 332] width 136 height 659
click at [26, 637] on div "Close Intercom Messenger" at bounding box center [26, 628] width 31 height 31
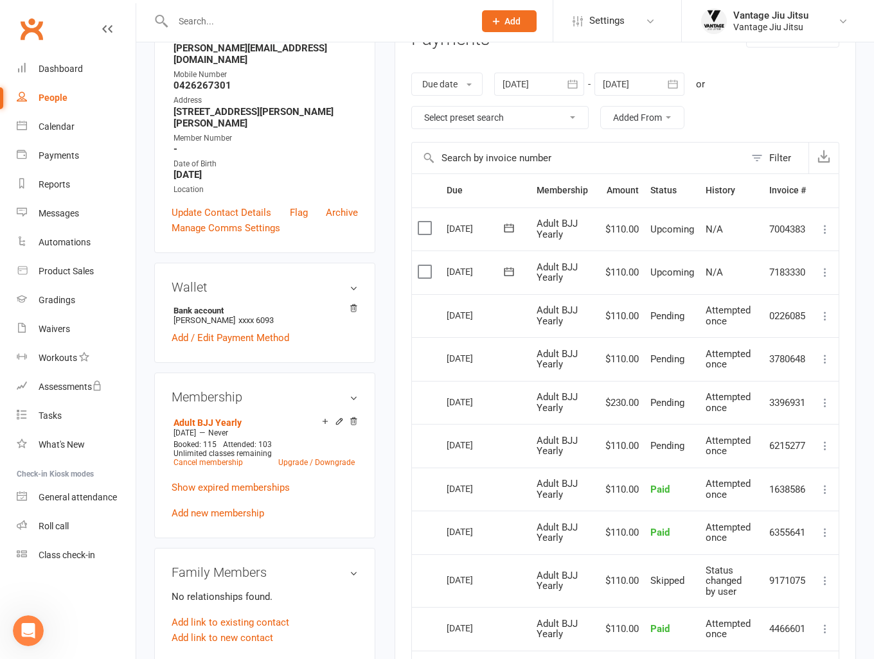
click at [26, 30] on link "Clubworx" at bounding box center [31, 29] width 32 height 32
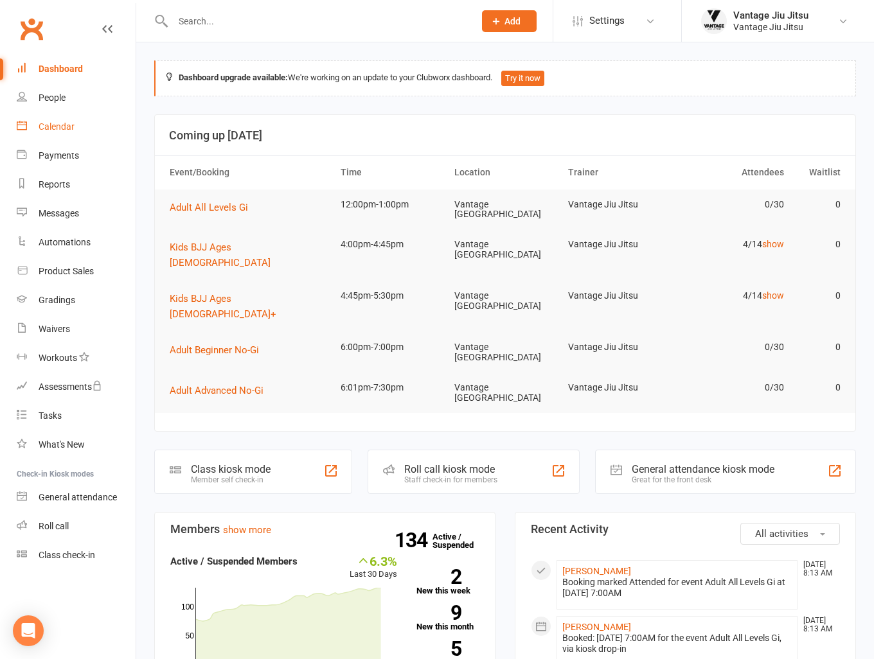
click at [50, 122] on div "Calendar" at bounding box center [57, 126] width 36 height 10
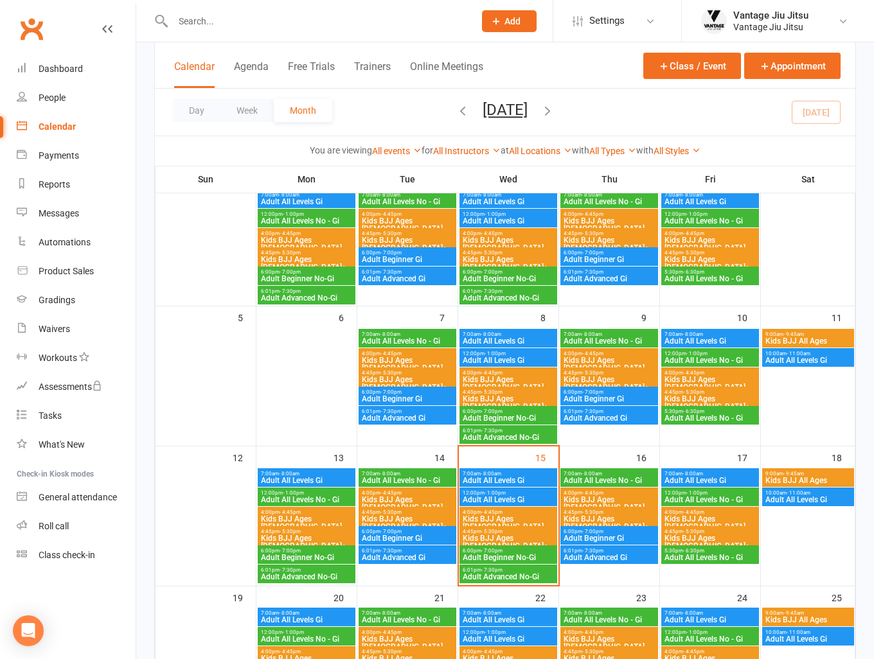
scroll to position [128, 0]
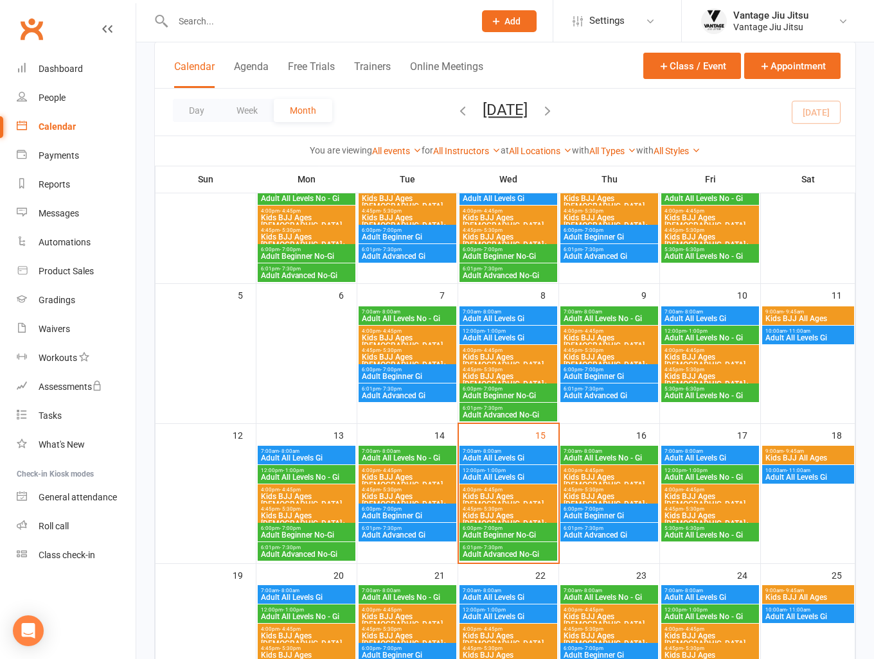
click at [420, 454] on span "Adult All Levels No - Gi" at bounding box center [407, 458] width 92 height 8
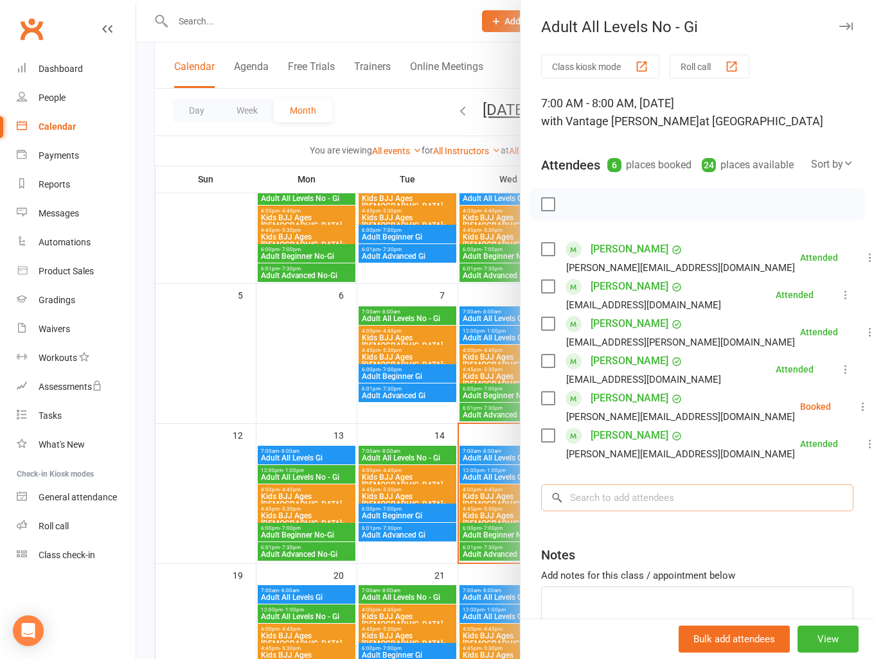
click at [744, 511] on input "search" at bounding box center [697, 497] width 312 height 27
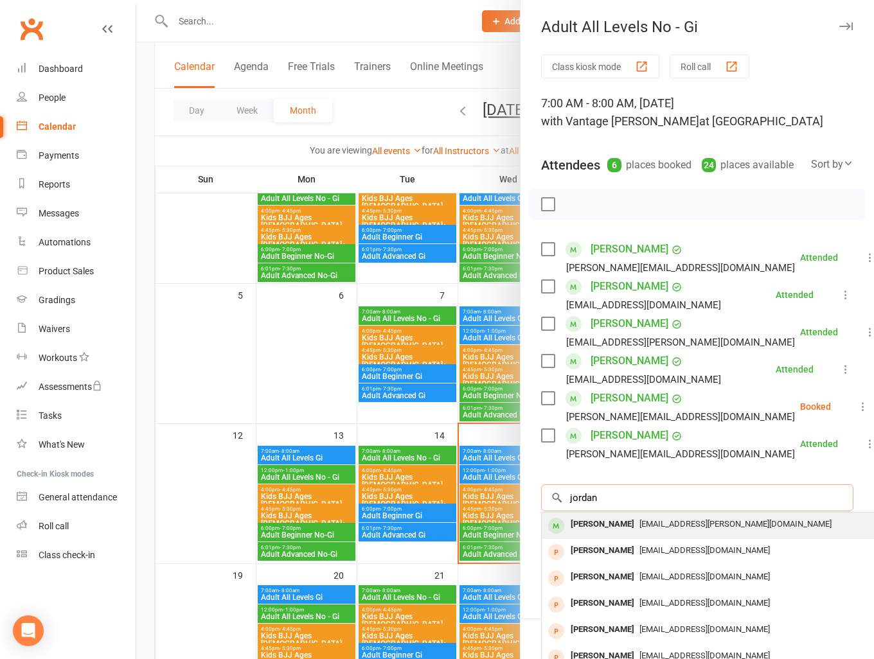
type input "jordan"
click at [708, 529] on span "jordan.a.dimech@gmail.com" at bounding box center [735, 524] width 192 height 10
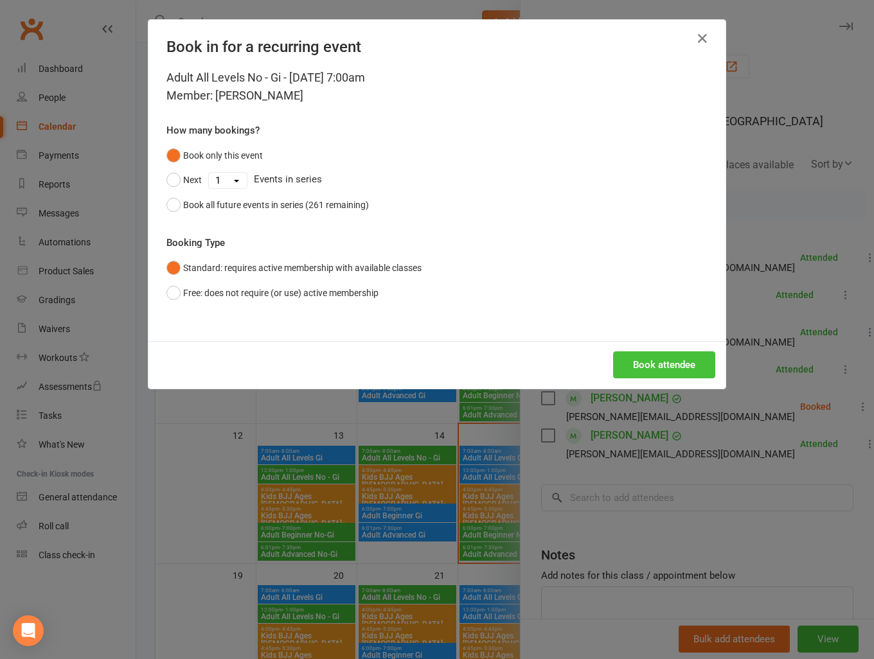
click at [677, 365] on button "Book attendee" at bounding box center [664, 364] width 102 height 27
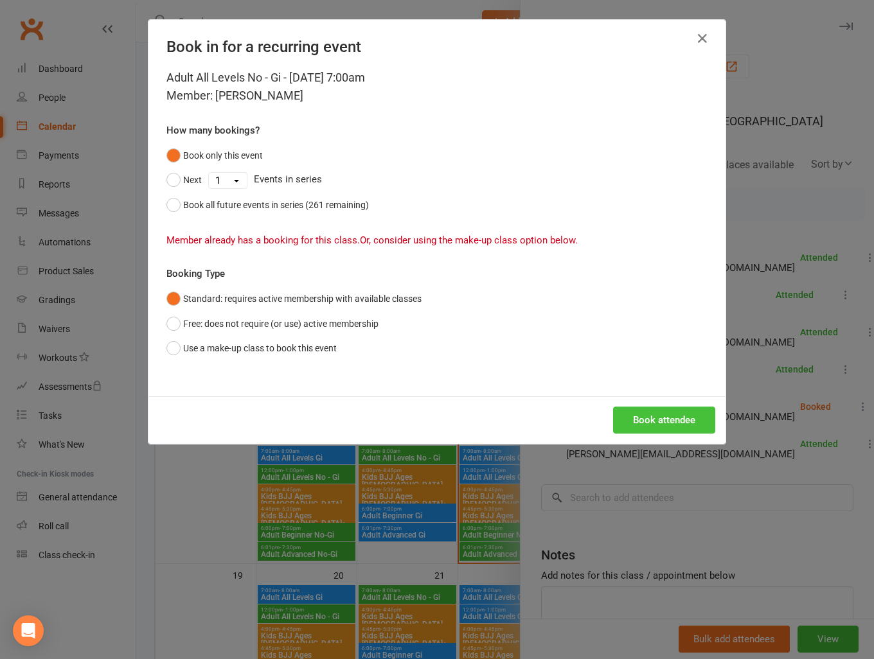
click at [654, 428] on button "Book attendee" at bounding box center [664, 420] width 102 height 27
click at [658, 418] on button "Book attendee" at bounding box center [664, 420] width 102 height 27
click at [703, 41] on icon "button" at bounding box center [701, 38] width 15 height 15
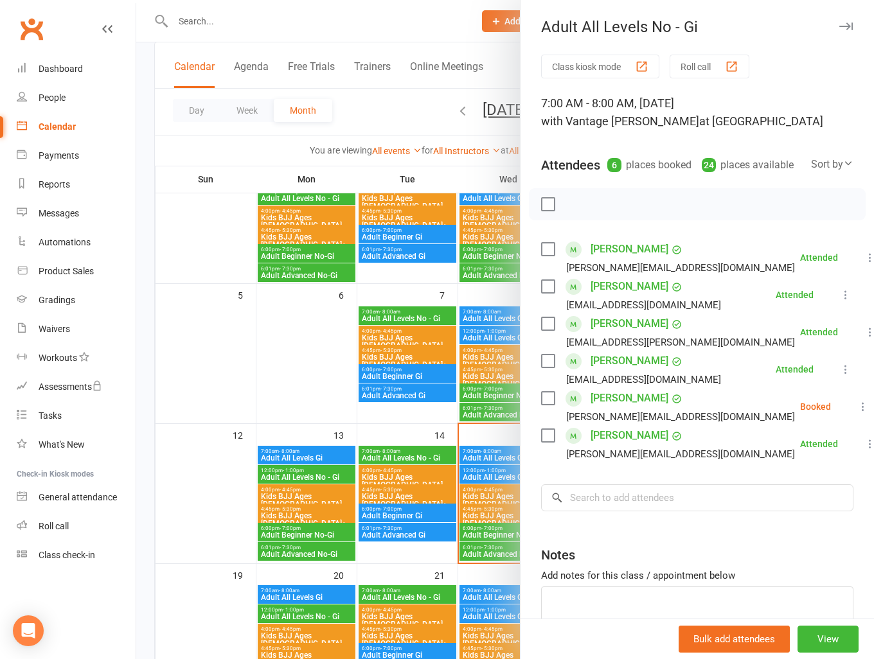
click at [24, 26] on link "Clubworx" at bounding box center [31, 29] width 32 height 32
